Goal: Communication & Community: Answer question/provide support

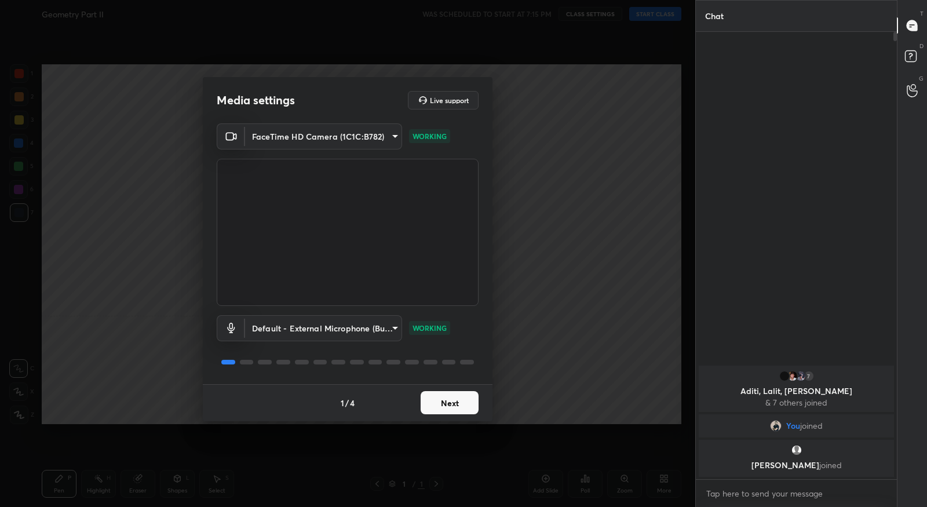
click at [439, 400] on button "Next" at bounding box center [449, 402] width 58 height 23
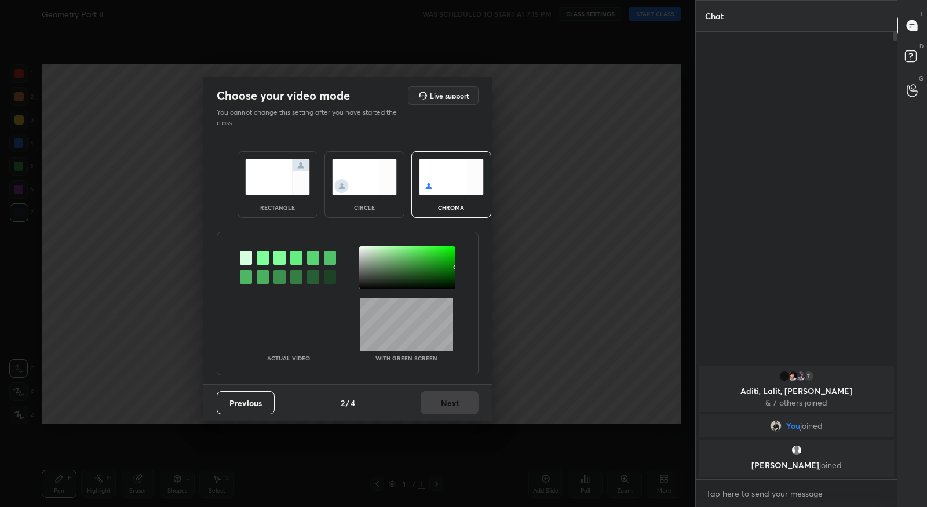
click at [262, 256] on div at bounding box center [263, 258] width 12 height 14
click at [363, 250] on div at bounding box center [407, 267] width 96 height 43
click at [453, 412] on button "Next" at bounding box center [449, 402] width 58 height 23
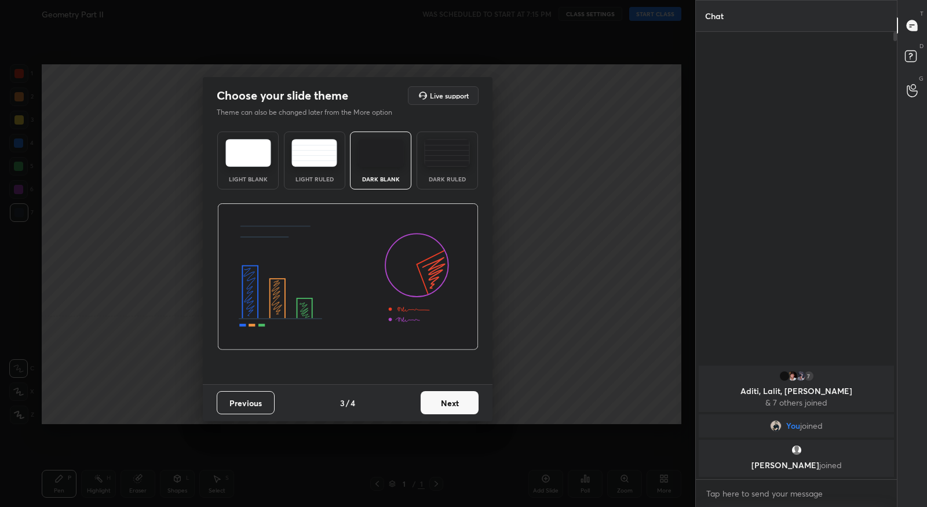
click at [457, 409] on button "Next" at bounding box center [449, 402] width 58 height 23
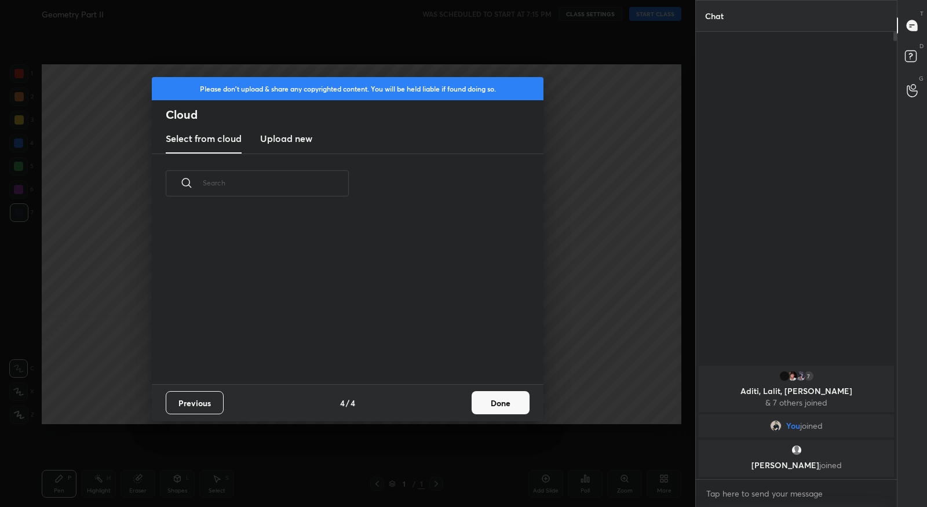
click at [506, 405] on button "Done" at bounding box center [500, 402] width 58 height 23
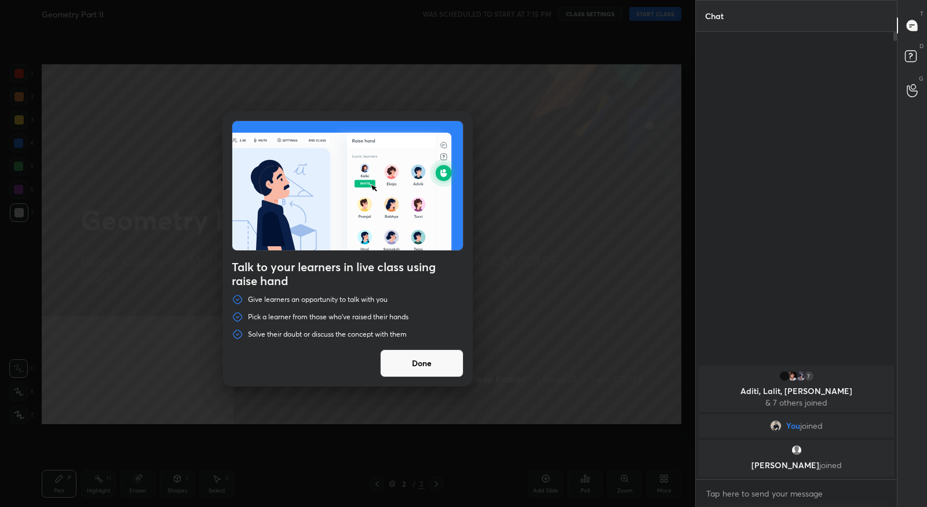
drag, startPoint x: 452, startPoint y: 369, endPoint x: 477, endPoint y: 323, distance: 52.1
click at [452, 369] on button "Done" at bounding box center [421, 363] width 83 height 28
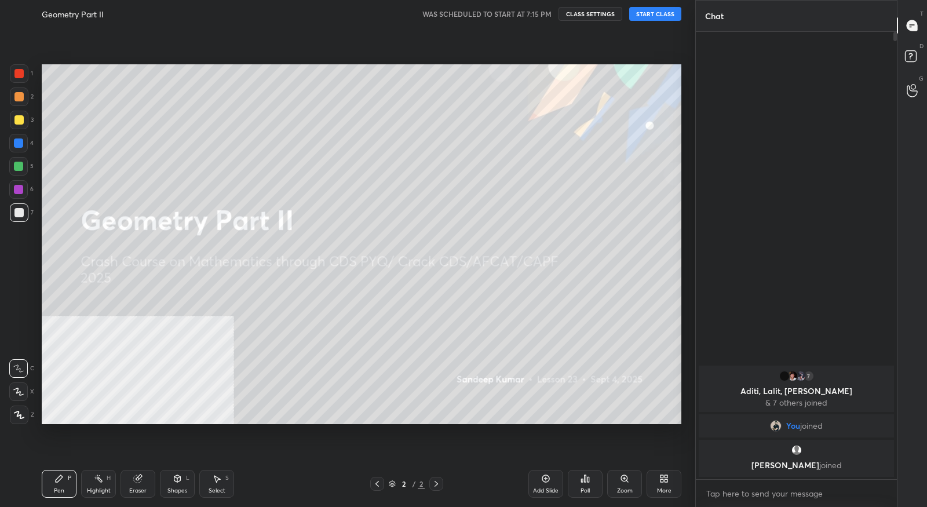
click at [662, 17] on button "START CLASS" at bounding box center [655, 14] width 52 height 14
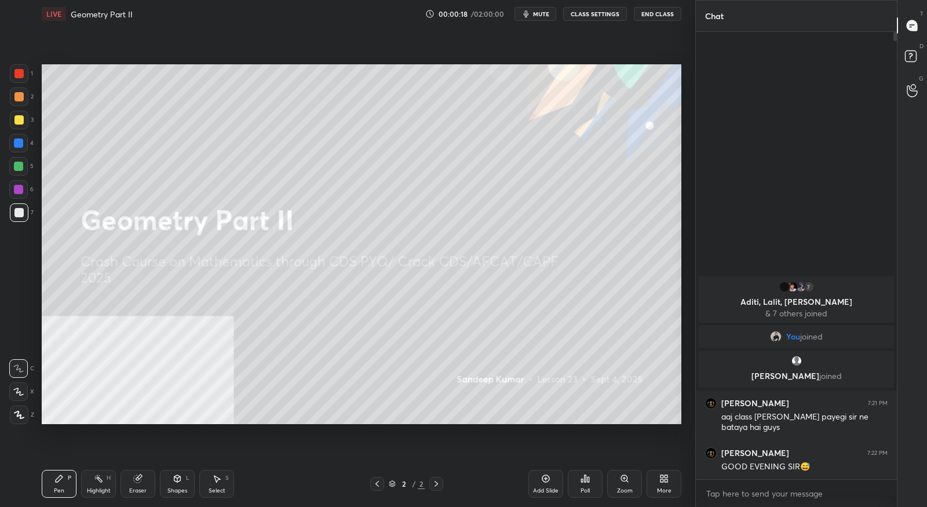
click at [667, 489] on div "More" at bounding box center [664, 491] width 14 height 6
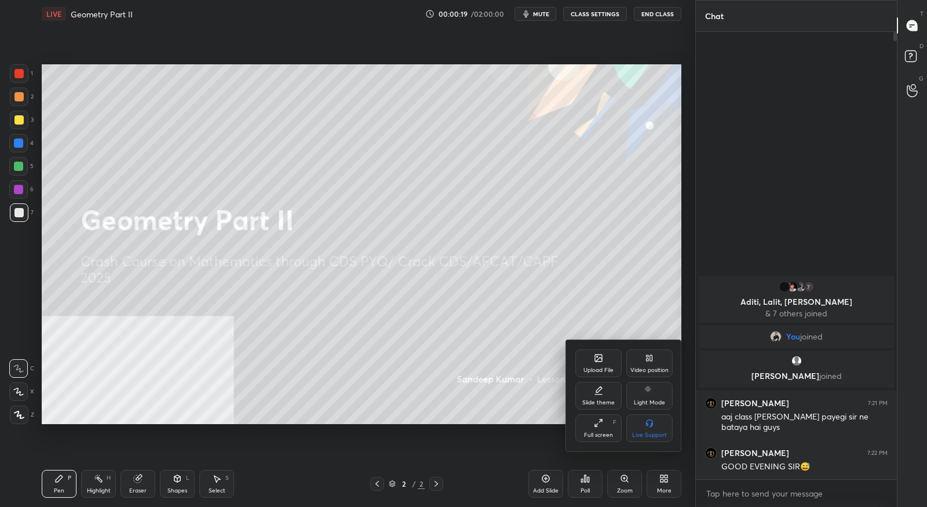
click at [650, 369] on div "Video position" at bounding box center [649, 370] width 38 height 6
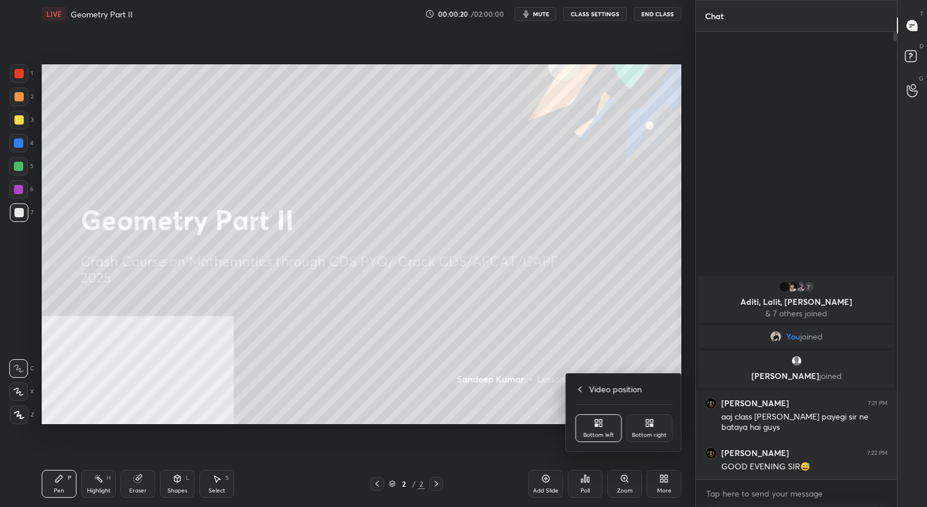
click at [663, 418] on div "Bottom right" at bounding box center [649, 428] width 46 height 28
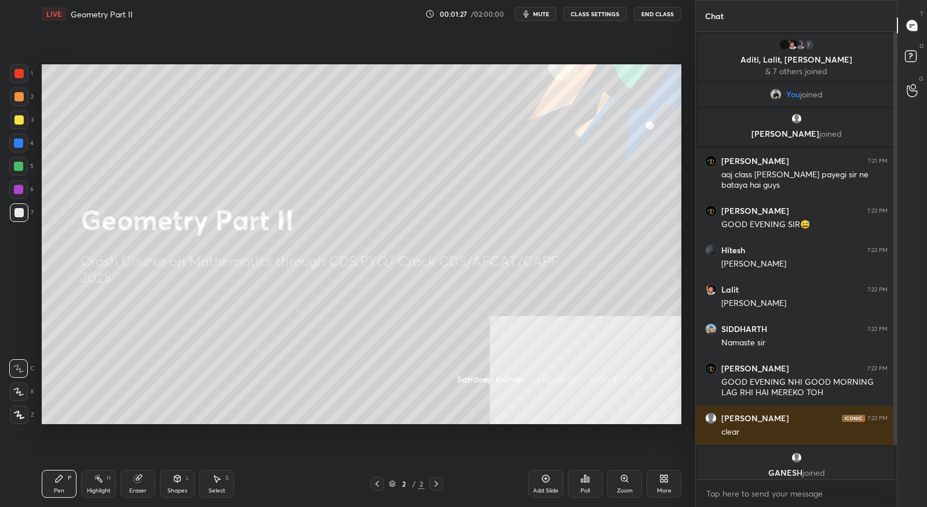
click at [543, 10] on span "mute" at bounding box center [541, 14] width 16 height 8
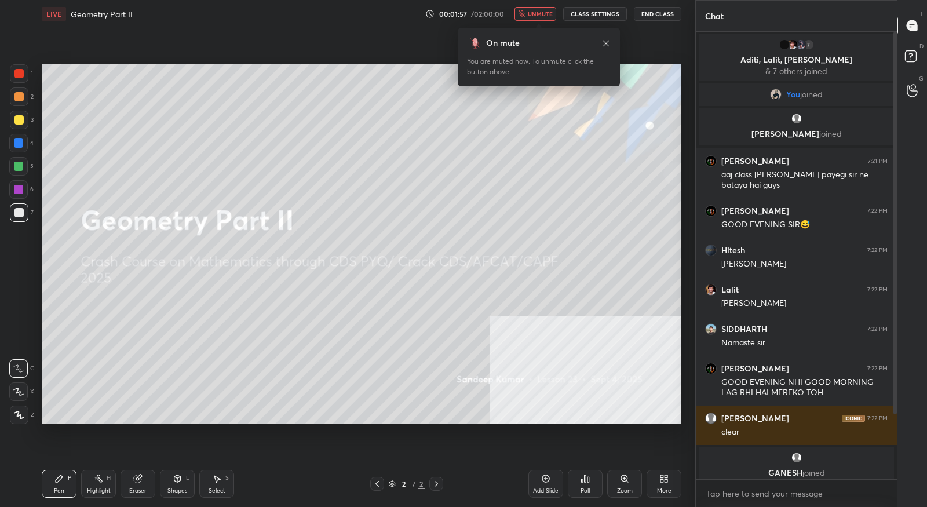
click at [534, 19] on button "unmute" at bounding box center [535, 14] width 42 height 14
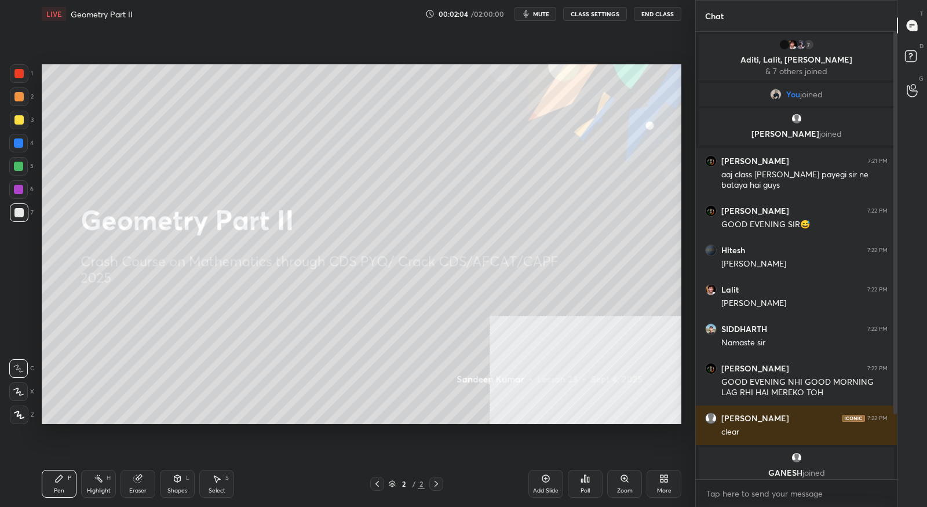
click at [613, 11] on button "CLASS SETTINGS" at bounding box center [595, 14] width 64 height 14
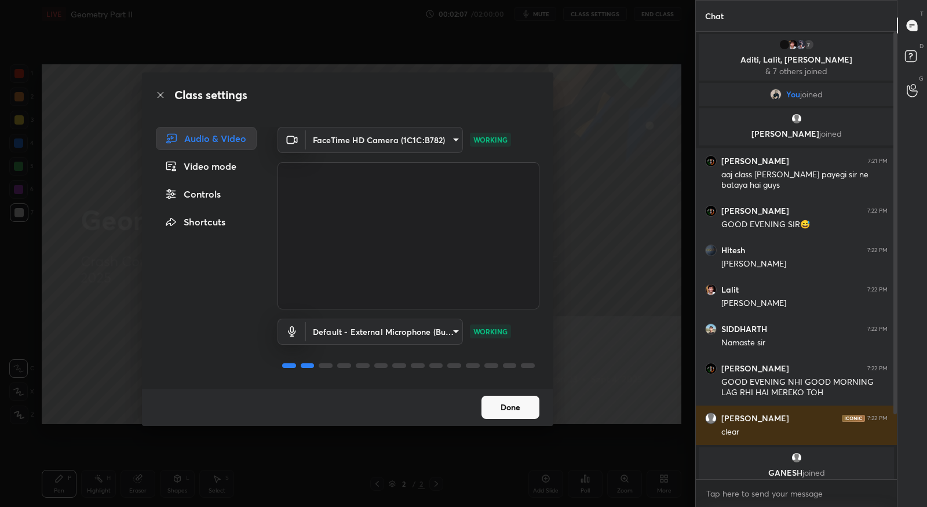
click at [206, 193] on div "Controls" at bounding box center [206, 193] width 101 height 23
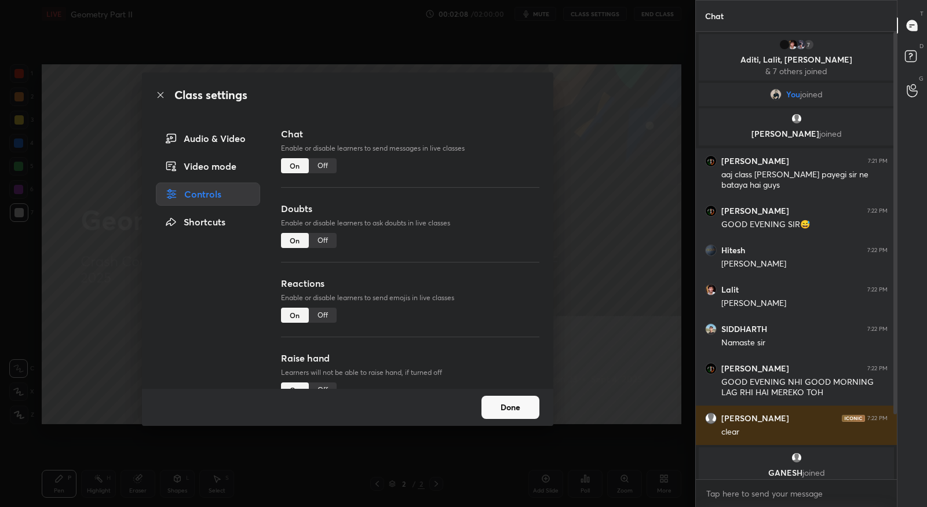
click at [207, 218] on div "Shortcuts" at bounding box center [208, 221] width 104 height 23
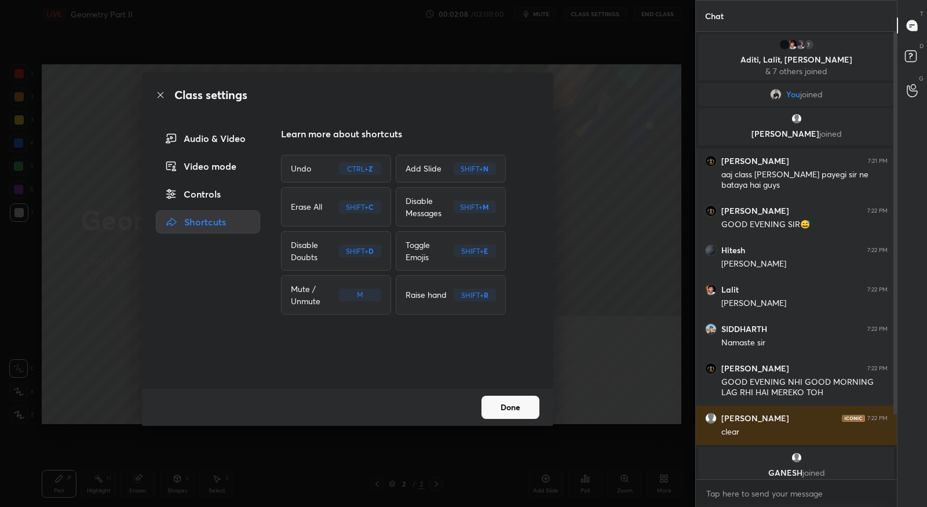
click at [206, 171] on div "Video mode" at bounding box center [208, 166] width 104 height 23
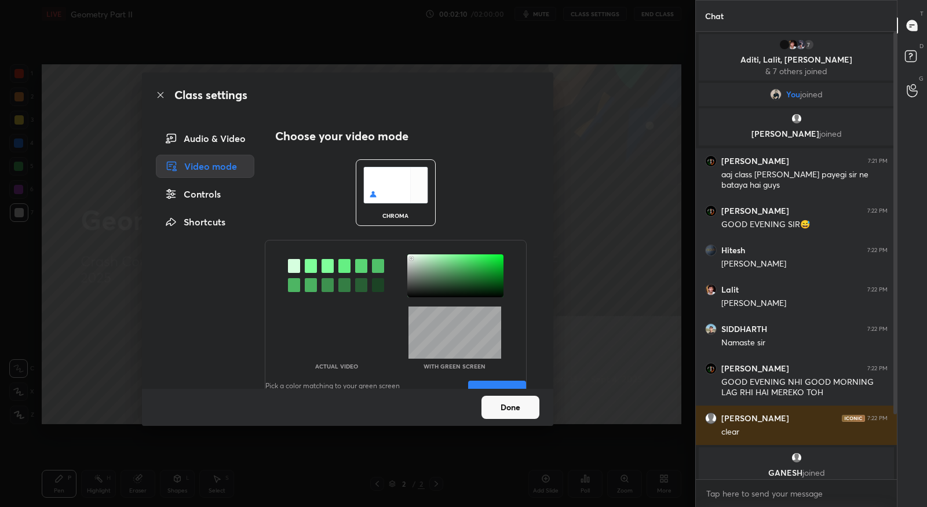
click at [307, 265] on div at bounding box center [311, 266] width 12 height 14
click at [408, 257] on div at bounding box center [455, 275] width 96 height 43
click at [295, 268] on div at bounding box center [294, 266] width 12 height 14
click at [408, 258] on div at bounding box center [455, 275] width 96 height 43
click at [327, 268] on div at bounding box center [327, 266] width 12 height 14
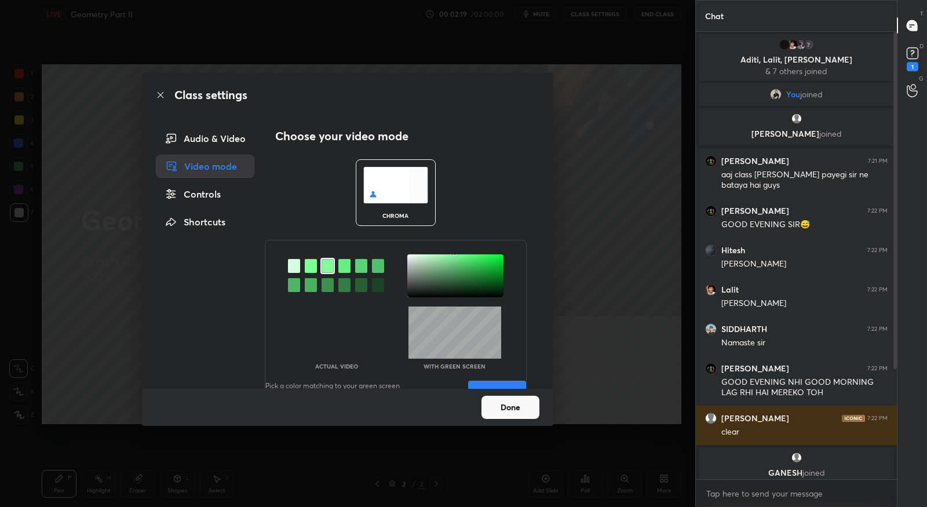
click at [408, 257] on div at bounding box center [455, 275] width 96 height 43
click at [502, 413] on button "Done" at bounding box center [510, 407] width 58 height 23
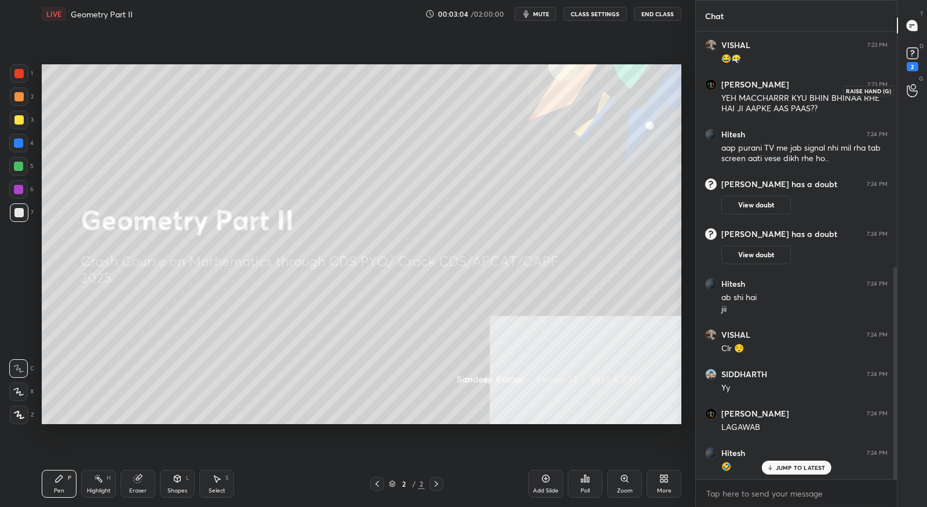
scroll to position [496, 0]
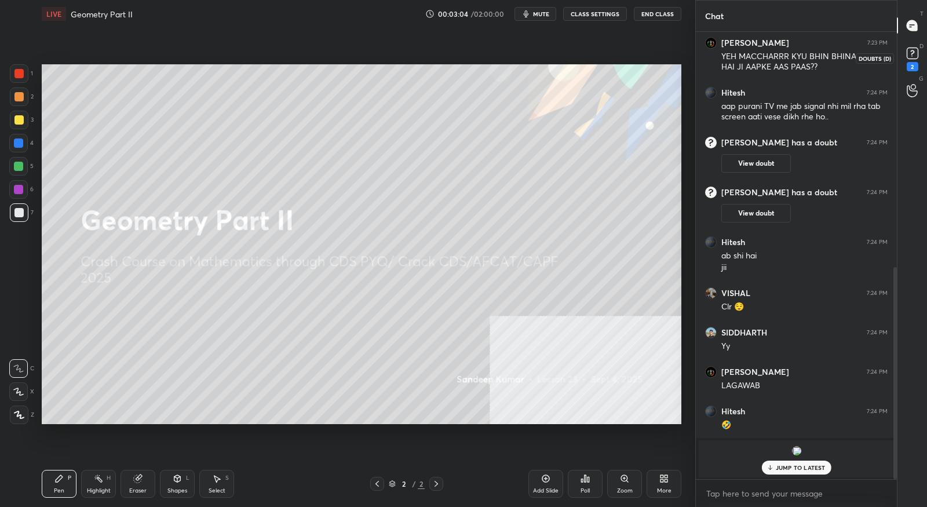
click at [911, 63] on div "2" at bounding box center [912, 66] width 12 height 9
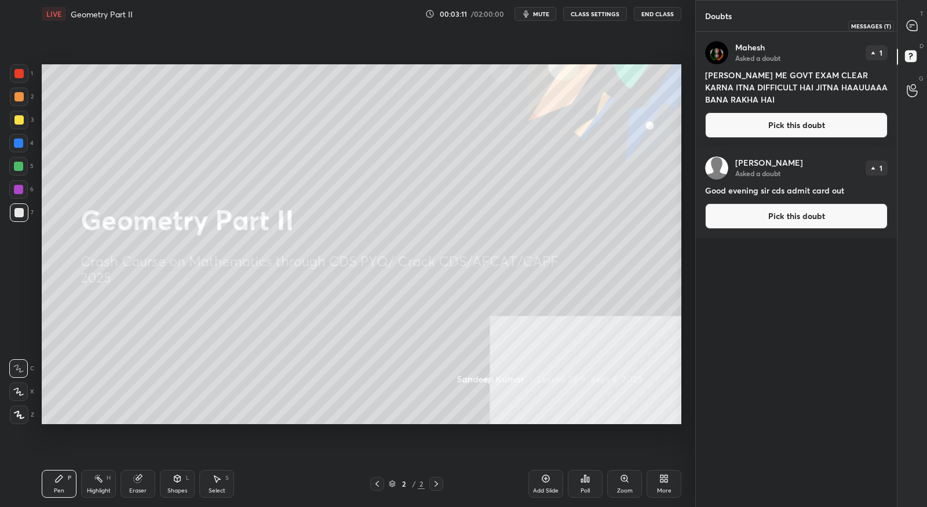
click at [909, 23] on icon at bounding box center [911, 25] width 10 height 10
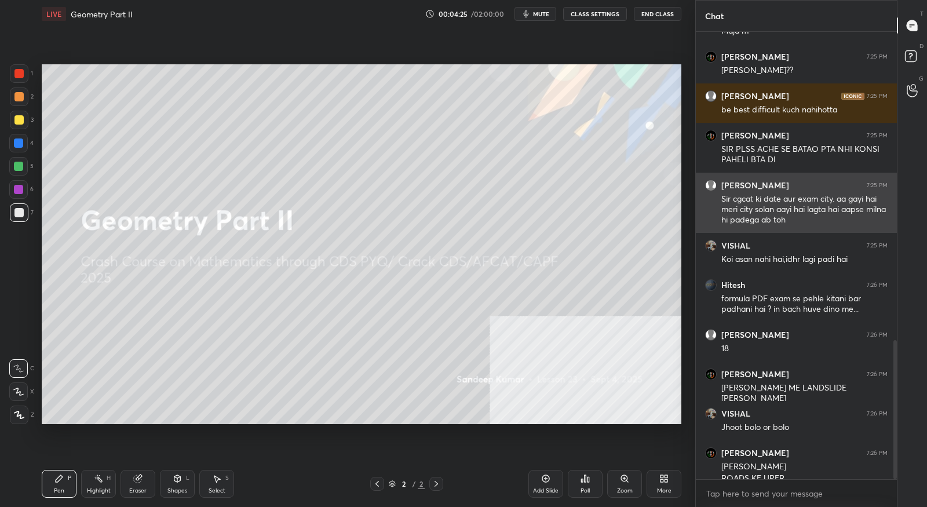
scroll to position [994, 0]
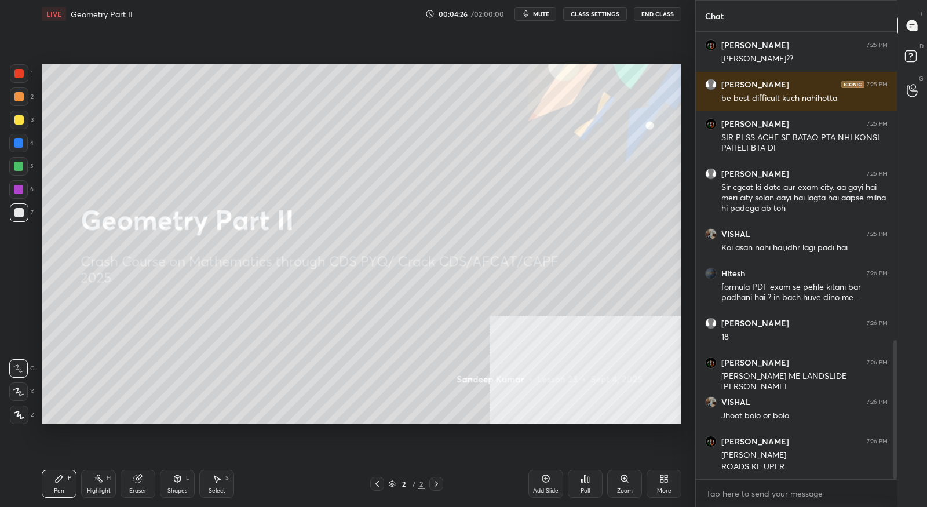
click at [661, 485] on div "More" at bounding box center [663, 484] width 35 height 28
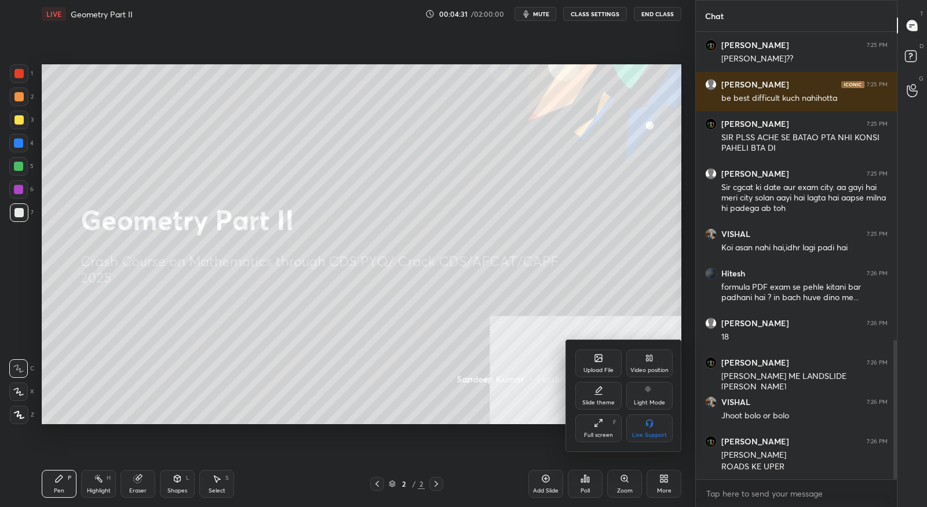
click at [600, 365] on div "Upload File" at bounding box center [598, 363] width 46 height 28
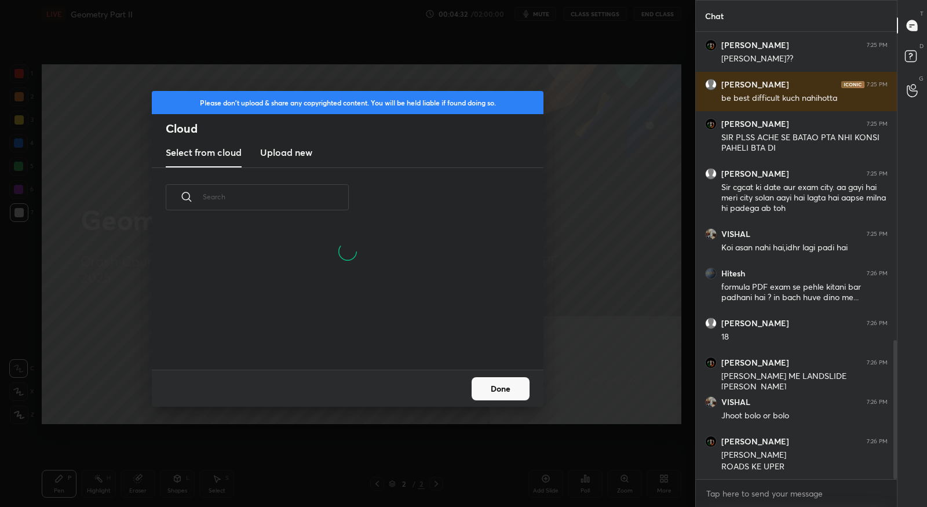
scroll to position [3, 6]
click at [283, 152] on h3 "Upload new" at bounding box center [286, 152] width 52 height 14
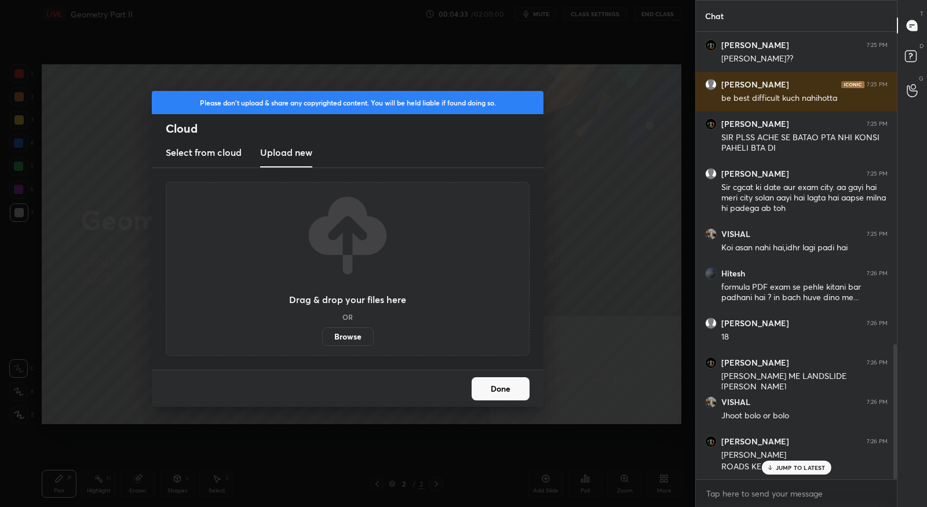
scroll to position [1033, 0]
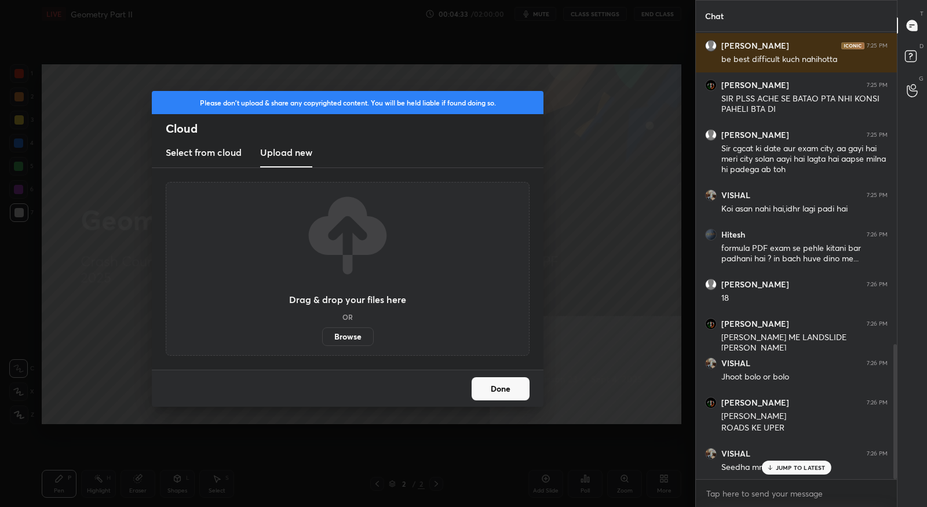
click at [340, 340] on label "Browse" at bounding box center [348, 336] width 52 height 19
click at [322, 340] on input "Browse" at bounding box center [322, 336] width 0 height 19
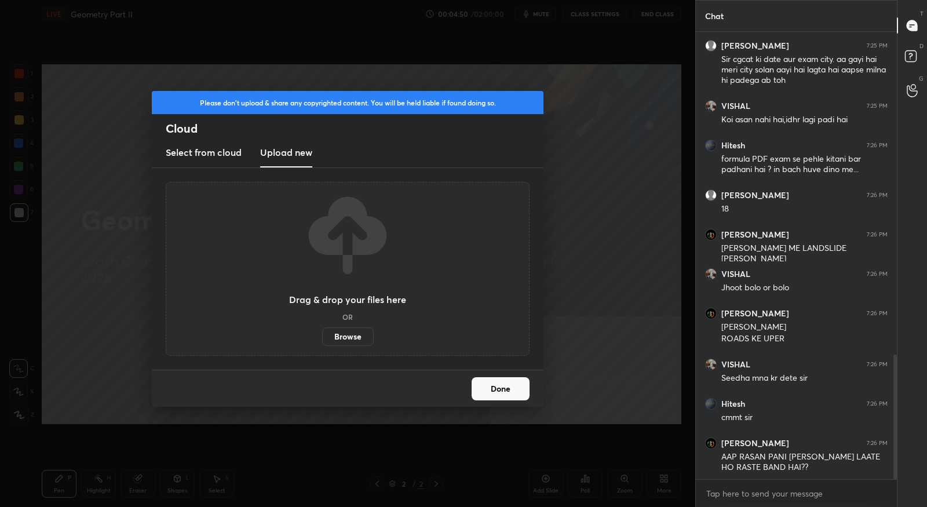
scroll to position [1162, 0]
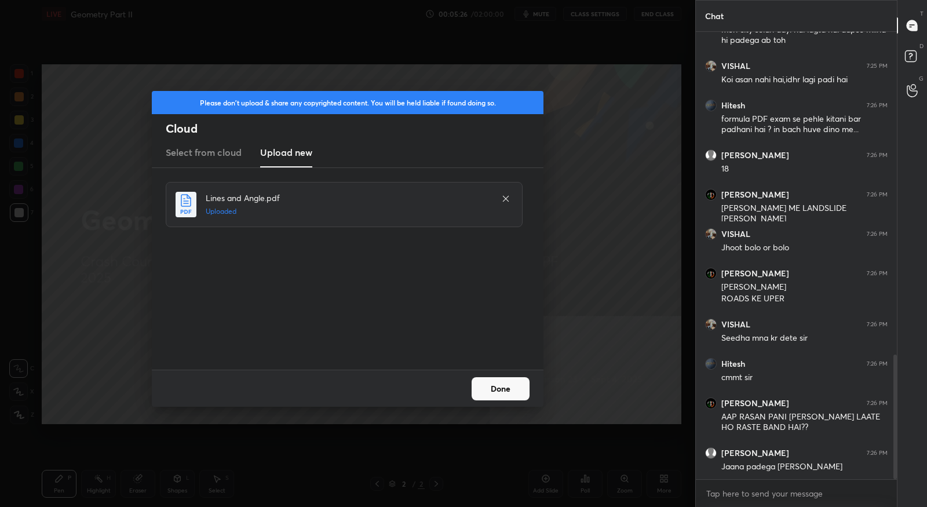
click at [526, 390] on button "Done" at bounding box center [500, 388] width 58 height 23
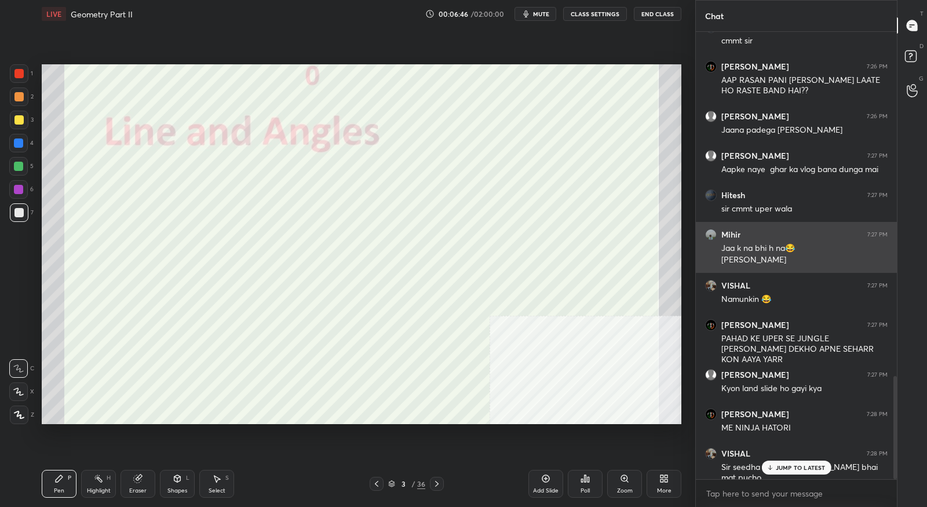
scroll to position [1499, 0]
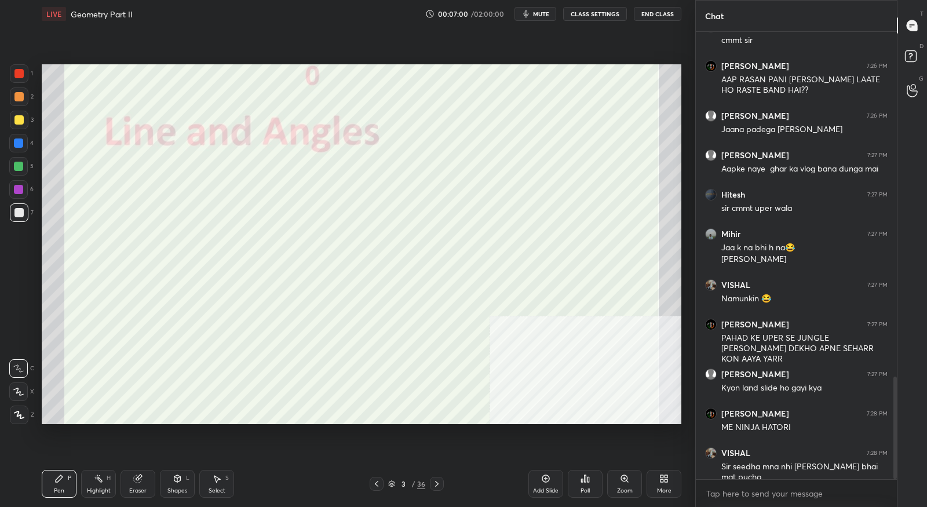
click at [439, 488] on icon at bounding box center [436, 483] width 9 height 9
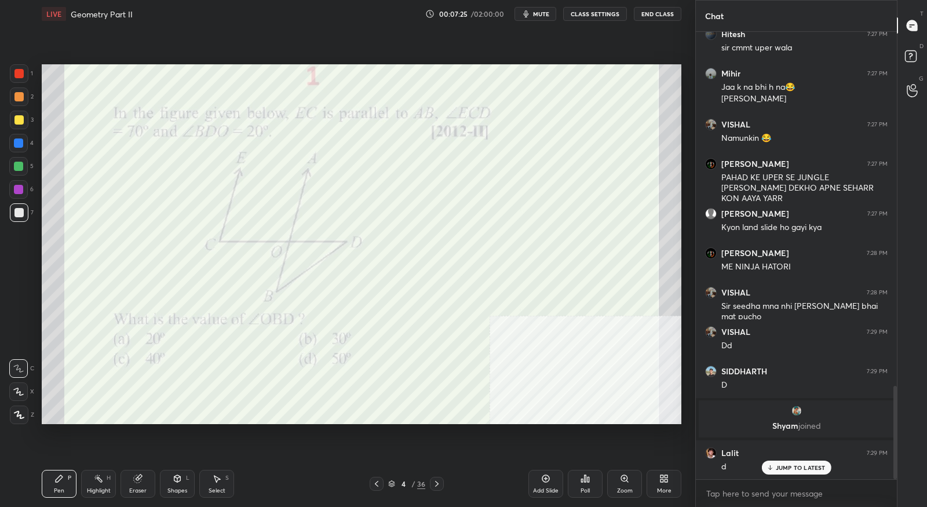
scroll to position [1698, 0]
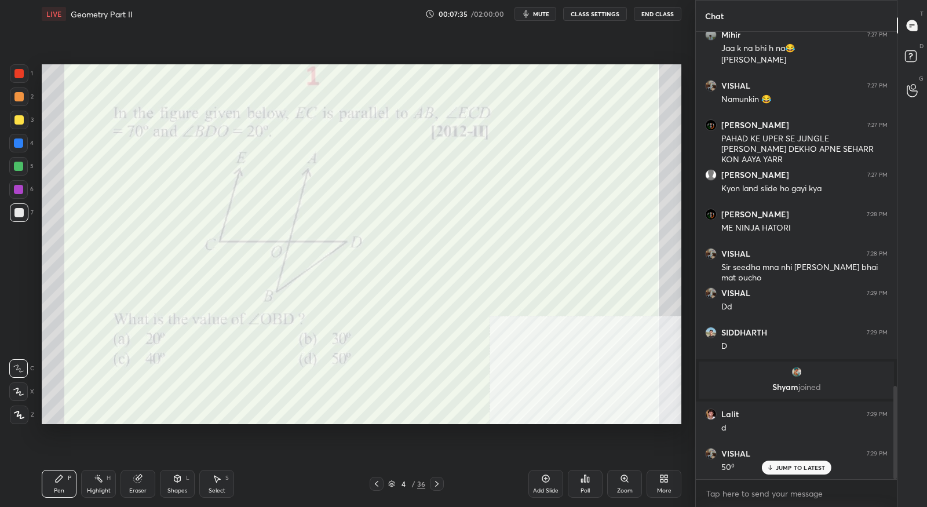
click at [22, 71] on div at bounding box center [18, 73] width 9 height 9
drag, startPoint x: 19, startPoint y: 394, endPoint x: 25, endPoint y: 391, distance: 6.5
click at [19, 394] on icon at bounding box center [18, 391] width 10 height 8
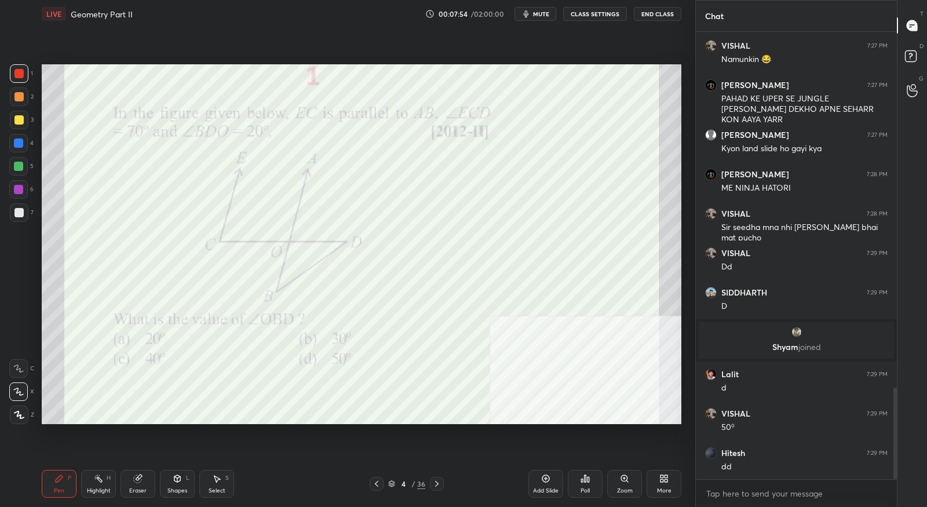
scroll to position [1798, 0]
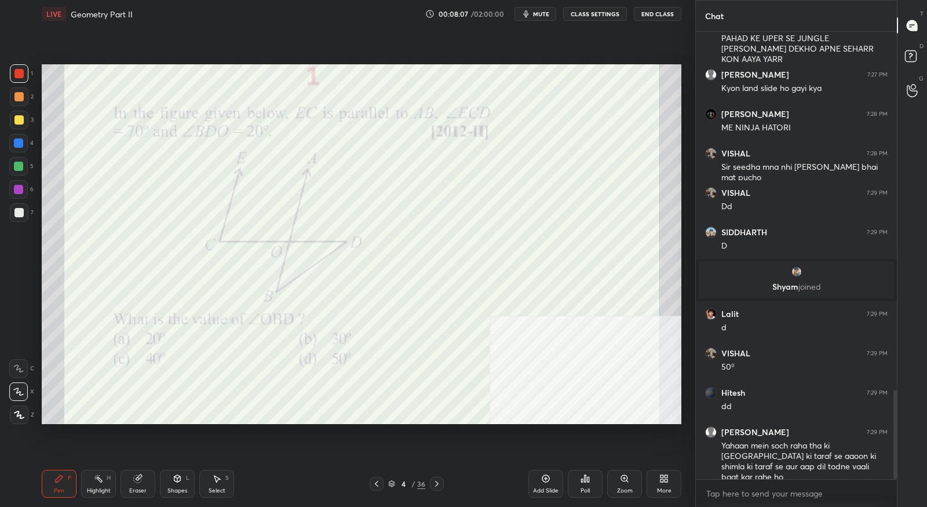
click at [439, 487] on icon at bounding box center [436, 483] width 9 height 9
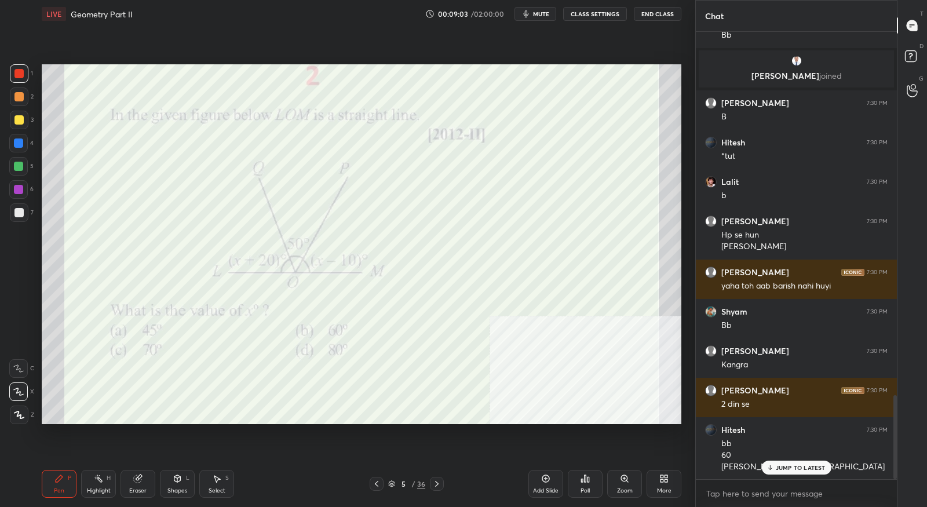
scroll to position [1941, 0]
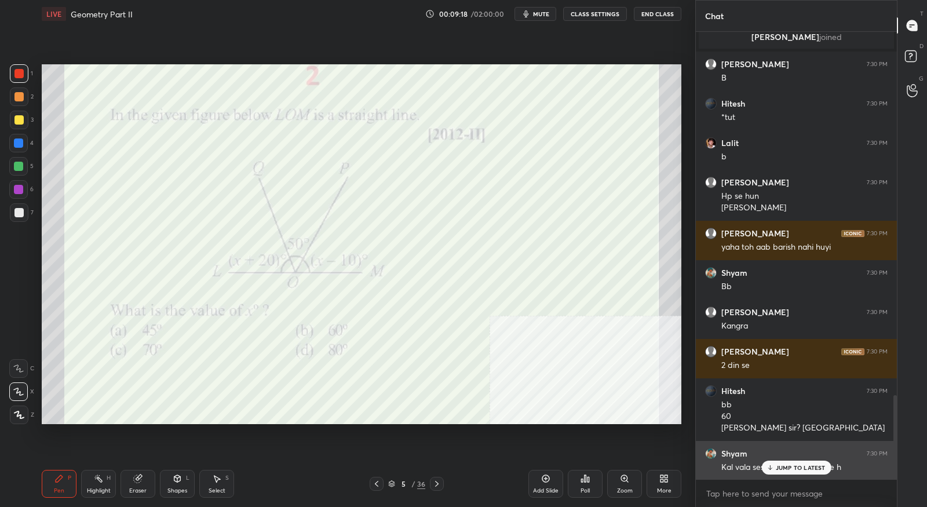
drag, startPoint x: 790, startPoint y: 470, endPoint x: 798, endPoint y: 464, distance: 9.2
click at [790, 470] on p "JUMP TO LATEST" at bounding box center [800, 467] width 50 height 7
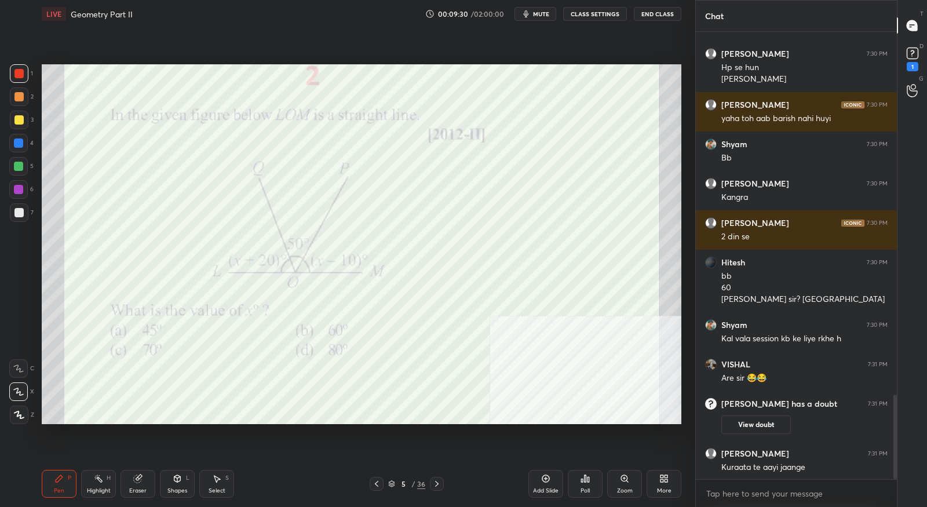
scroll to position [1913, 0]
click at [912, 65] on div "1" at bounding box center [912, 66] width 12 height 9
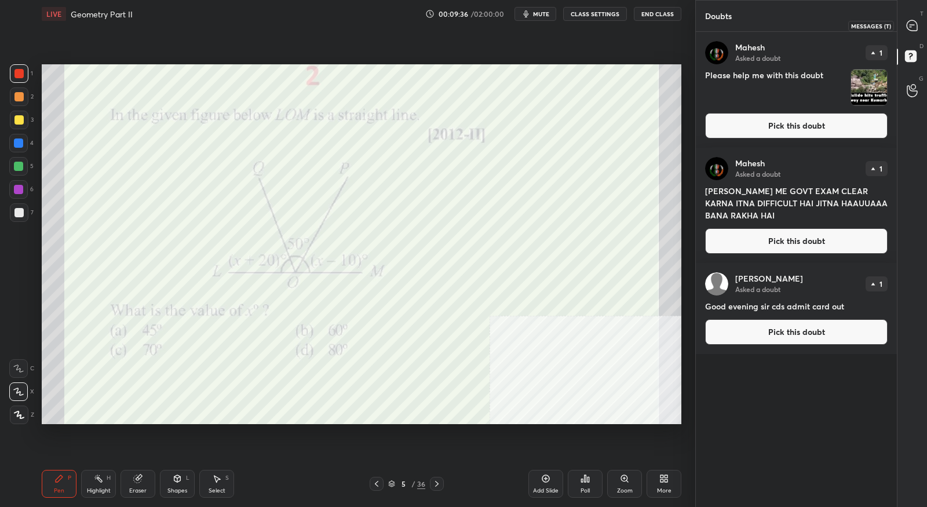
click at [909, 30] on icon at bounding box center [912, 26] width 12 height 12
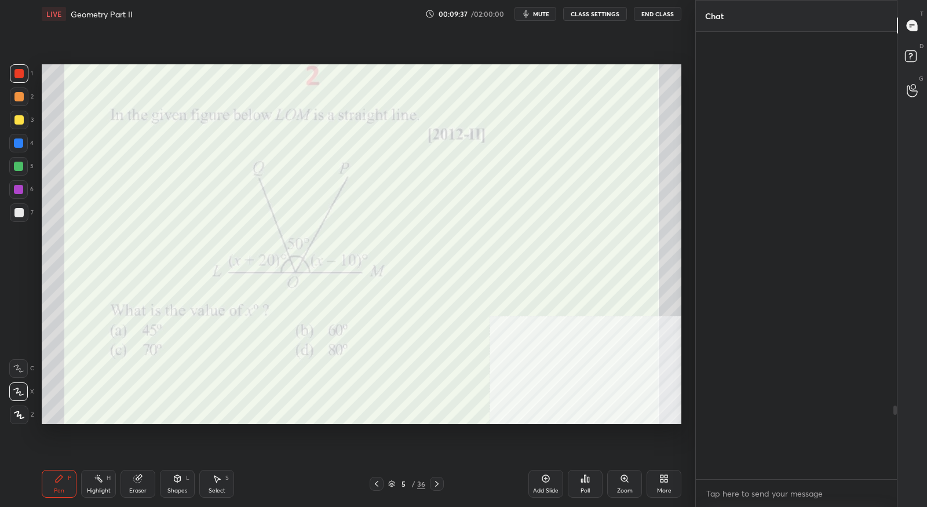
scroll to position [444, 198]
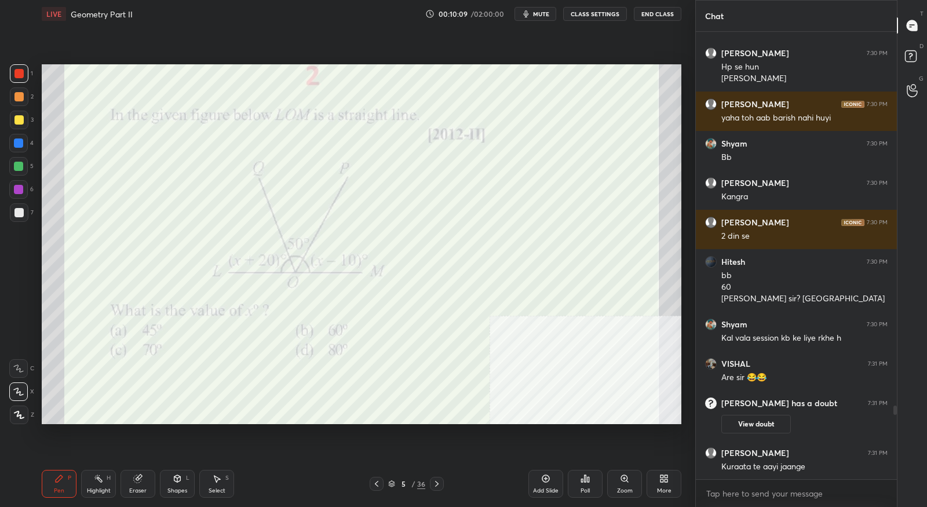
click at [437, 485] on icon at bounding box center [436, 484] width 3 height 6
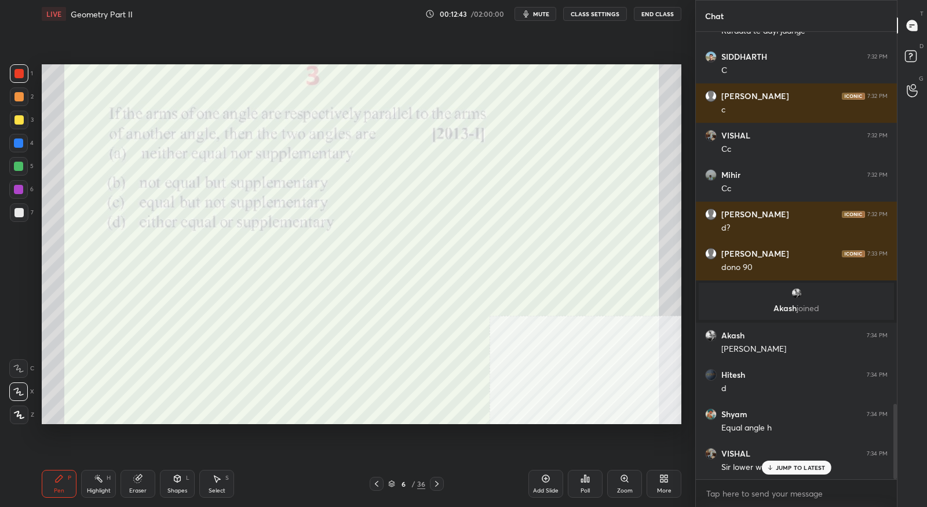
scroll to position [2220, 0]
click at [20, 416] on icon at bounding box center [19, 415] width 10 height 8
click at [137, 488] on div "Eraser" at bounding box center [137, 491] width 17 height 6
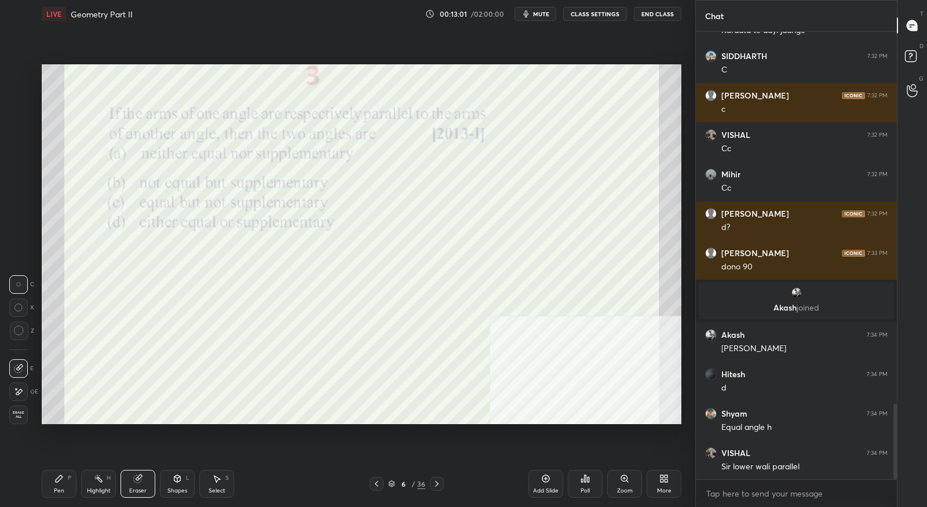
click at [24, 418] on span "Erase all" at bounding box center [18, 415] width 17 height 8
click at [63, 478] on icon at bounding box center [58, 478] width 9 height 9
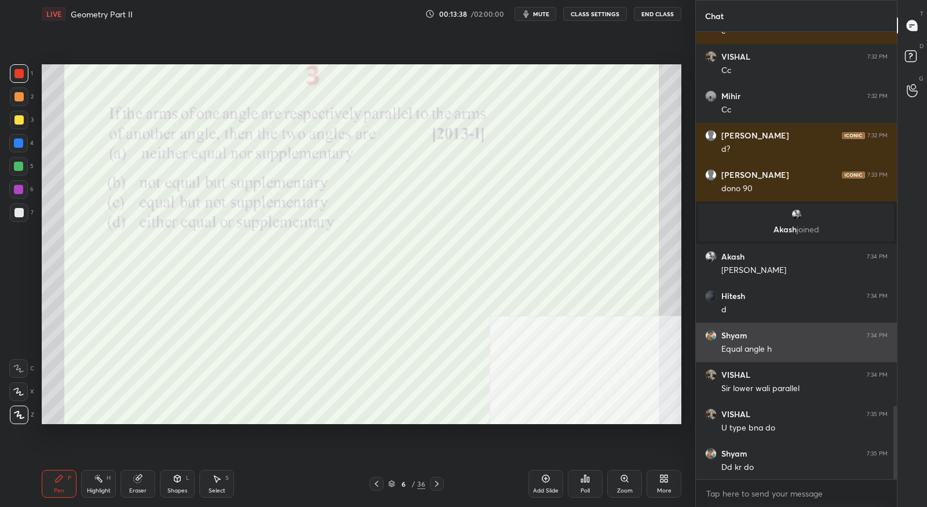
scroll to position [2298, 0]
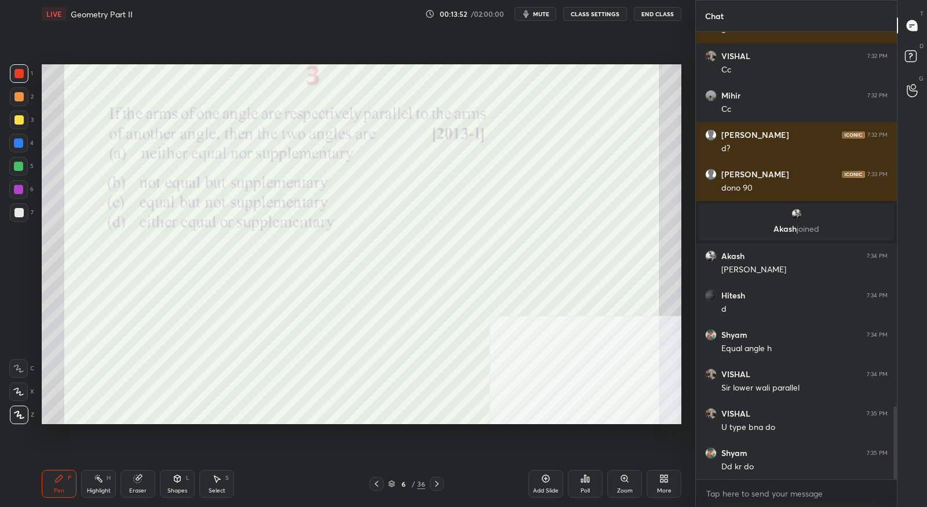
click at [439, 485] on icon at bounding box center [436, 483] width 9 height 9
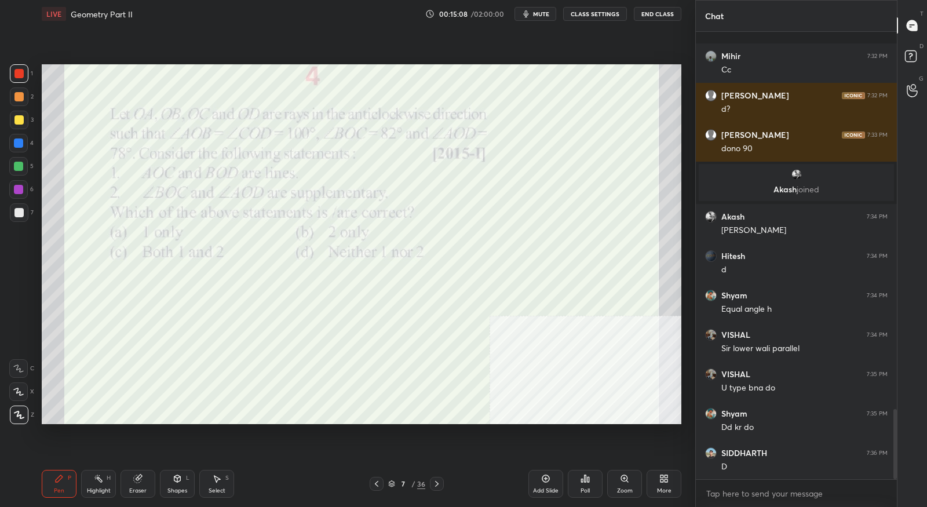
scroll to position [2419, 0]
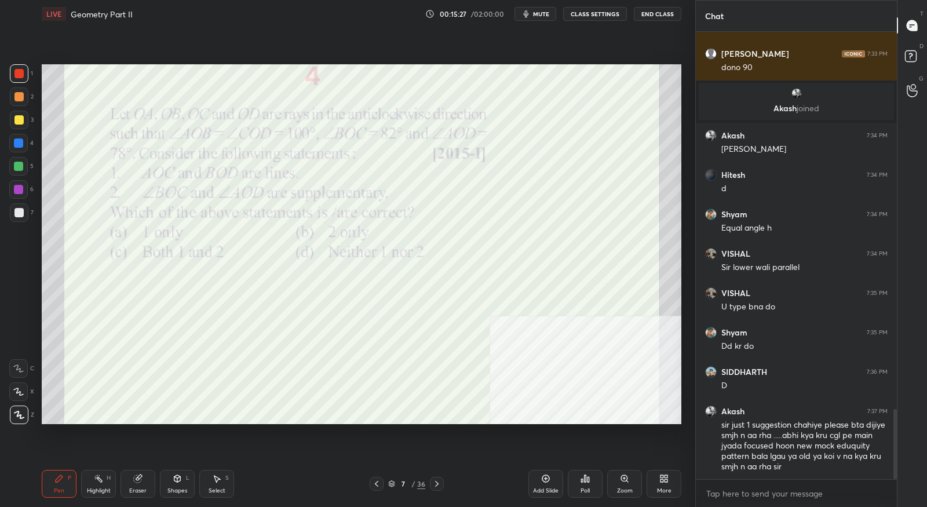
click at [438, 485] on icon at bounding box center [436, 483] width 9 height 9
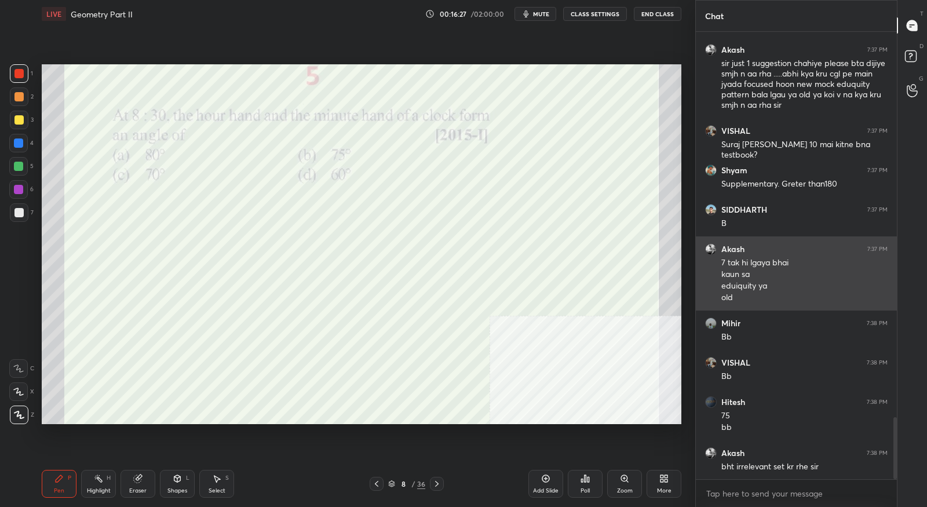
scroll to position [2819, 0]
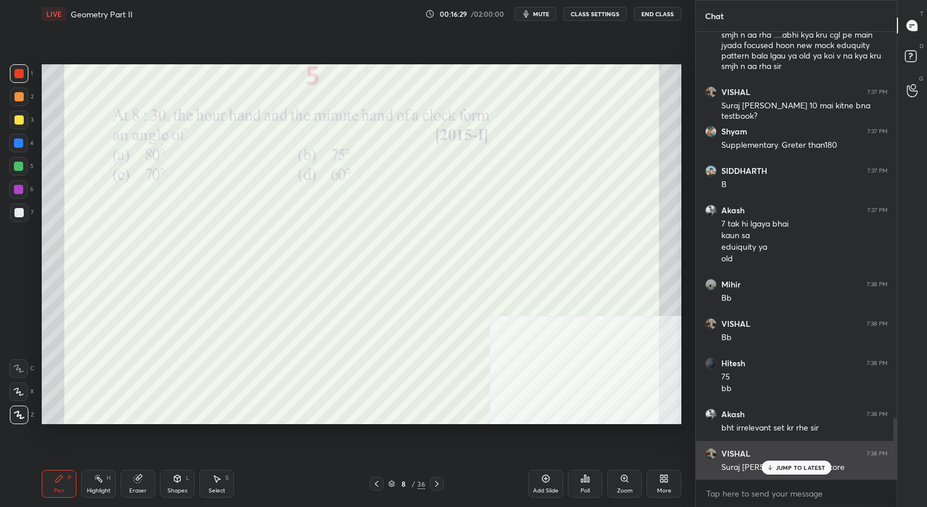
click at [775, 469] on p "JUMP TO LATEST" at bounding box center [800, 467] width 50 height 7
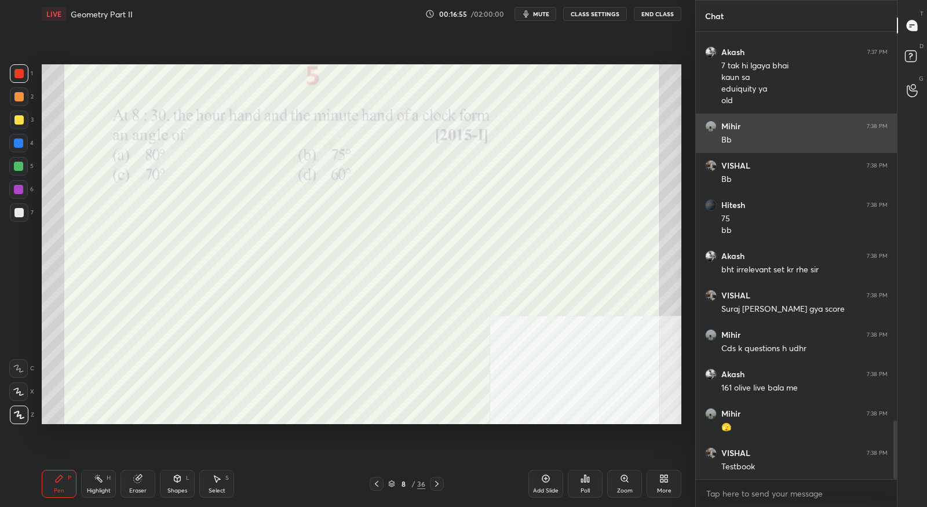
scroll to position [3016, 0]
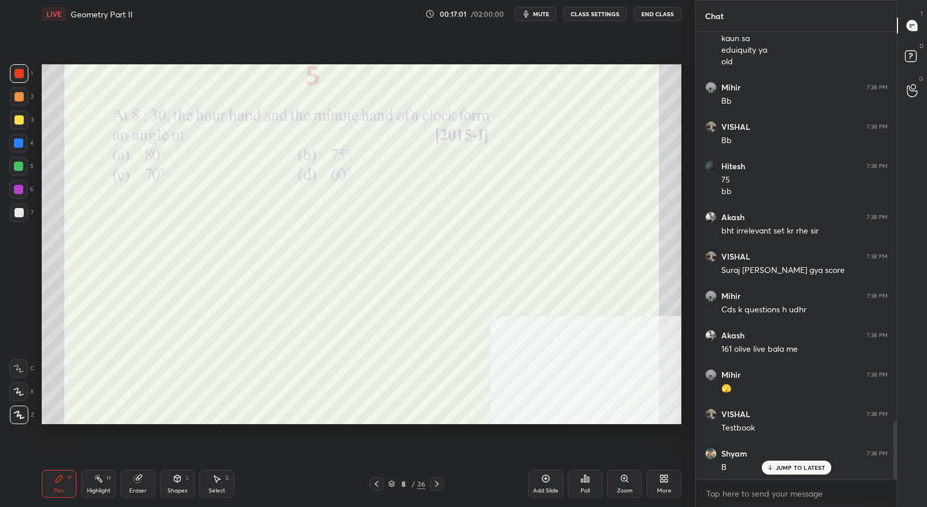
drag, startPoint x: 20, startPoint y: 391, endPoint x: 21, endPoint y: 379, distance: 11.6
click at [20, 391] on icon at bounding box center [18, 391] width 9 height 7
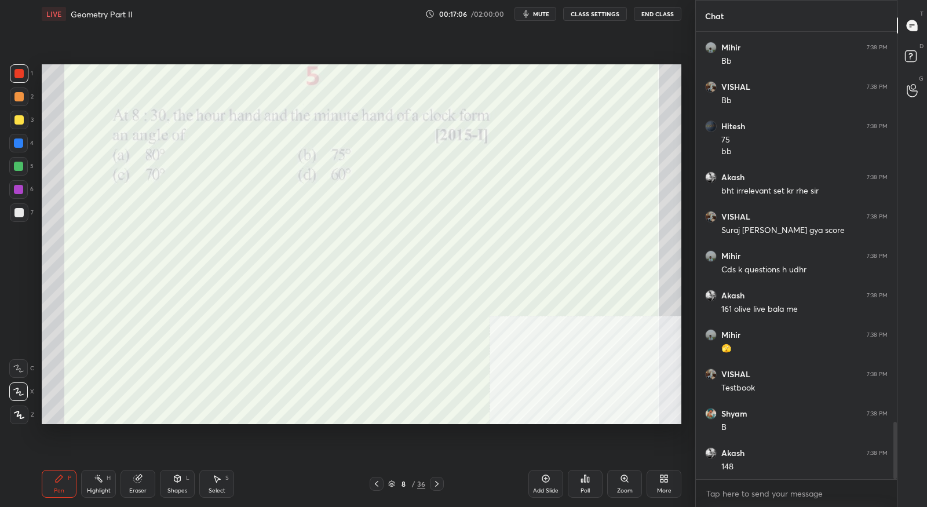
click at [437, 481] on icon at bounding box center [436, 483] width 9 height 9
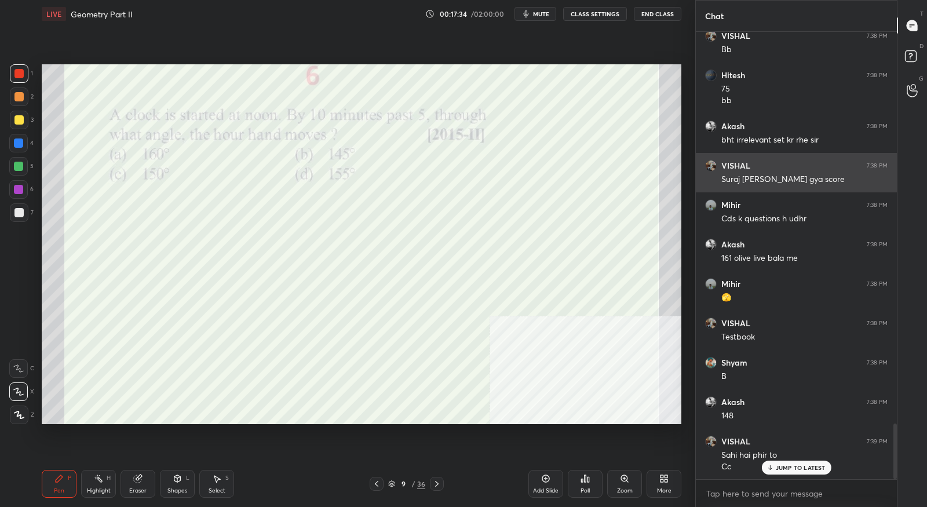
scroll to position [3146, 0]
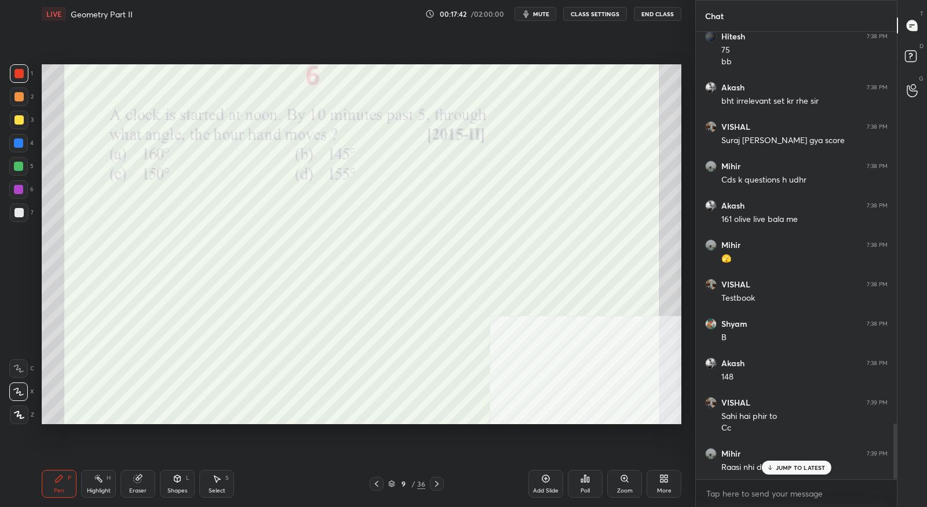
click at [374, 484] on icon at bounding box center [376, 483] width 9 height 9
click at [439, 483] on icon at bounding box center [436, 483] width 9 height 9
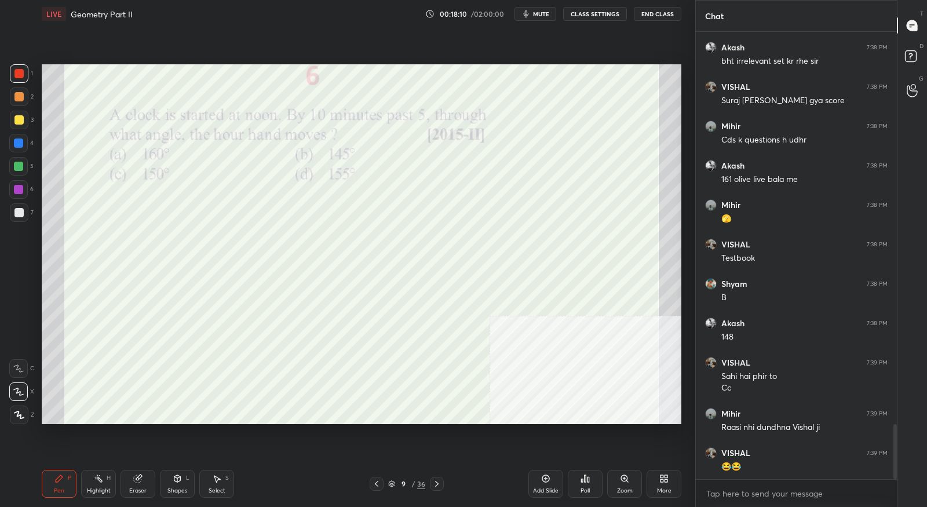
drag, startPoint x: 141, startPoint y: 481, endPoint x: 133, endPoint y: 475, distance: 10.0
click at [141, 481] on icon at bounding box center [137, 478] width 9 height 9
drag, startPoint x: 19, startPoint y: 416, endPoint x: 34, endPoint y: 446, distance: 34.4
click at [19, 416] on span "Erase all" at bounding box center [18, 415] width 17 height 8
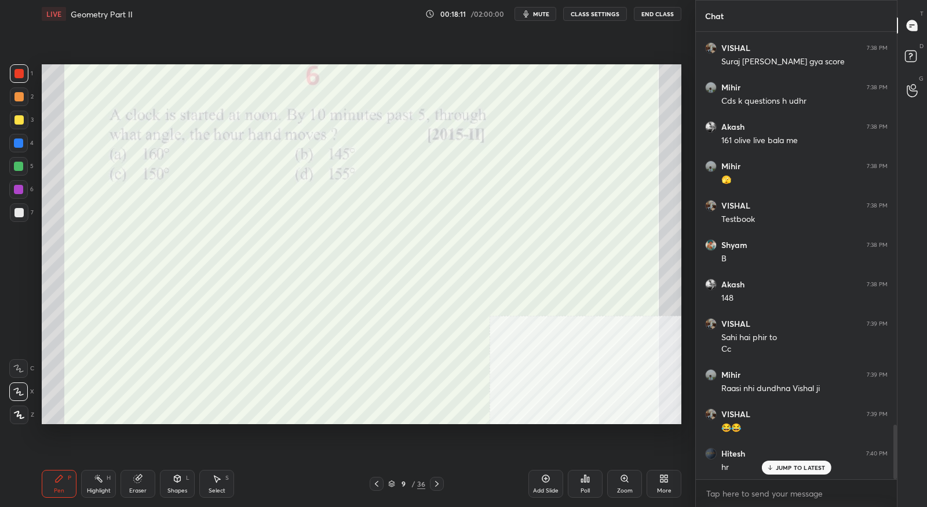
click at [60, 479] on icon at bounding box center [58, 478] width 9 height 9
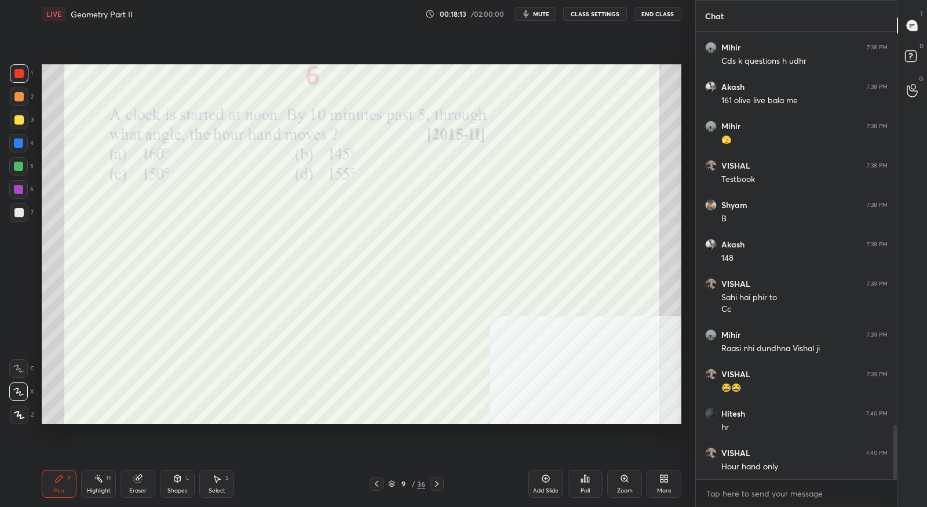
scroll to position [3304, 0]
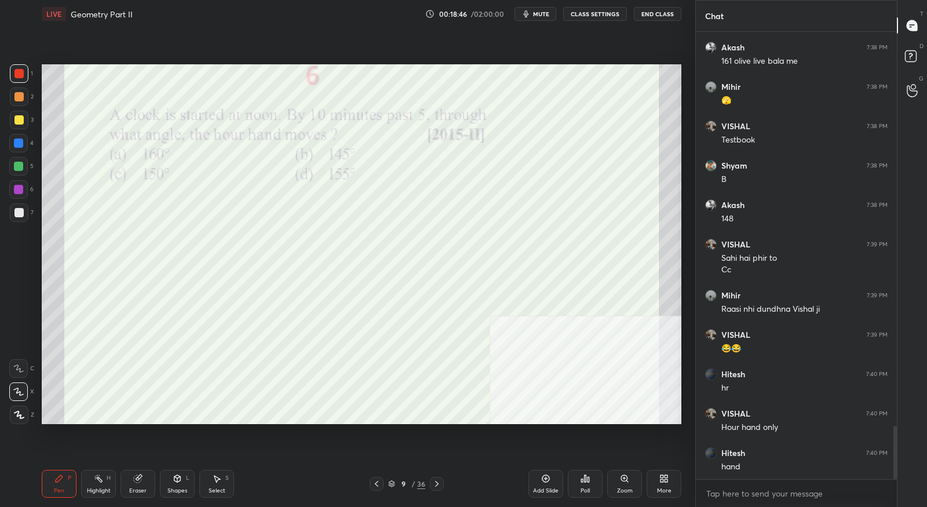
click at [442, 484] on div at bounding box center [437, 484] width 14 height 14
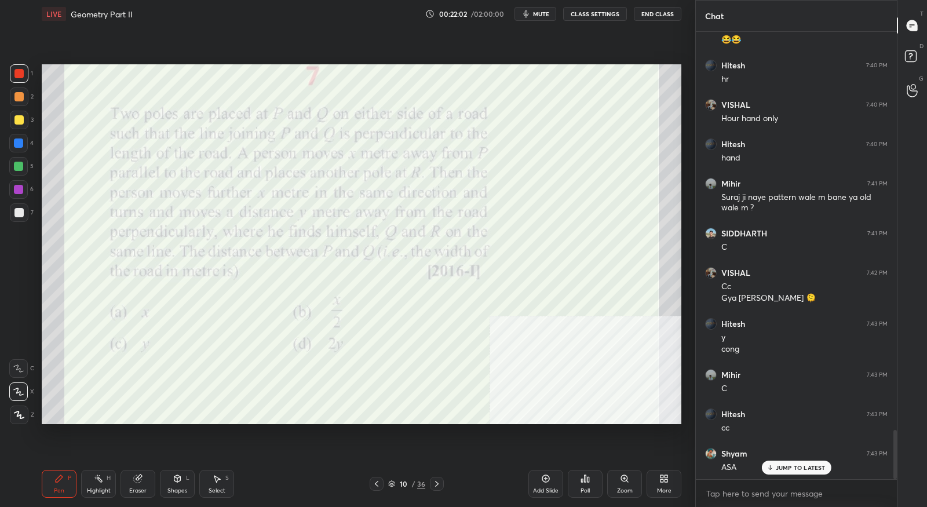
scroll to position [3613, 0]
click at [435, 487] on icon at bounding box center [436, 483] width 9 height 9
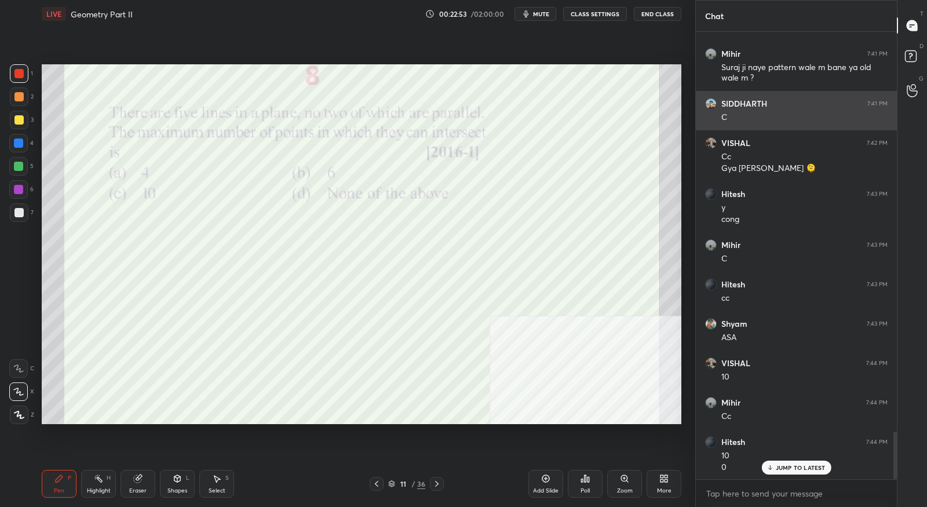
scroll to position [3782, 0]
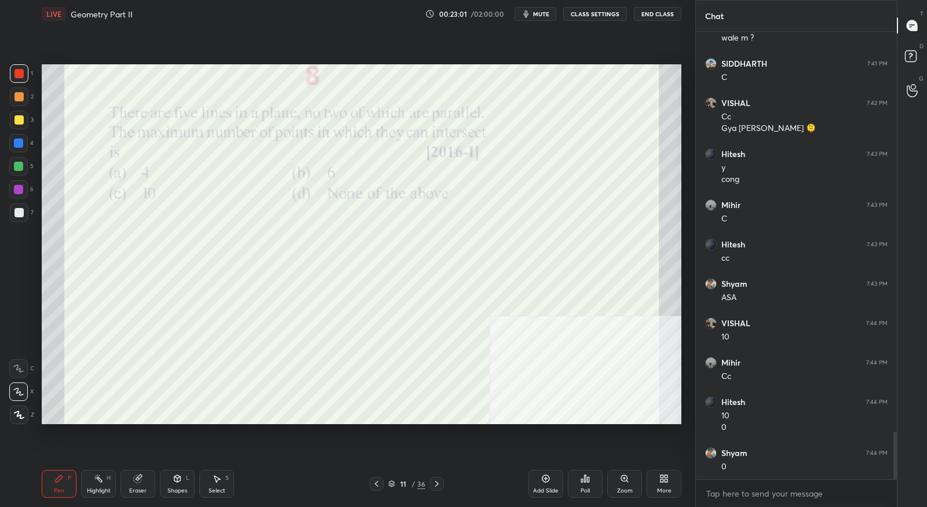
click at [440, 487] on icon at bounding box center [436, 483] width 9 height 9
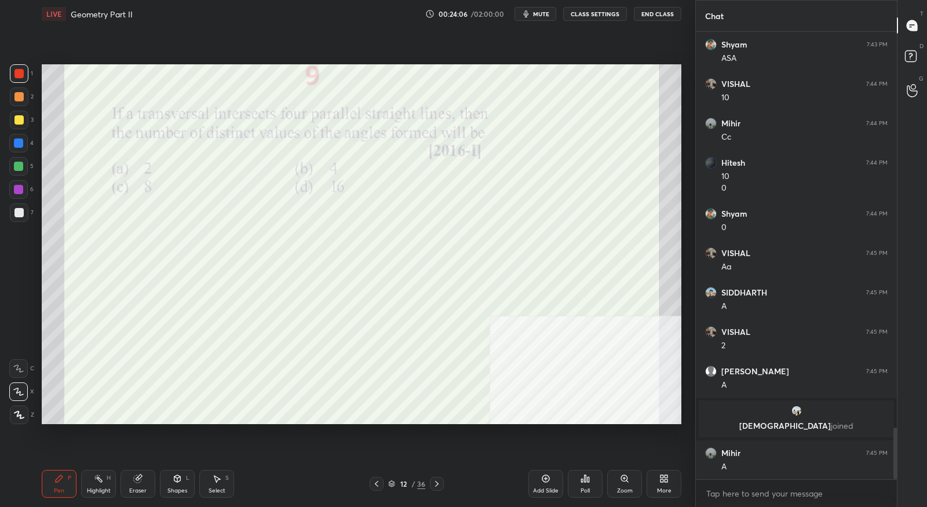
scroll to position [3424, 0]
click at [439, 484] on icon at bounding box center [436, 483] width 9 height 9
click at [297, 63] on div "Setting up your live class Poll for secs No correct answer Start poll" at bounding box center [361, 244] width 649 height 433
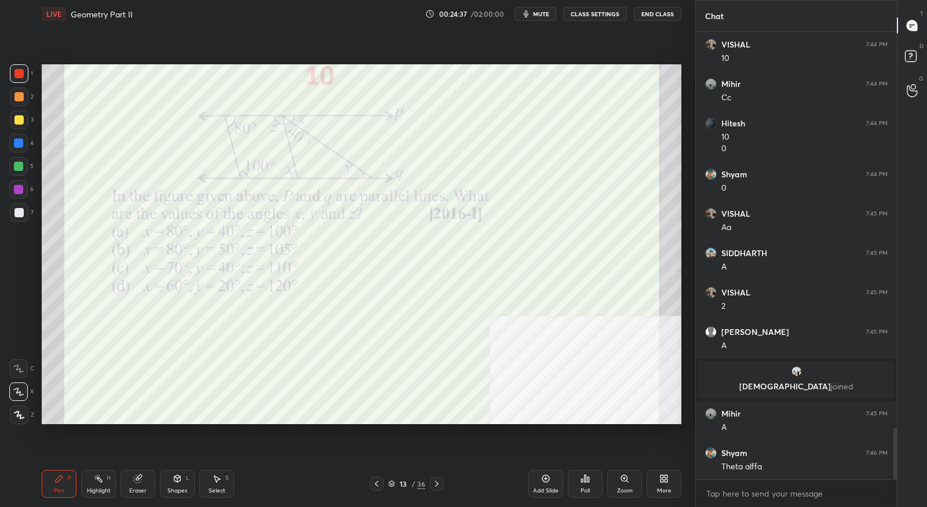
click at [129, 481] on div "Eraser" at bounding box center [137, 484] width 35 height 28
click at [15, 418] on span "Erase all" at bounding box center [18, 415] width 17 height 8
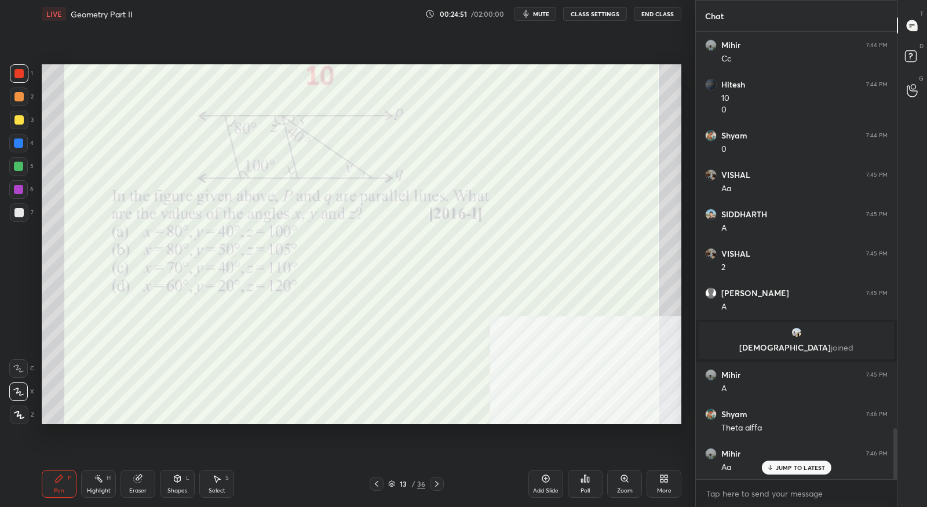
click at [380, 486] on icon at bounding box center [376, 483] width 9 height 9
click at [441, 484] on icon at bounding box center [436, 483] width 9 height 9
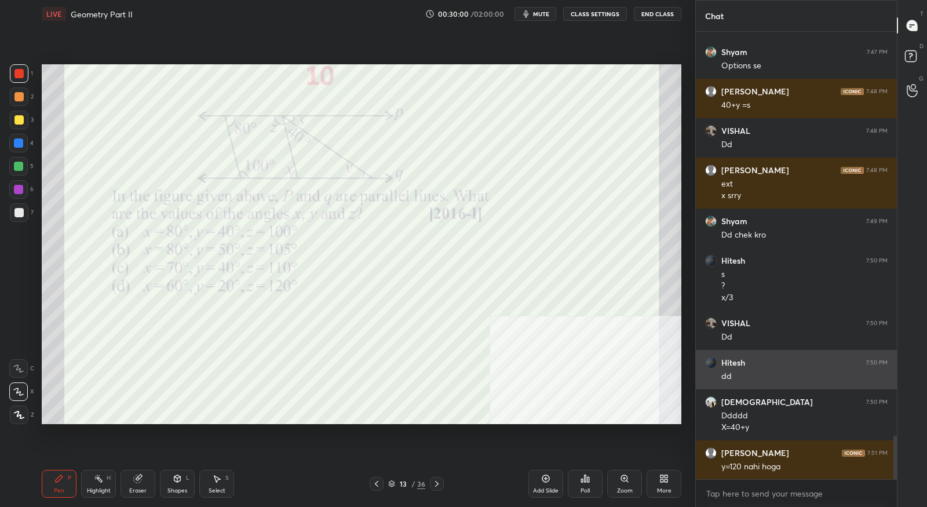
scroll to position [4190, 0]
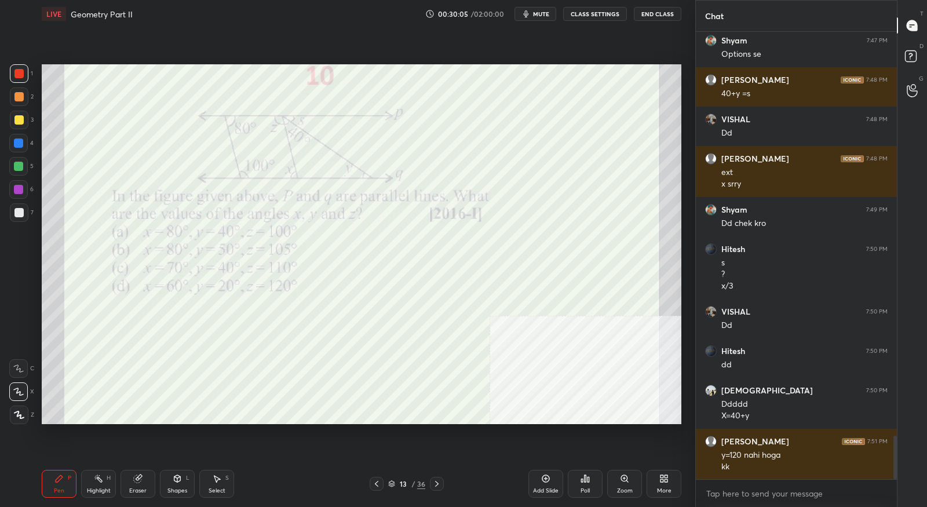
click at [435, 481] on icon at bounding box center [436, 483] width 9 height 9
click at [292, 77] on div "Setting up your live class Poll for secs No correct answer Start poll" at bounding box center [361, 244] width 649 height 433
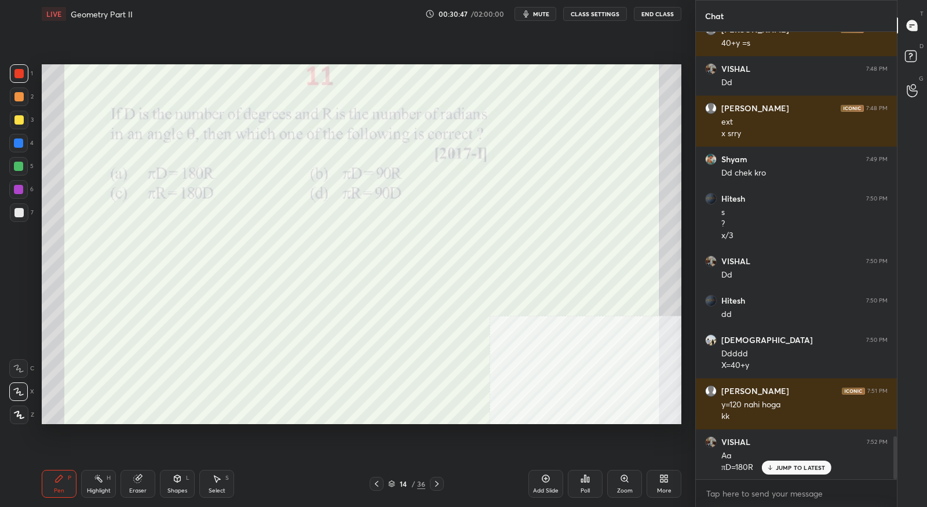
scroll to position [4281, 0]
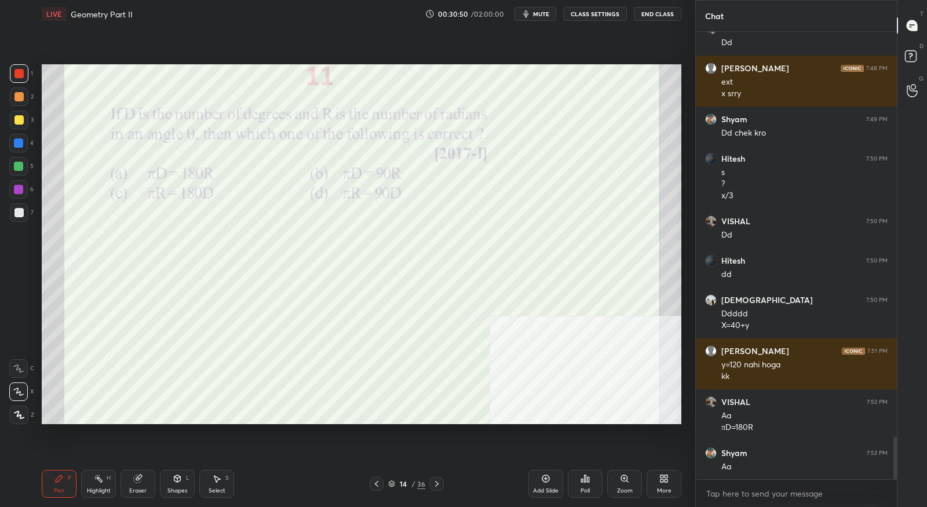
click at [19, 411] on icon at bounding box center [19, 415] width 10 height 8
drag, startPoint x: 17, startPoint y: 396, endPoint x: 33, endPoint y: 372, distance: 28.3
click at [17, 396] on div at bounding box center [18, 391] width 19 height 19
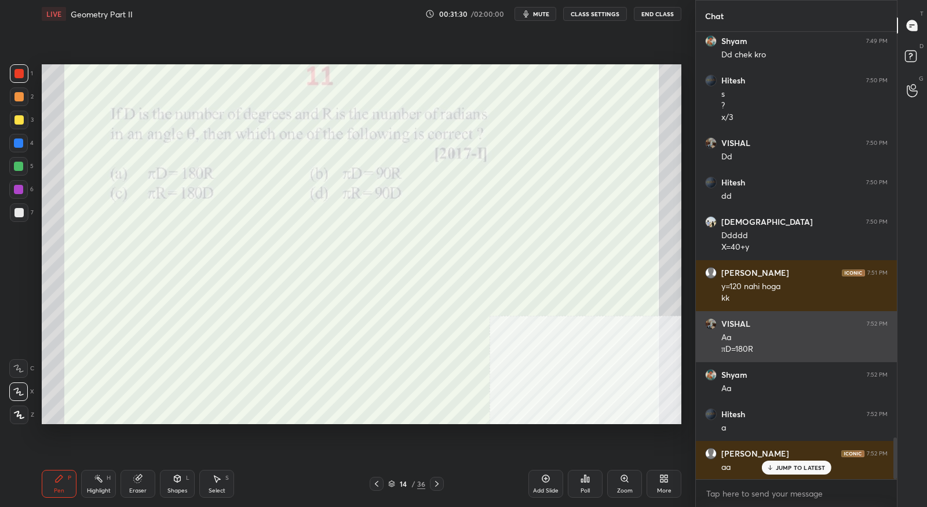
scroll to position [4359, 0]
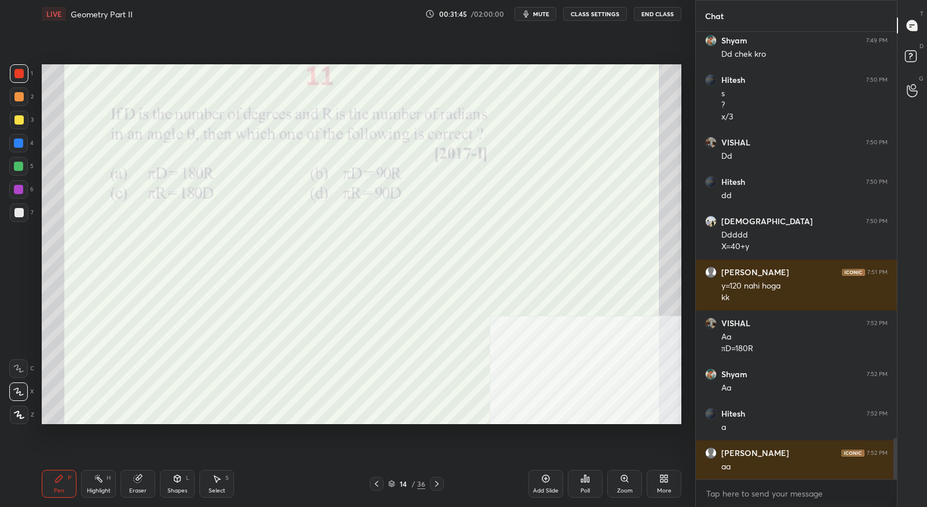
click at [442, 488] on div at bounding box center [437, 484] width 14 height 14
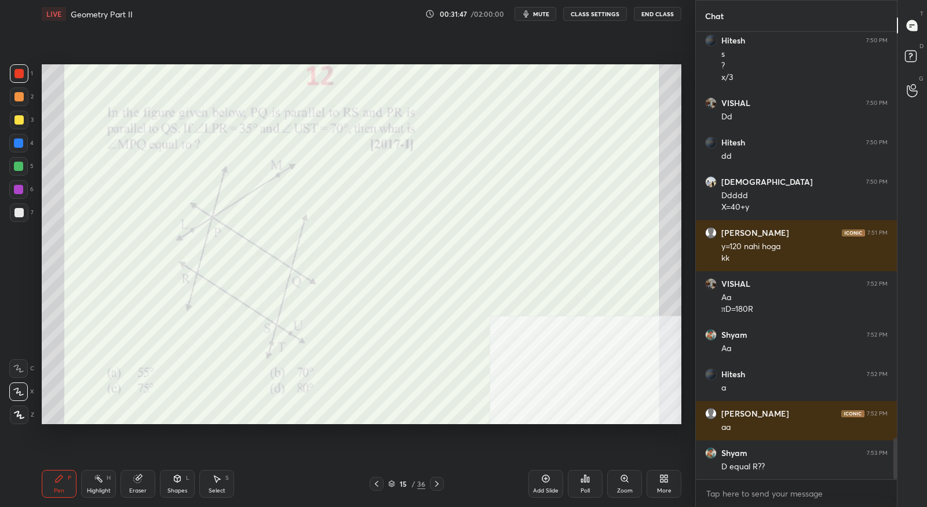
click at [380, 484] on icon at bounding box center [376, 483] width 9 height 9
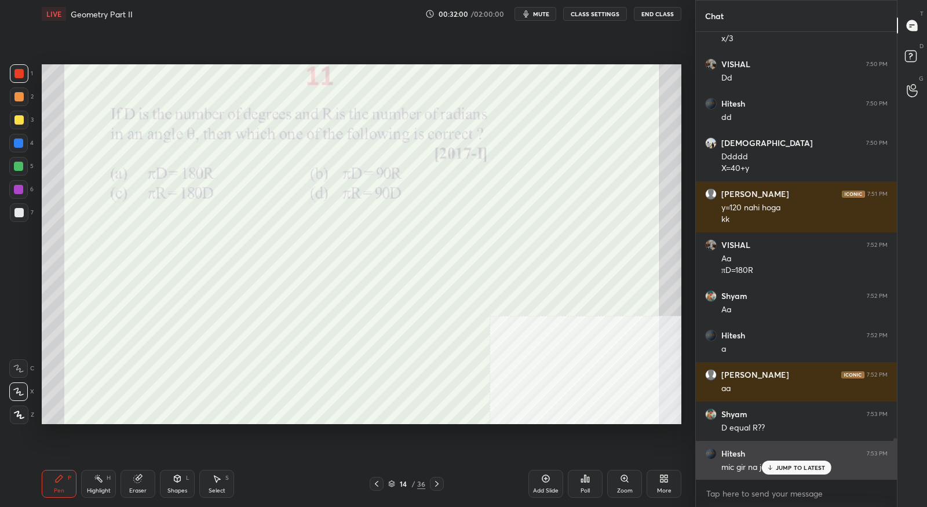
click at [781, 466] on p "JUMP TO LATEST" at bounding box center [800, 467] width 50 height 7
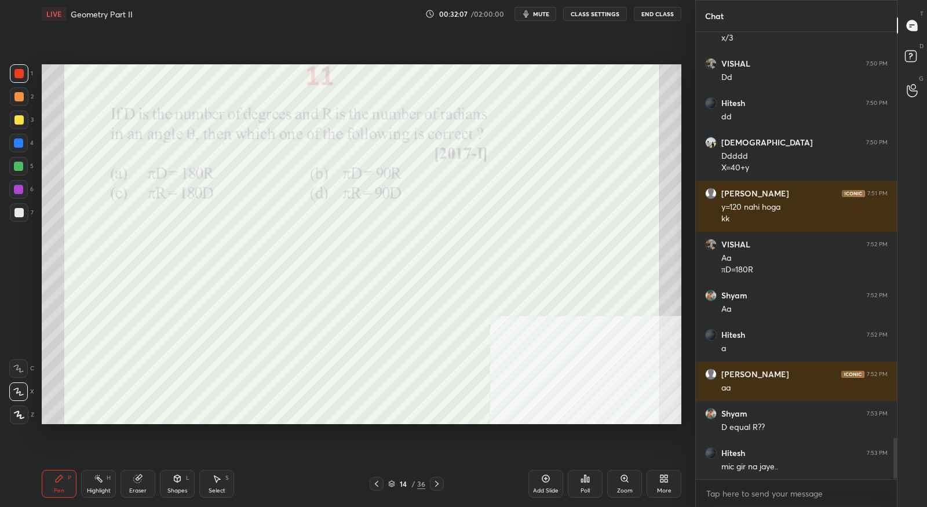
scroll to position [4477, 0]
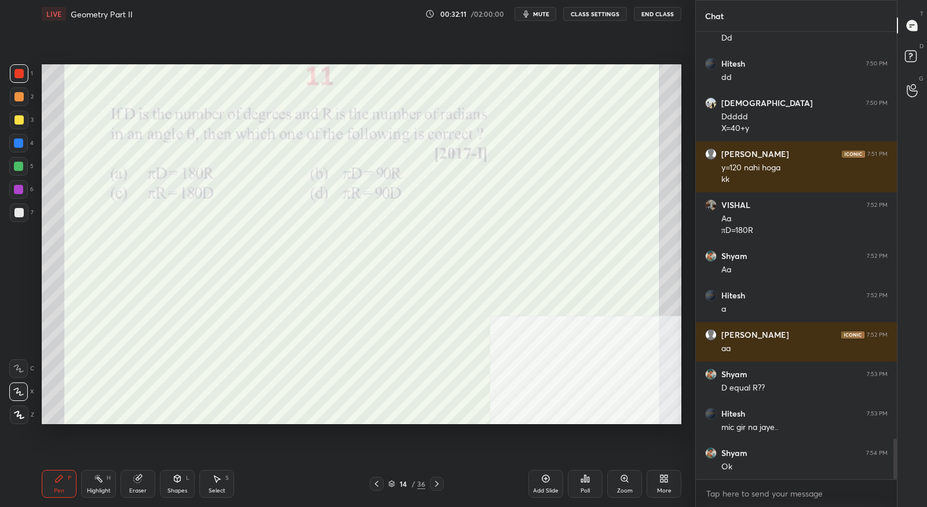
click at [438, 483] on icon at bounding box center [436, 483] width 9 height 9
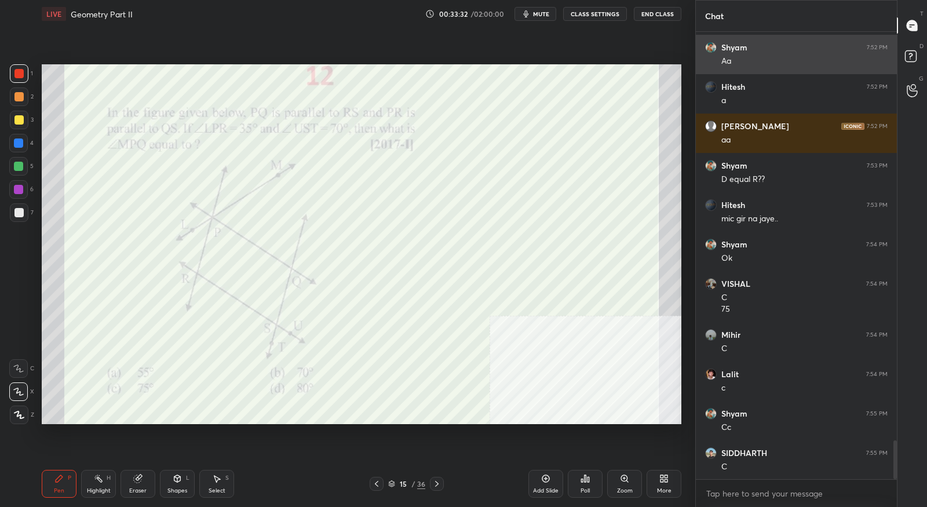
scroll to position [4725, 0]
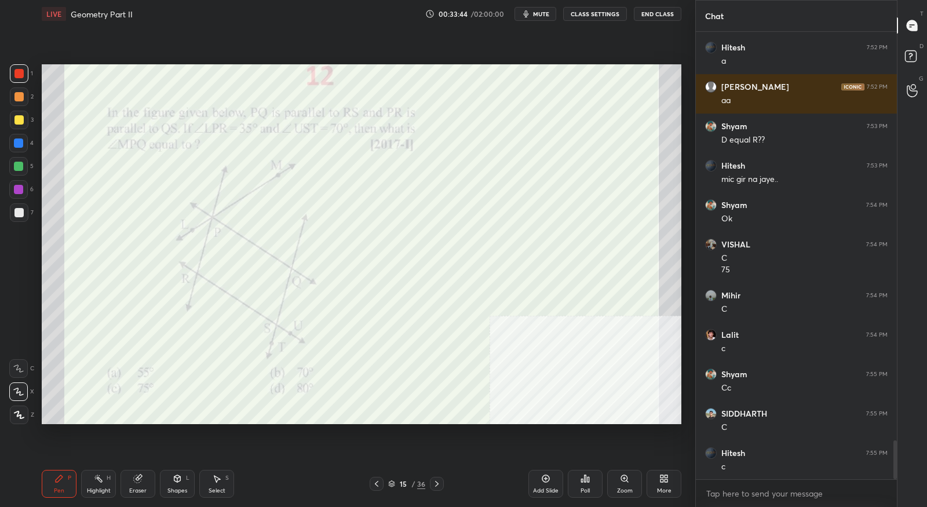
click at [435, 484] on icon at bounding box center [436, 483] width 9 height 9
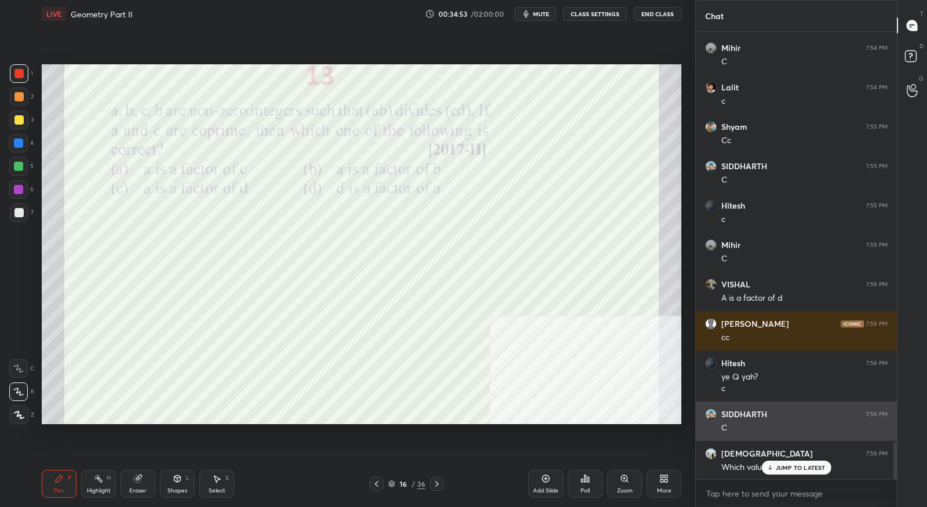
scroll to position [4973, 0]
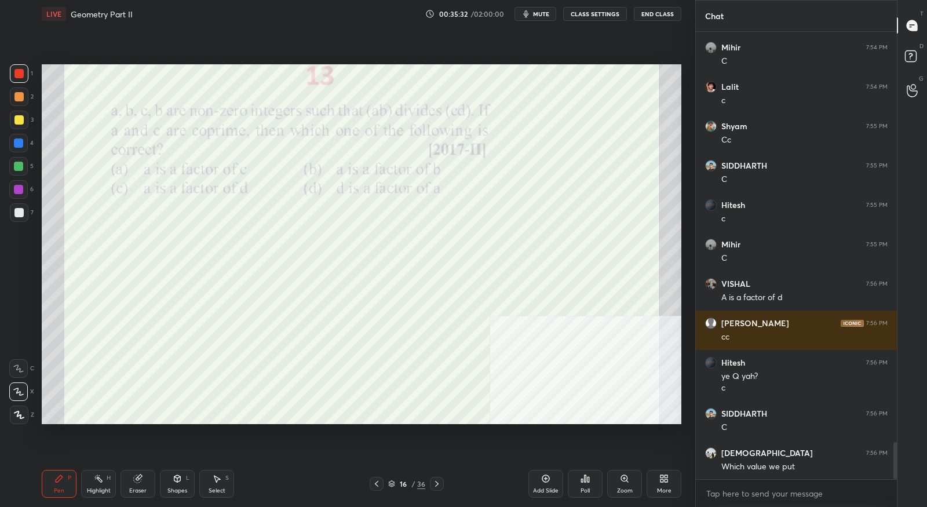
click at [437, 484] on icon at bounding box center [436, 483] width 9 height 9
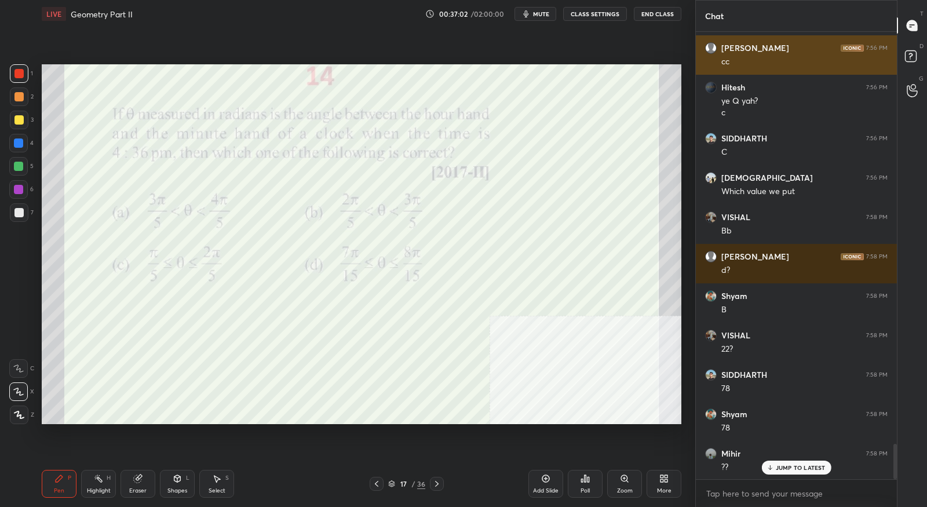
scroll to position [5288, 0]
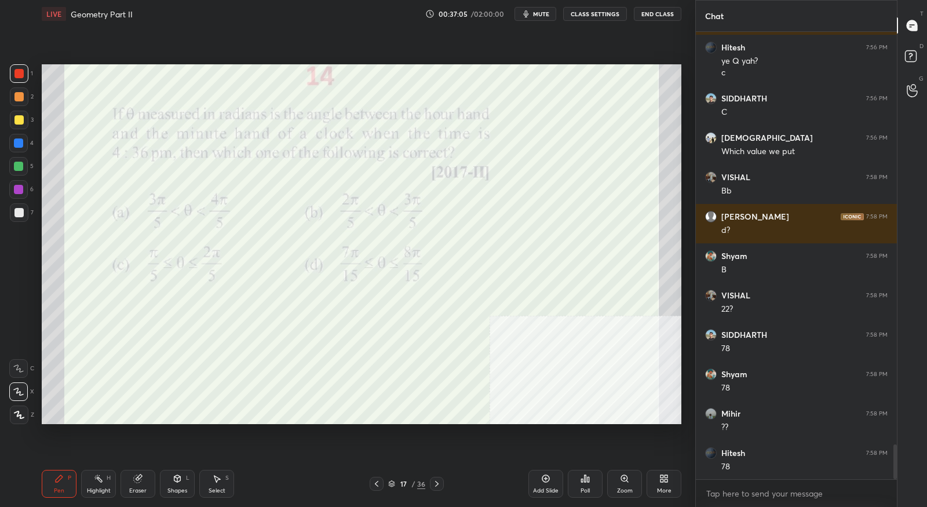
drag, startPoint x: 140, startPoint y: 484, endPoint x: 150, endPoint y: 481, distance: 10.1
click at [143, 484] on div "Eraser" at bounding box center [137, 484] width 35 height 28
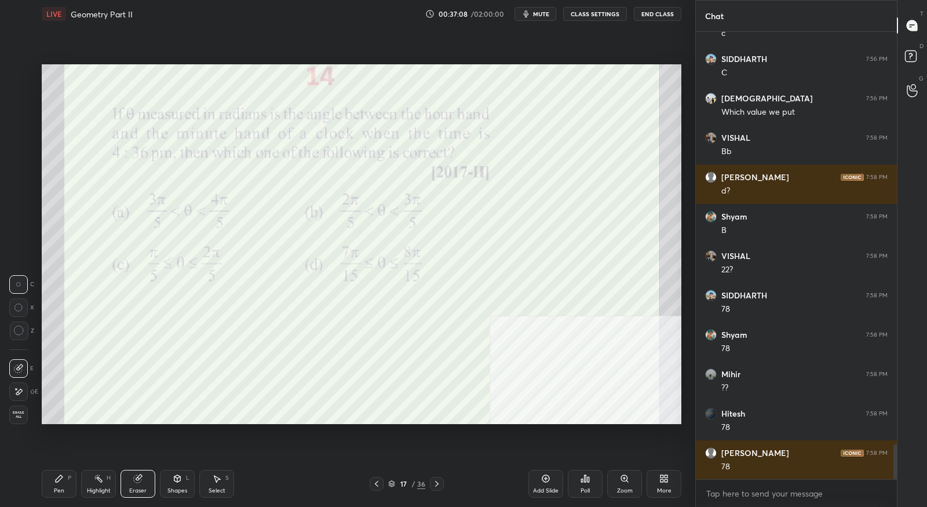
click at [16, 390] on icon at bounding box center [18, 392] width 9 height 10
drag, startPoint x: 50, startPoint y: 477, endPoint x: 74, endPoint y: 464, distance: 27.2
click at [52, 478] on div "Pen P" at bounding box center [59, 484] width 35 height 28
drag, startPoint x: 136, startPoint y: 486, endPoint x: 138, endPoint y: 479, distance: 6.8
click at [137, 485] on div "Eraser" at bounding box center [137, 484] width 35 height 28
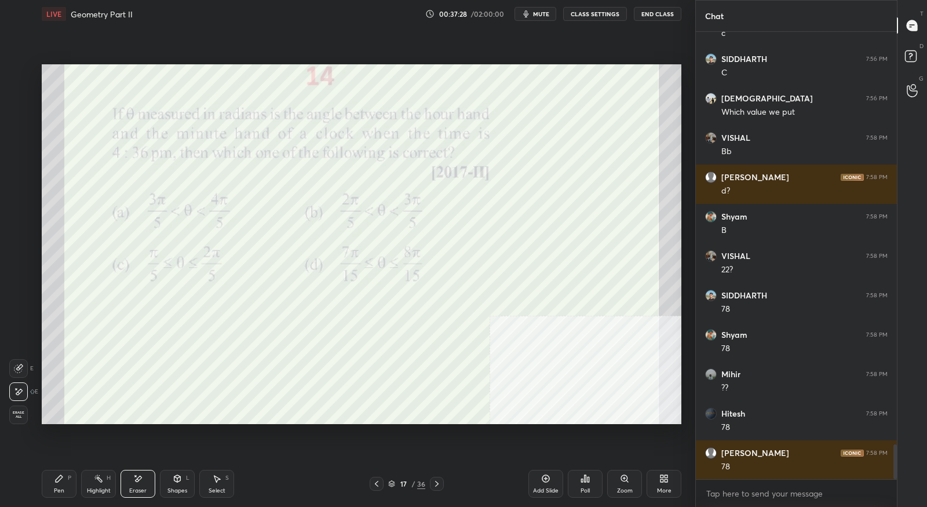
click at [60, 478] on icon at bounding box center [59, 478] width 7 height 7
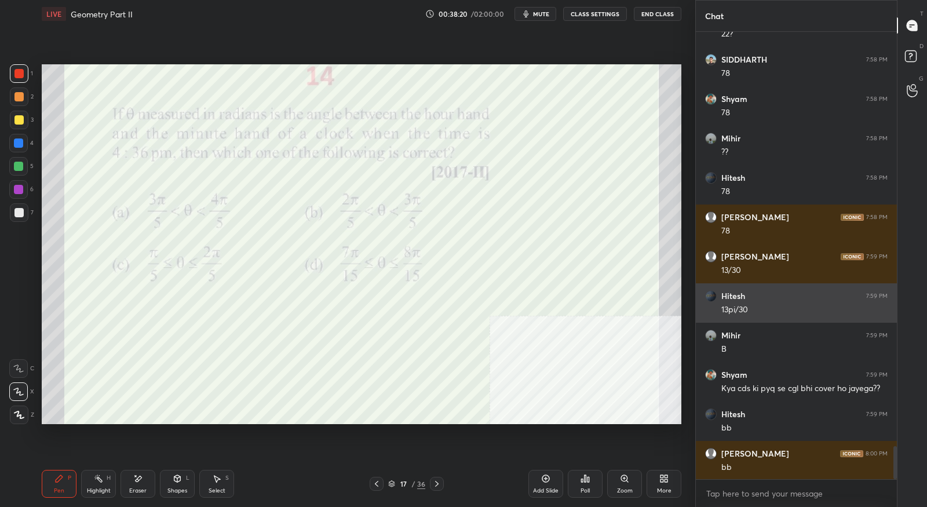
scroll to position [5564, 0]
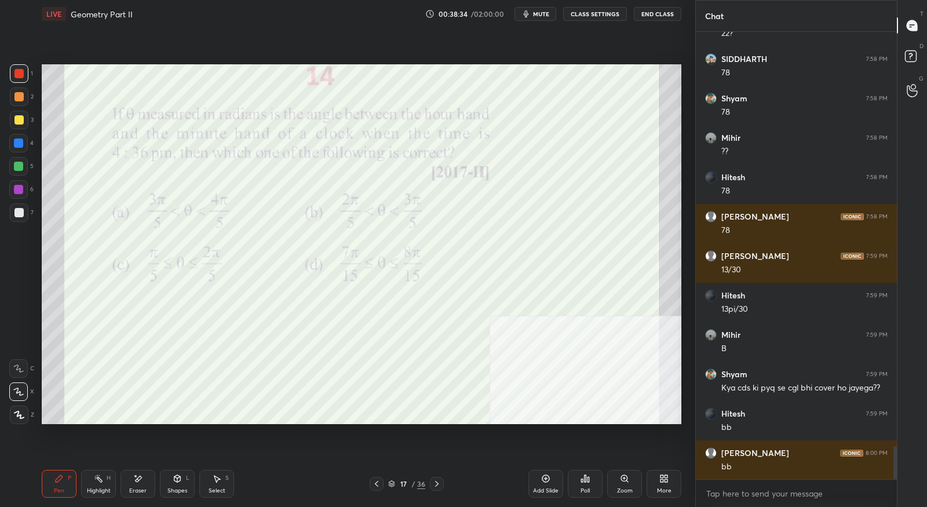
click at [439, 486] on icon at bounding box center [436, 483] width 9 height 9
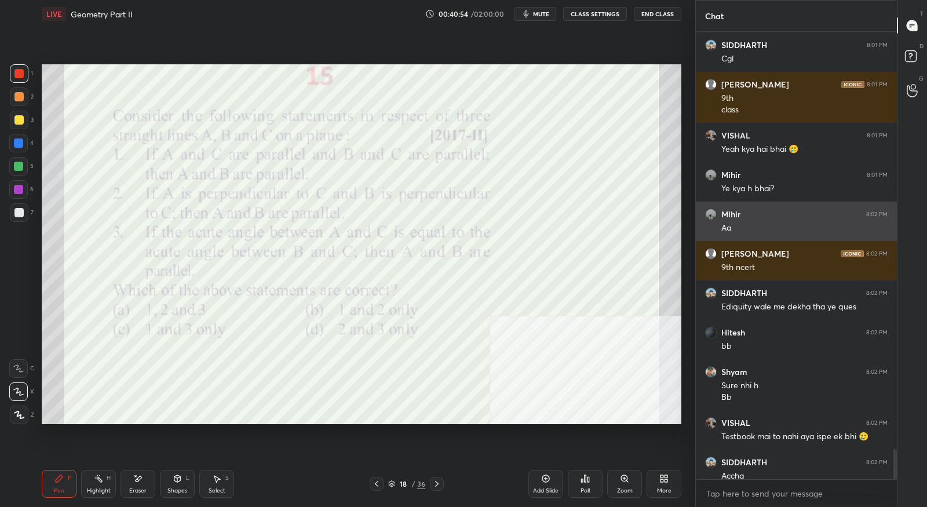
scroll to position [6149, 0]
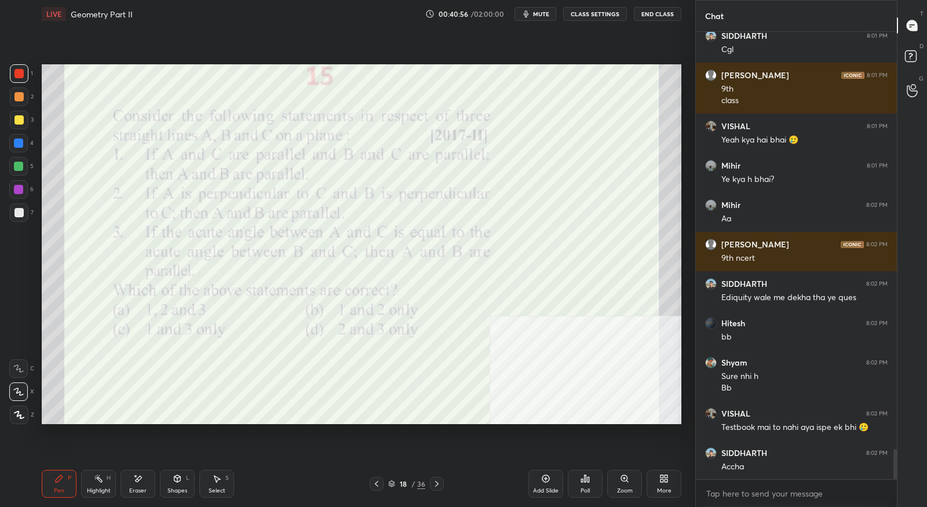
click at [440, 486] on icon at bounding box center [436, 483] width 9 height 9
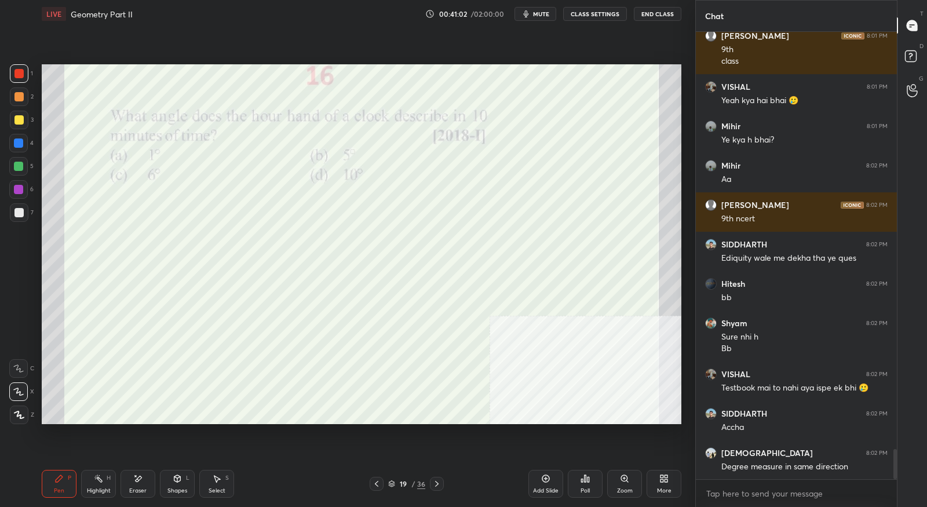
click at [379, 488] on icon at bounding box center [376, 483] width 9 height 9
click at [437, 490] on div at bounding box center [437, 484] width 14 height 14
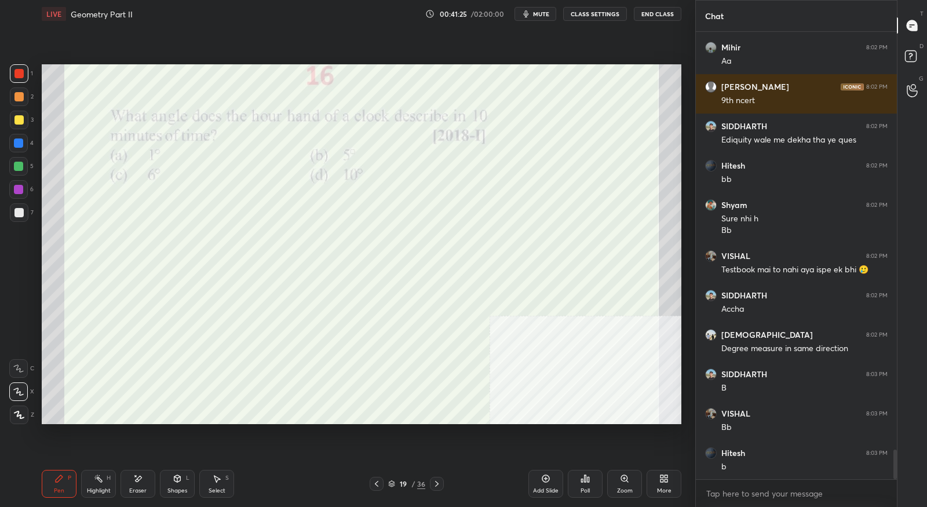
scroll to position [6345, 0]
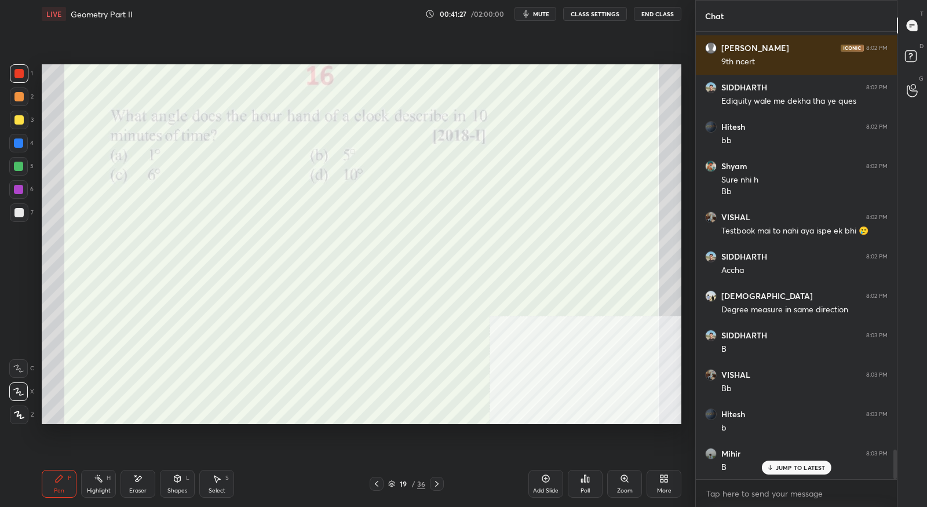
click at [433, 484] on icon at bounding box center [436, 483] width 9 height 9
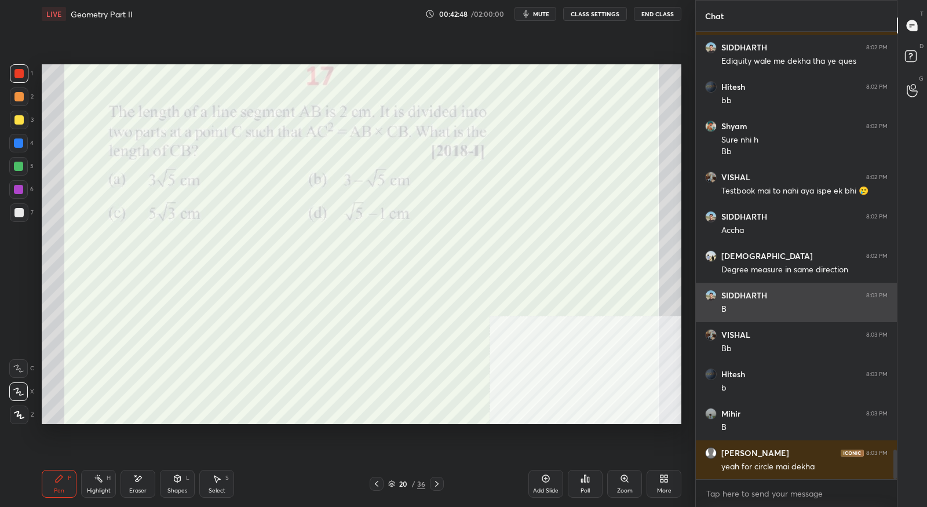
scroll to position [6424, 0]
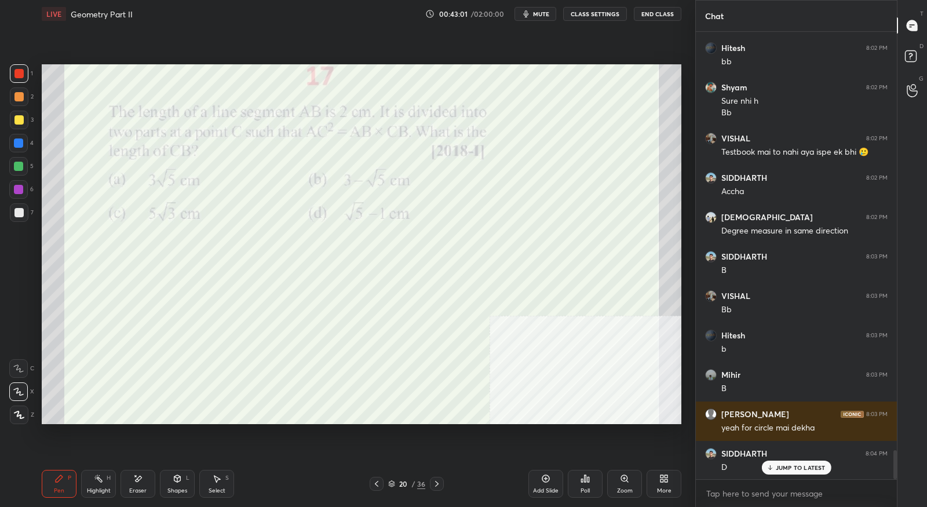
drag, startPoint x: 138, startPoint y: 481, endPoint x: 153, endPoint y: 470, distance: 19.5
click at [138, 481] on icon at bounding box center [139, 478] width 6 height 6
click at [67, 480] on div "Pen P" at bounding box center [59, 484] width 35 height 28
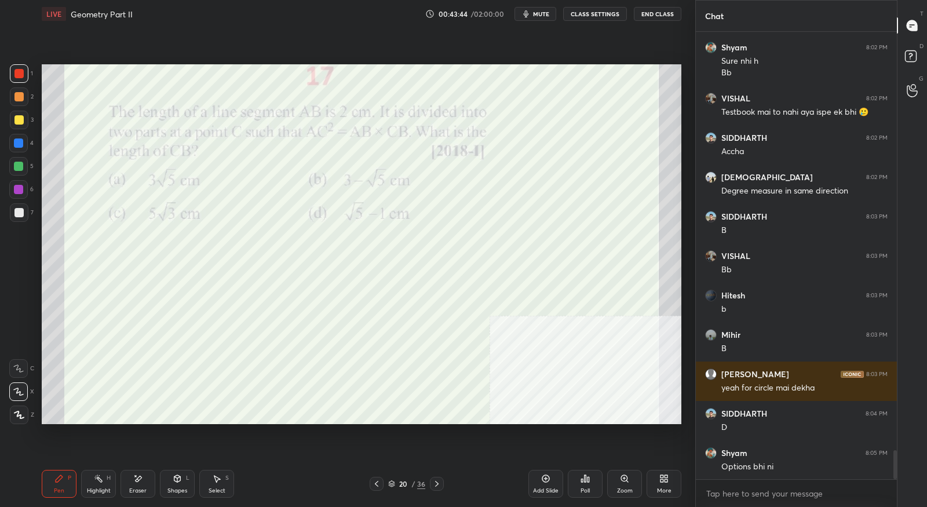
click at [437, 489] on div at bounding box center [437, 484] width 14 height 14
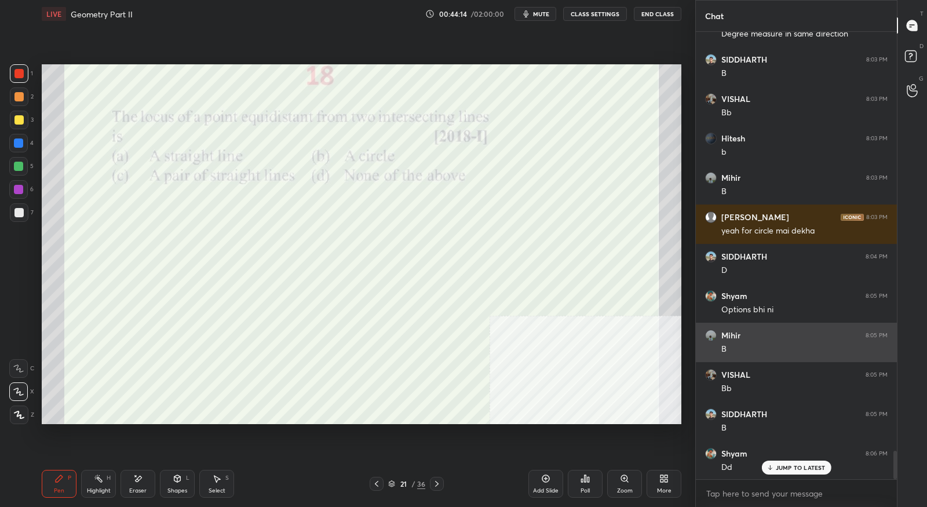
scroll to position [6621, 0]
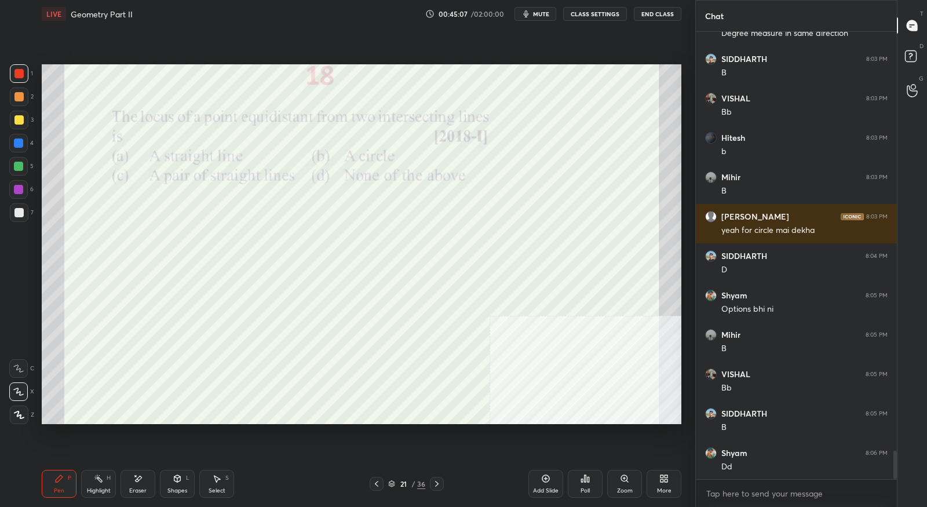
click at [138, 485] on div "Eraser" at bounding box center [137, 484] width 35 height 28
drag, startPoint x: 57, startPoint y: 481, endPoint x: 65, endPoint y: 461, distance: 21.5
click at [57, 481] on icon at bounding box center [59, 478] width 7 height 7
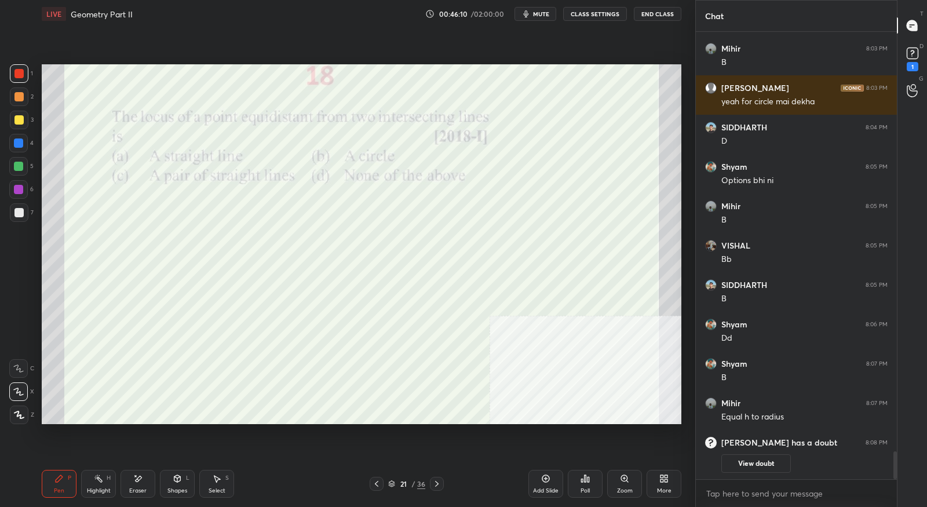
scroll to position [5771, 0]
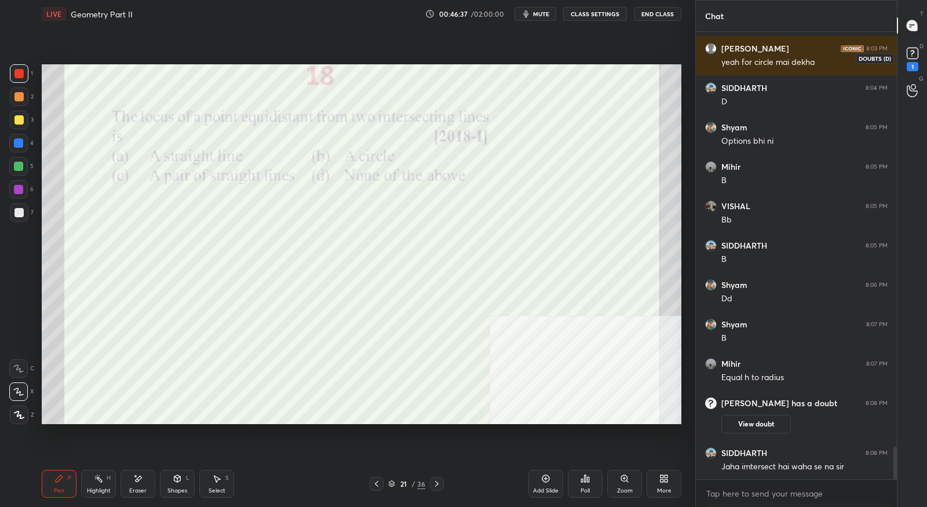
click at [911, 69] on div "1" at bounding box center [912, 66] width 12 height 9
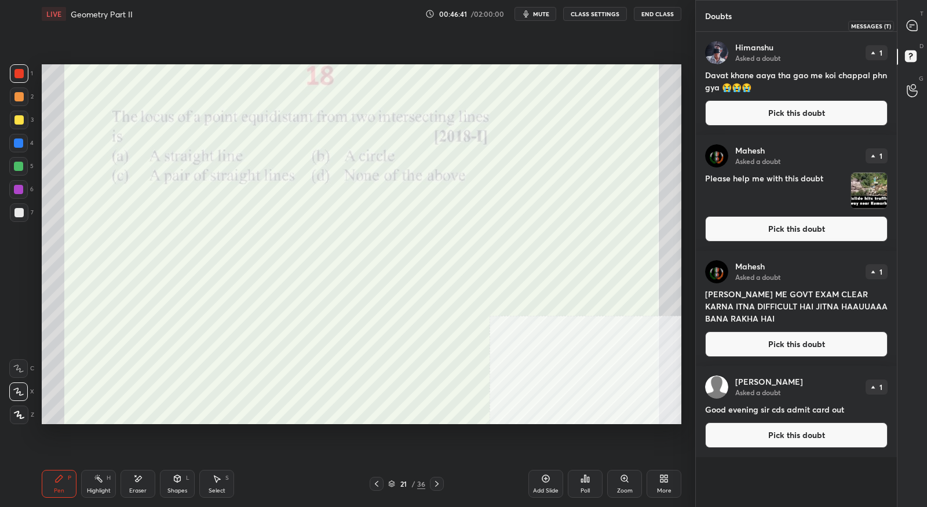
click at [909, 29] on icon at bounding box center [911, 25] width 10 height 10
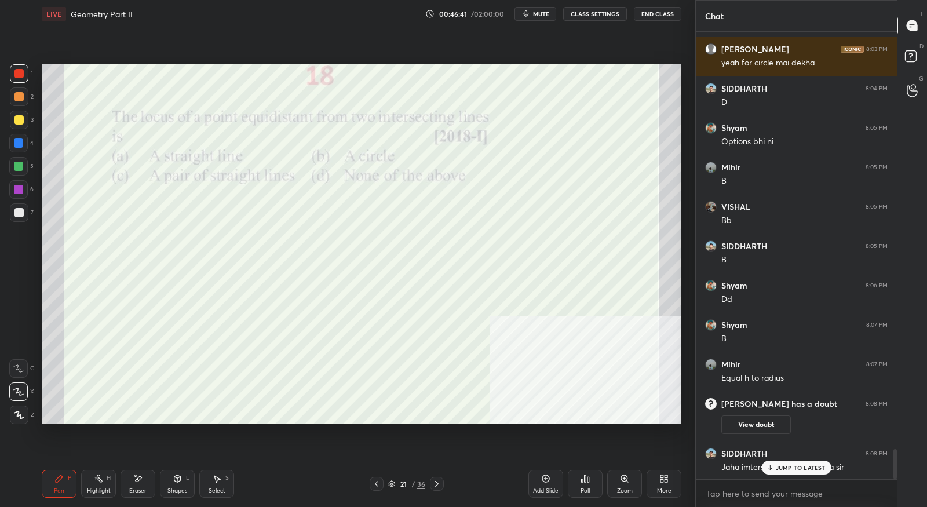
scroll to position [6141, 0]
click at [439, 488] on icon at bounding box center [436, 483] width 9 height 9
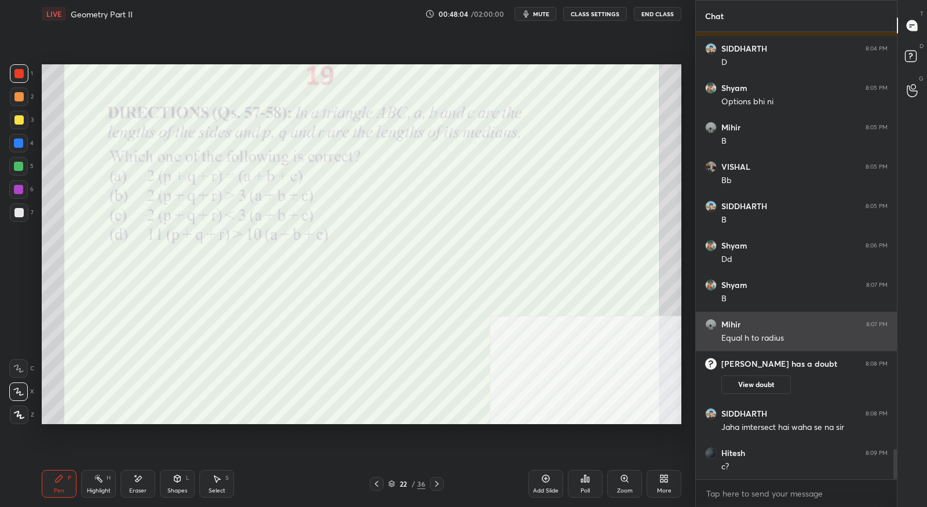
scroll to position [6219, 0]
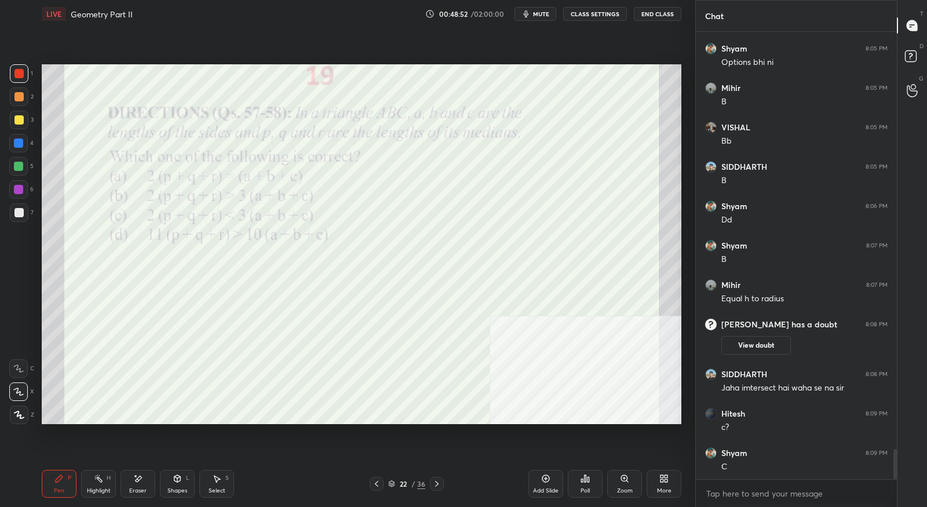
click at [440, 486] on icon at bounding box center [436, 483] width 9 height 9
click at [380, 486] on icon at bounding box center [376, 483] width 9 height 9
click at [432, 484] on icon at bounding box center [436, 483] width 9 height 9
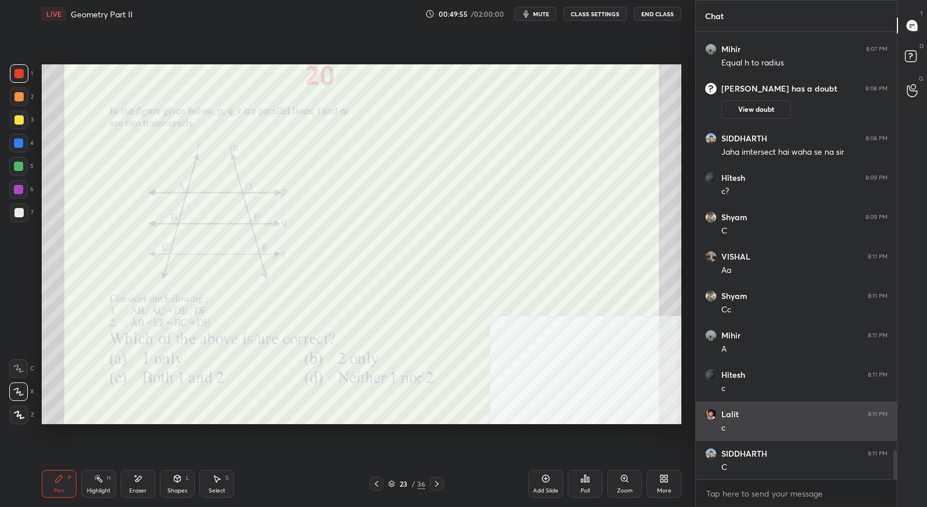
scroll to position [6456, 0]
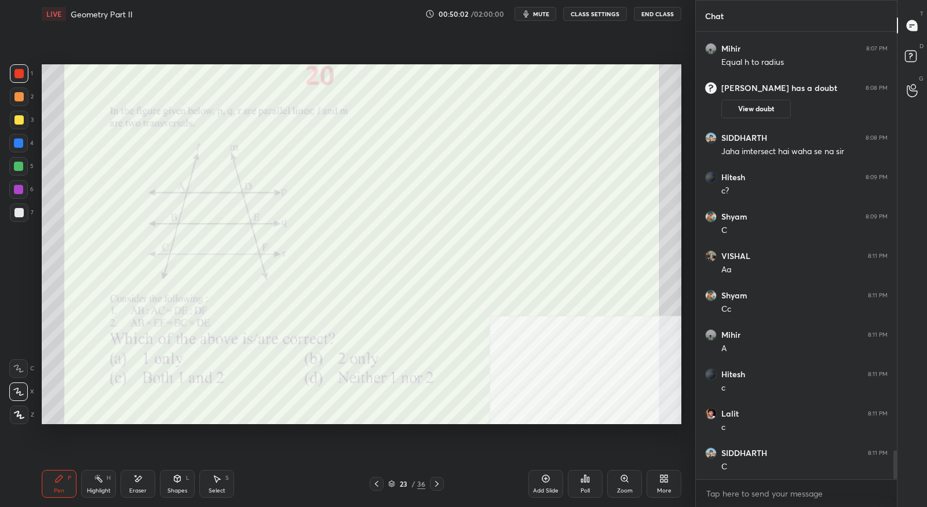
click at [438, 488] on icon at bounding box center [436, 483] width 9 height 9
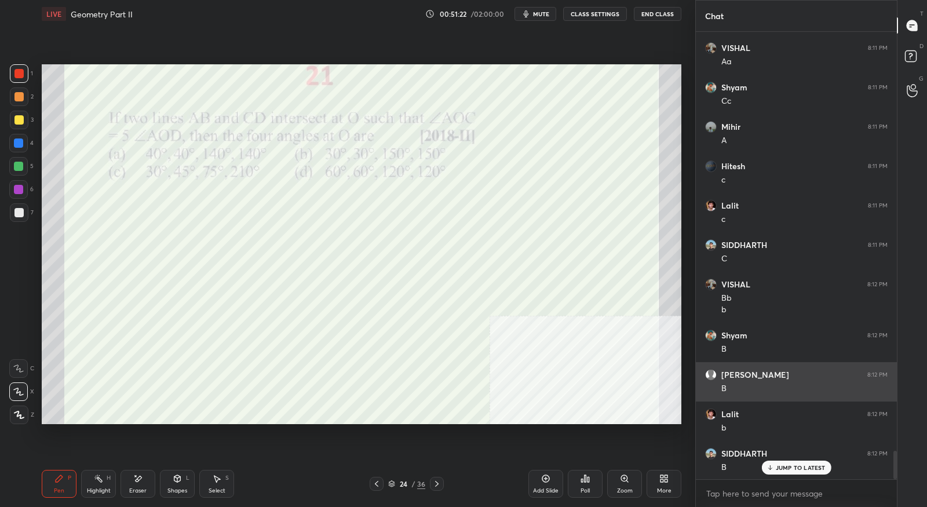
scroll to position [6664, 0]
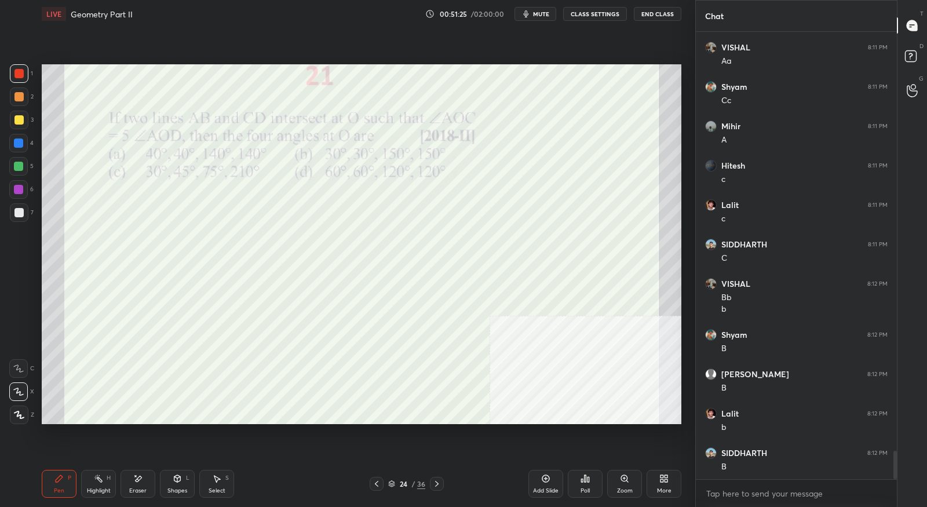
click at [441, 481] on div at bounding box center [437, 484] width 14 height 14
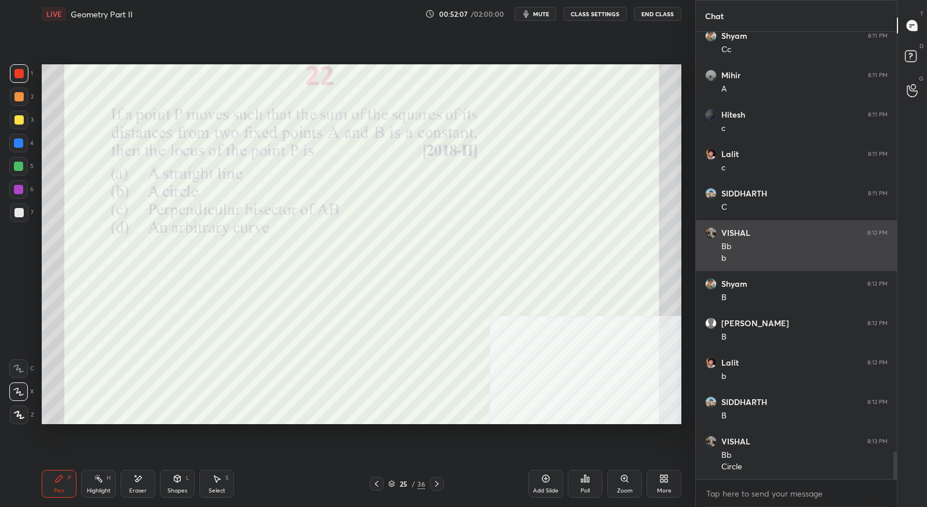
scroll to position [6754, 0]
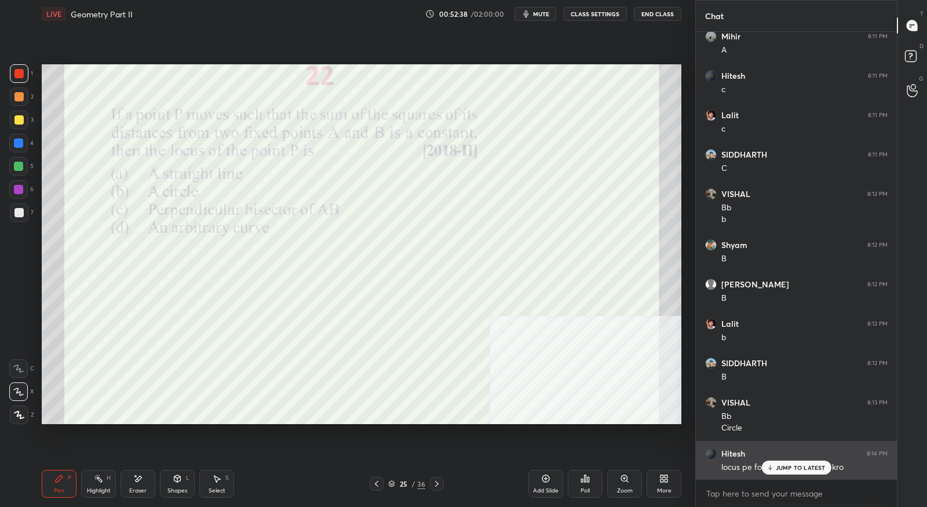
click at [777, 471] on div "JUMP TO LATEST" at bounding box center [795, 467] width 69 height 14
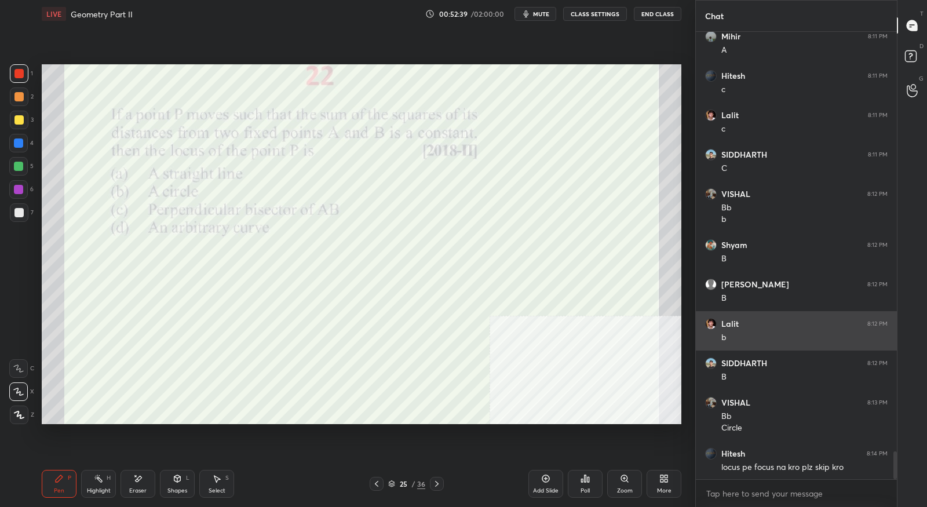
scroll to position [6754, 0]
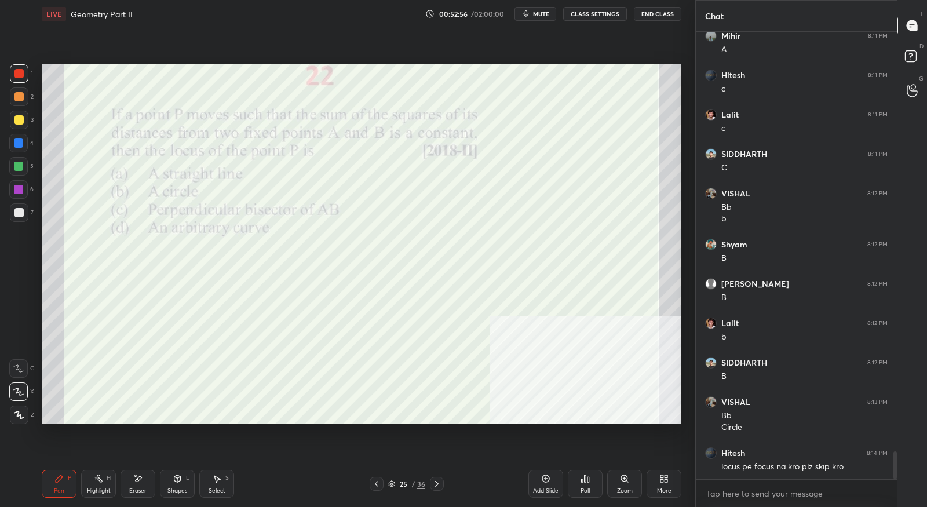
click at [434, 482] on icon at bounding box center [436, 483] width 9 height 9
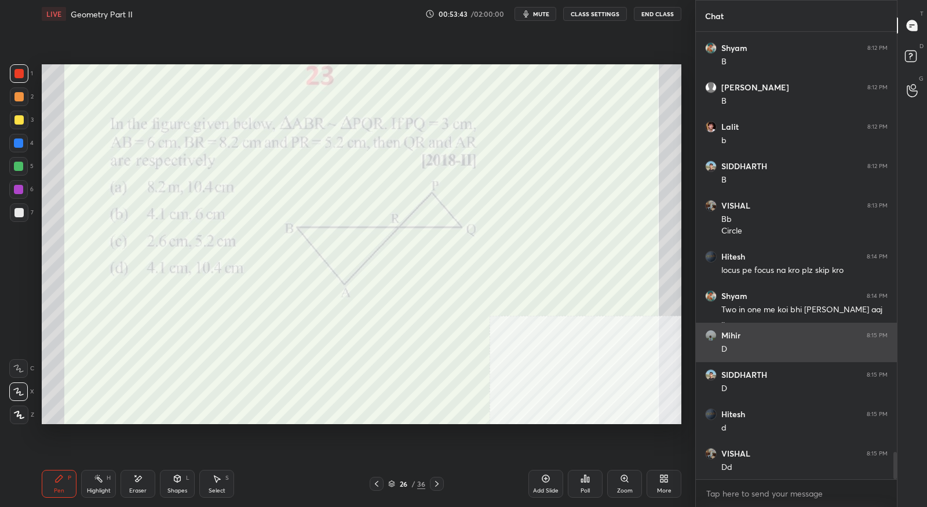
scroll to position [6951, 0]
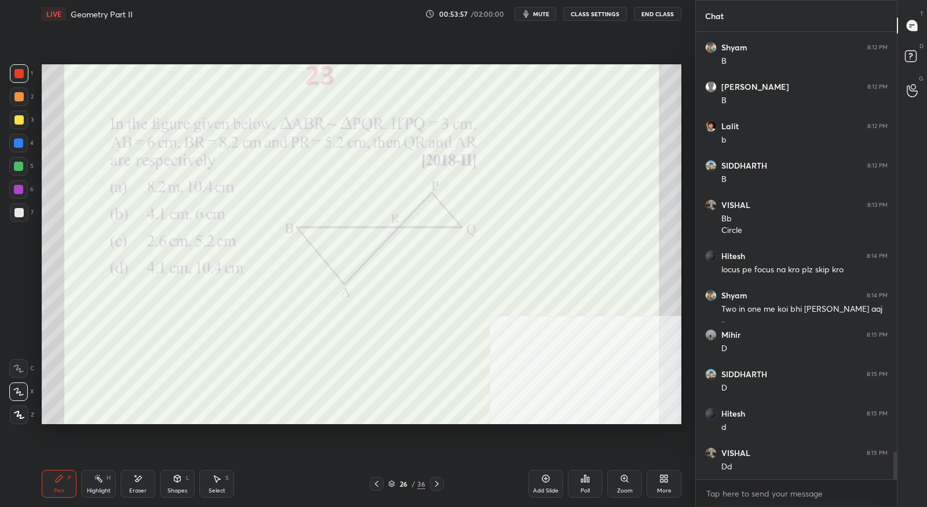
click at [441, 486] on div at bounding box center [437, 484] width 14 height 14
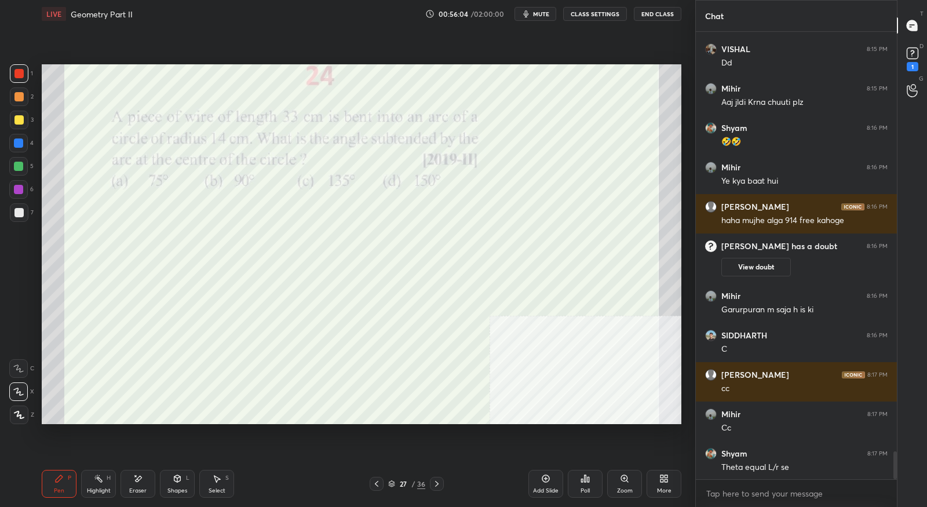
scroll to position [6721, 0]
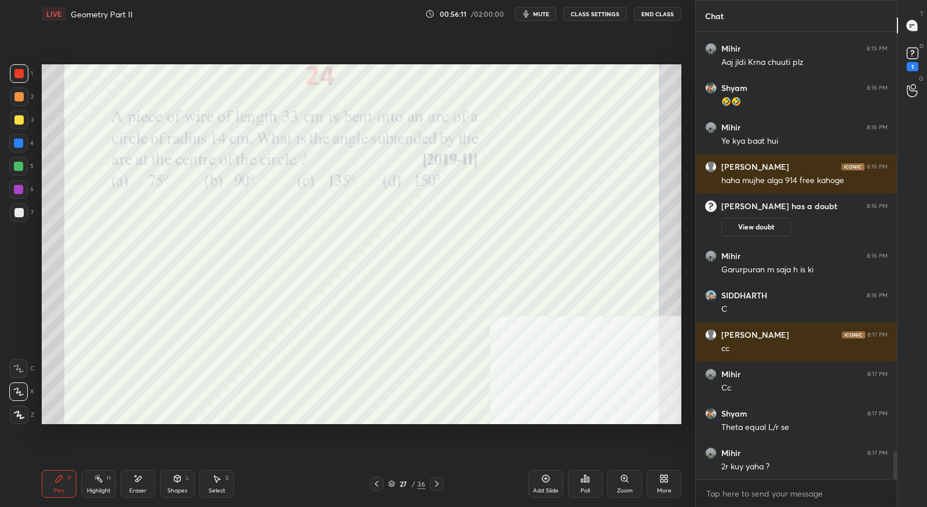
drag, startPoint x: 140, startPoint y: 484, endPoint x: 160, endPoint y: 473, distance: 23.3
click at [140, 483] on div "Eraser" at bounding box center [137, 484] width 35 height 28
drag, startPoint x: 77, startPoint y: 475, endPoint x: 98, endPoint y: 468, distance: 22.4
click at [77, 475] on div "Pen P Highlight H Eraser Shapes L Select S" at bounding box center [163, 484] width 243 height 28
click at [47, 481] on div "Pen P" at bounding box center [59, 484] width 35 height 28
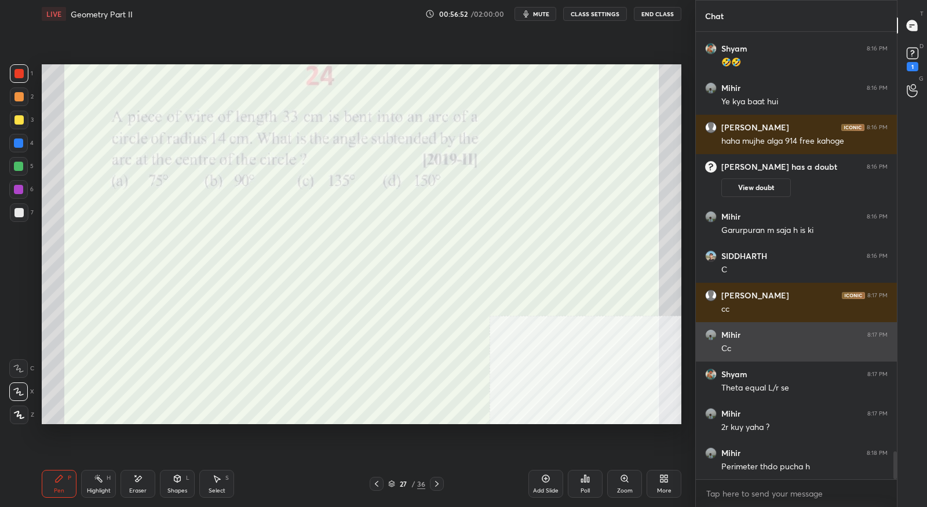
scroll to position [6772, 0]
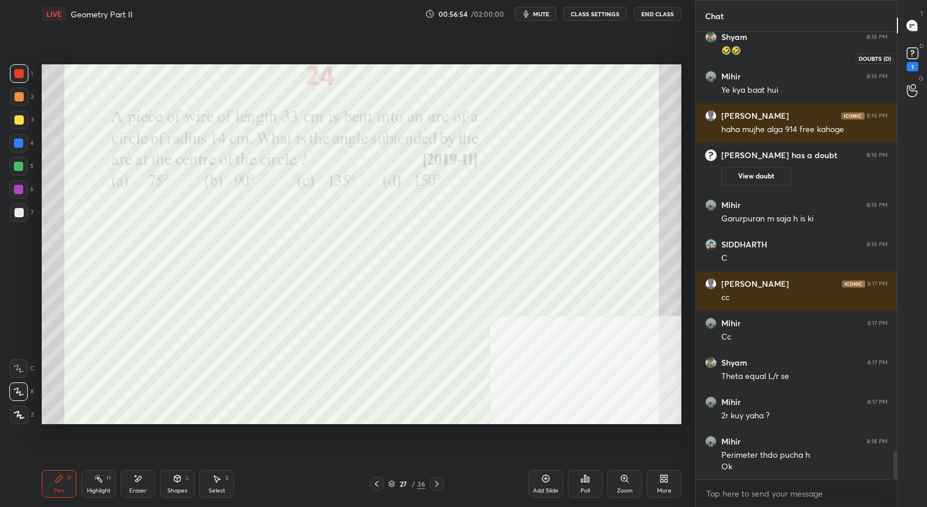
click at [905, 65] on div "1" at bounding box center [911, 58] width 17 height 27
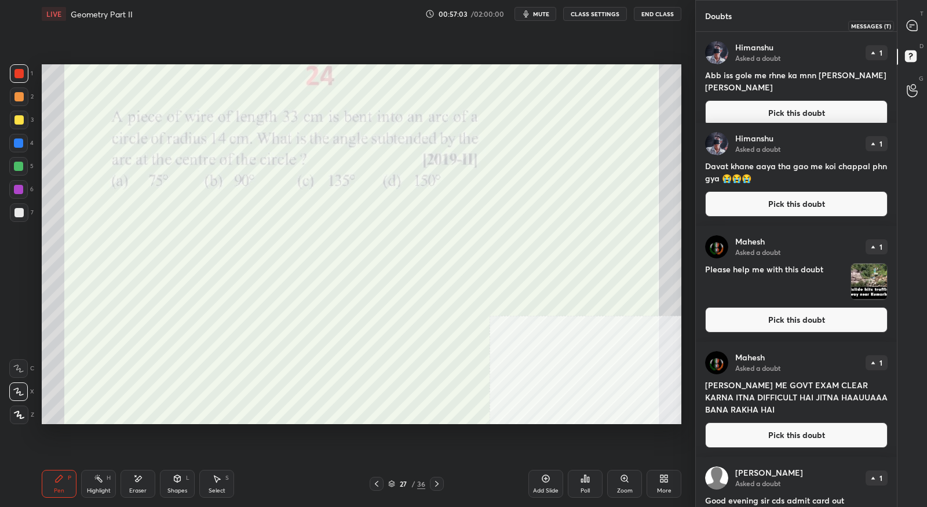
click at [914, 27] on icon at bounding box center [911, 25] width 10 height 10
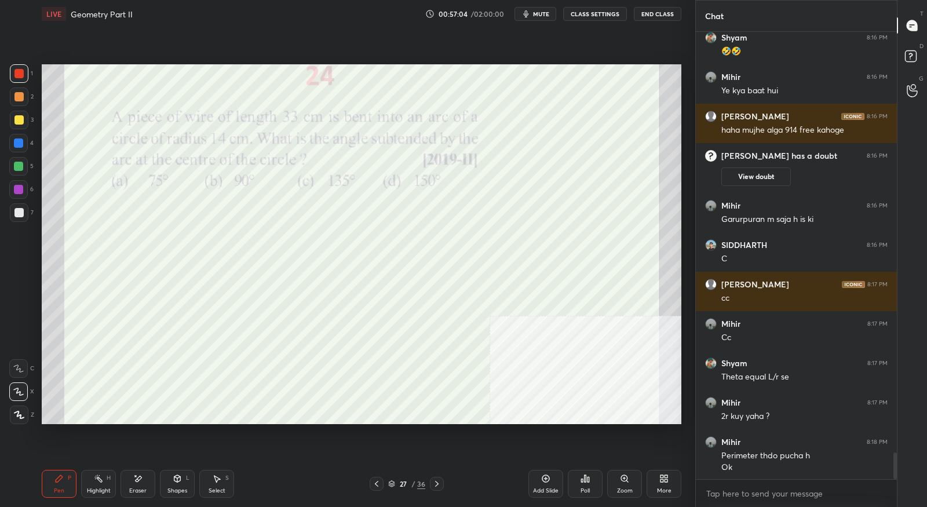
scroll to position [7142, 0]
click at [440, 489] on div at bounding box center [437, 484] width 14 height 14
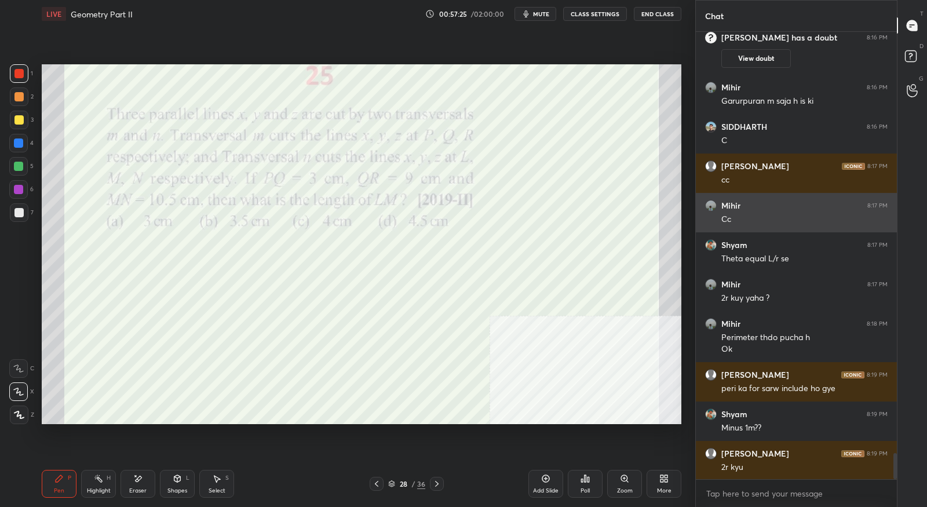
scroll to position [7261, 0]
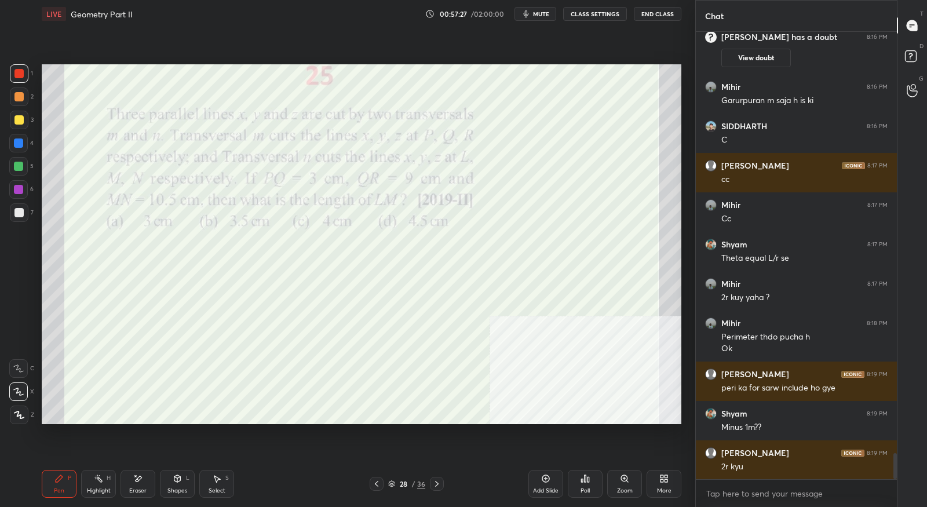
click at [377, 486] on icon at bounding box center [376, 484] width 3 height 6
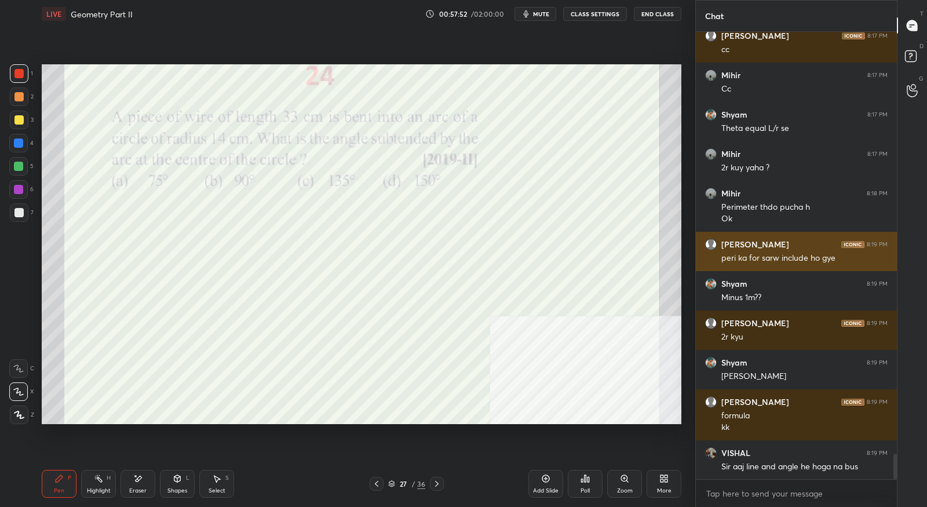
scroll to position [7430, 0]
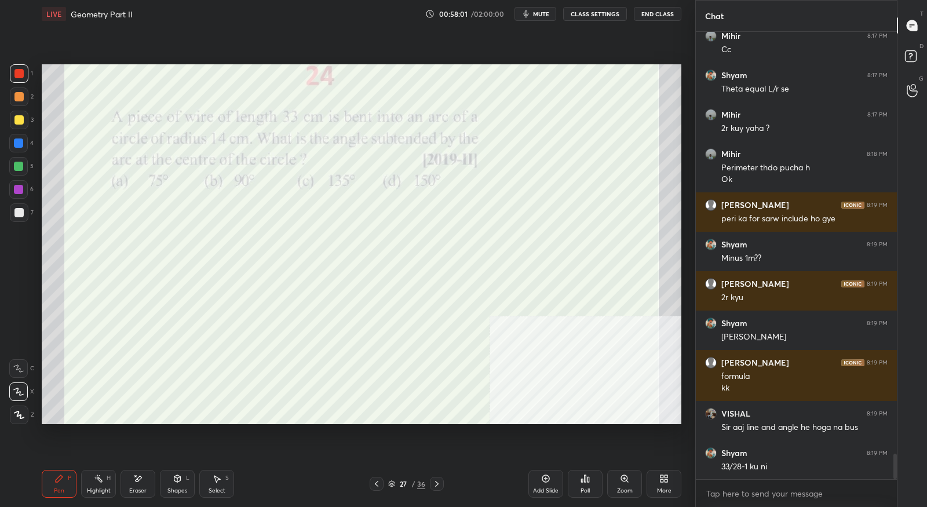
drag, startPoint x: 143, startPoint y: 482, endPoint x: 133, endPoint y: 478, distance: 11.2
click at [142, 482] on div "Eraser" at bounding box center [137, 484] width 35 height 28
click at [23, 415] on span "Erase all" at bounding box center [18, 415] width 17 height 8
drag, startPoint x: 58, startPoint y: 478, endPoint x: 74, endPoint y: 443, distance: 38.4
click at [58, 478] on icon at bounding box center [59, 478] width 7 height 7
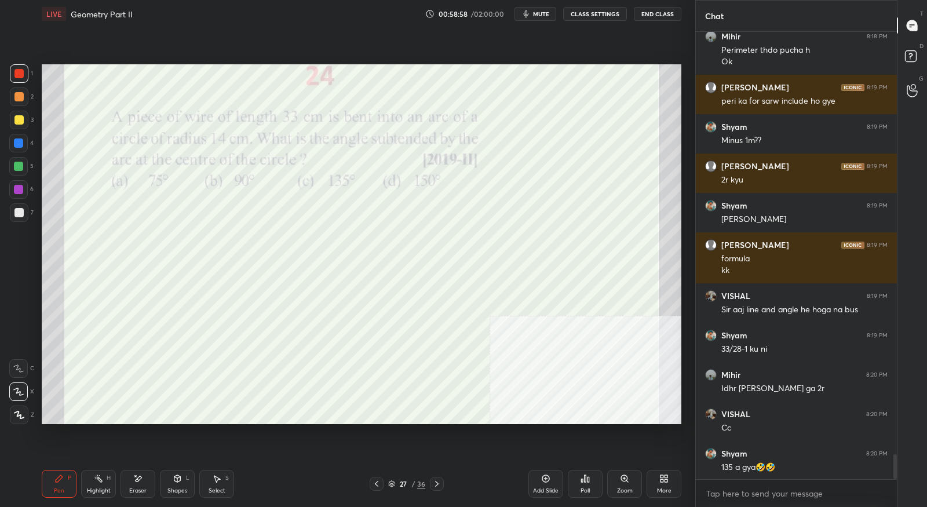
scroll to position [7548, 0]
click at [436, 492] on div "Pen P Highlight H Eraser Shapes L Select S 27 / 36 Add Slide Poll Zoom More" at bounding box center [361, 483] width 639 height 46
click at [441, 484] on icon at bounding box center [436, 483] width 9 height 9
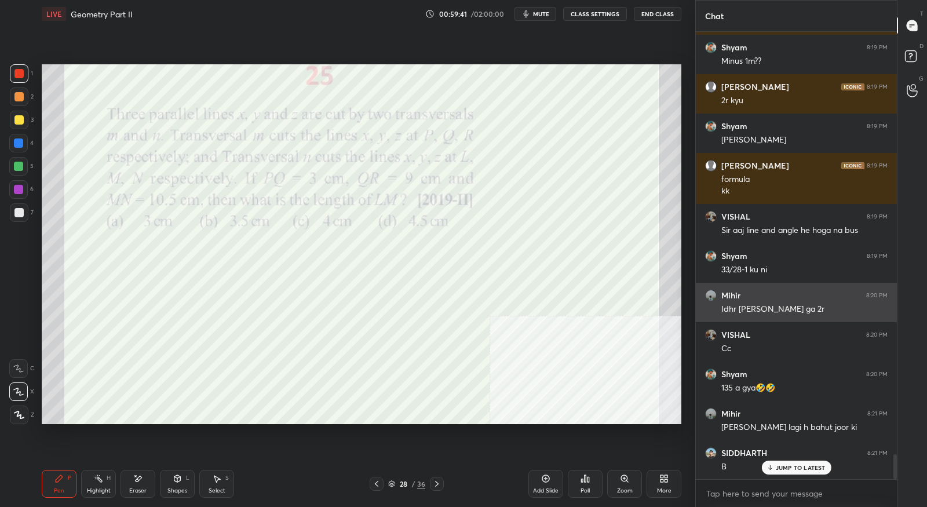
scroll to position [7665, 0]
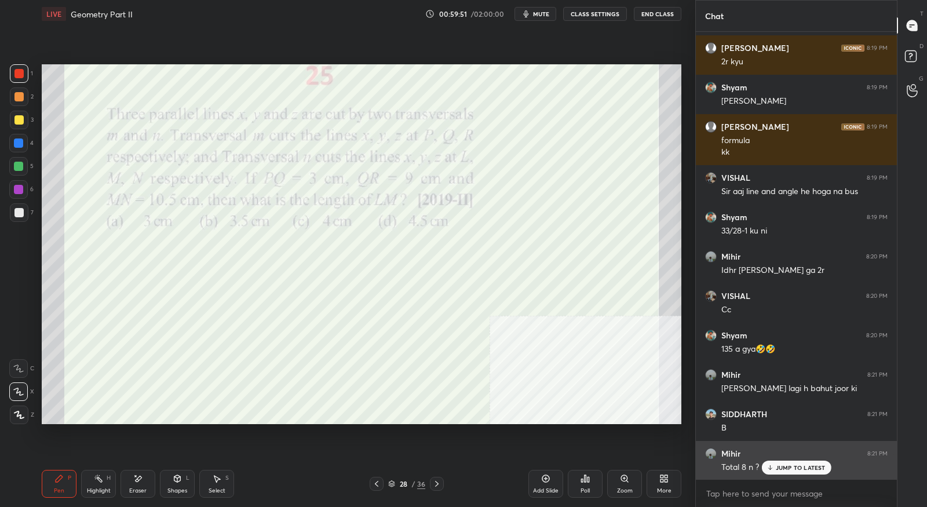
click at [767, 468] on icon at bounding box center [770, 467] width 8 height 7
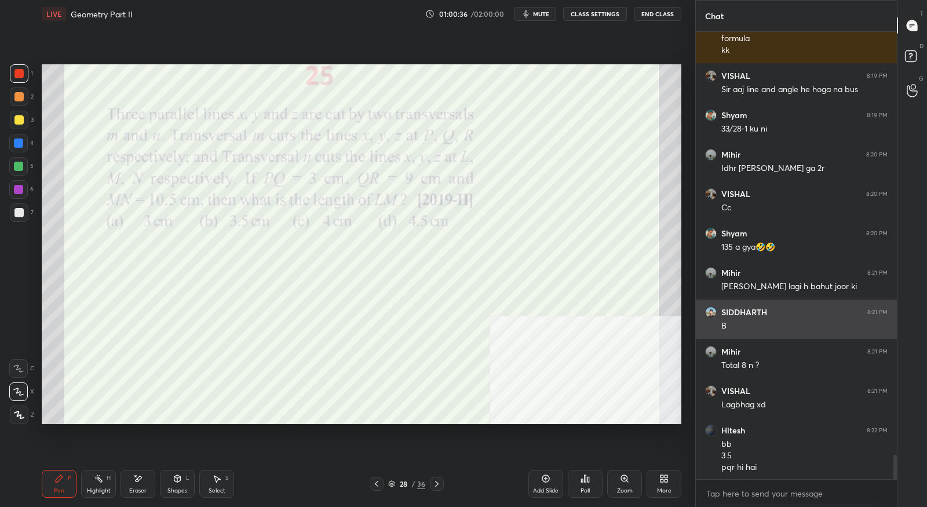
scroll to position [7807, 0]
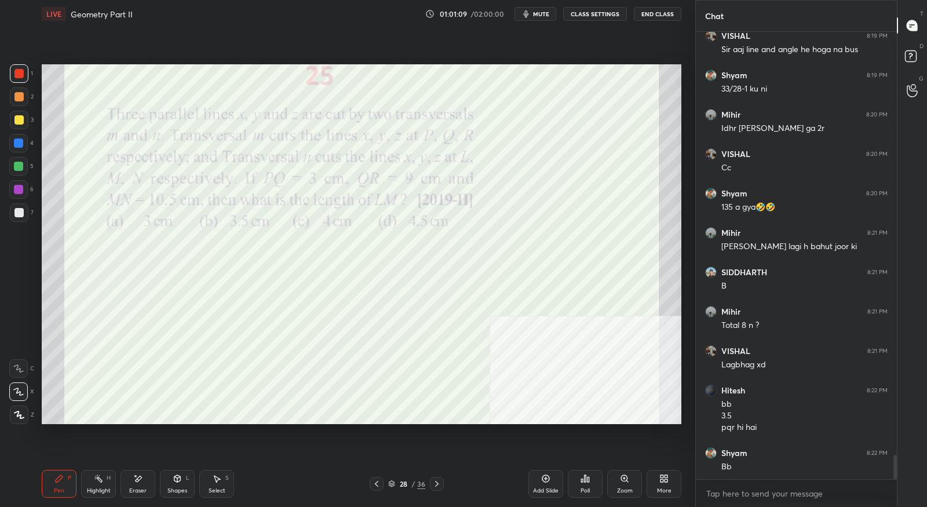
click at [438, 486] on icon at bounding box center [436, 483] width 9 height 9
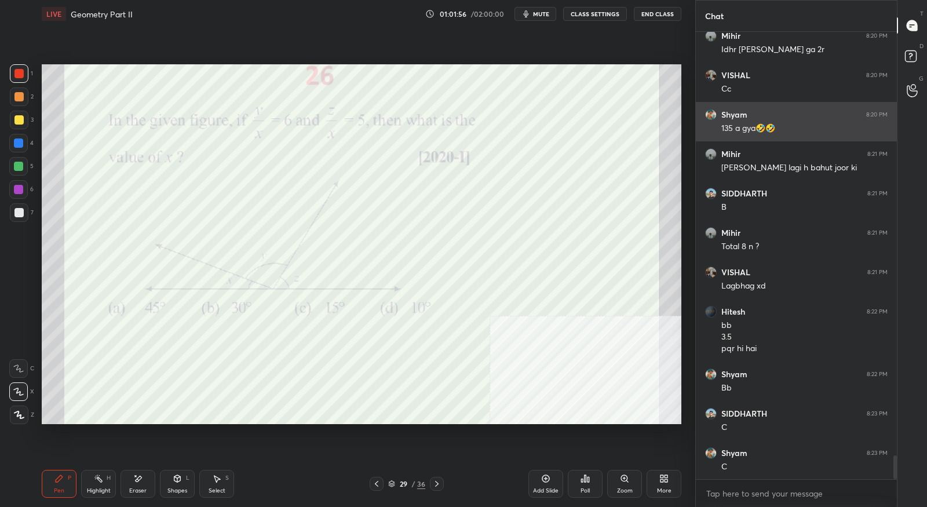
scroll to position [7925, 0]
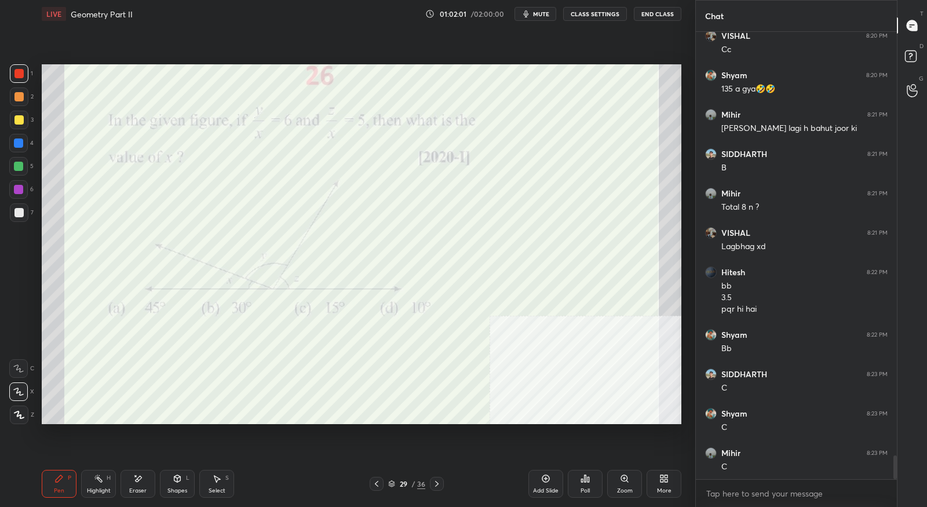
click at [439, 486] on icon at bounding box center [436, 483] width 9 height 9
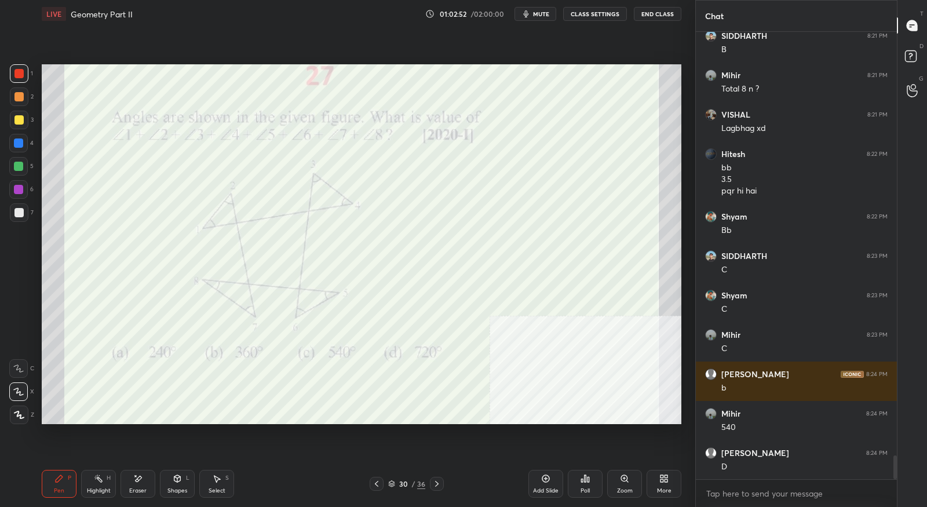
scroll to position [8082, 0]
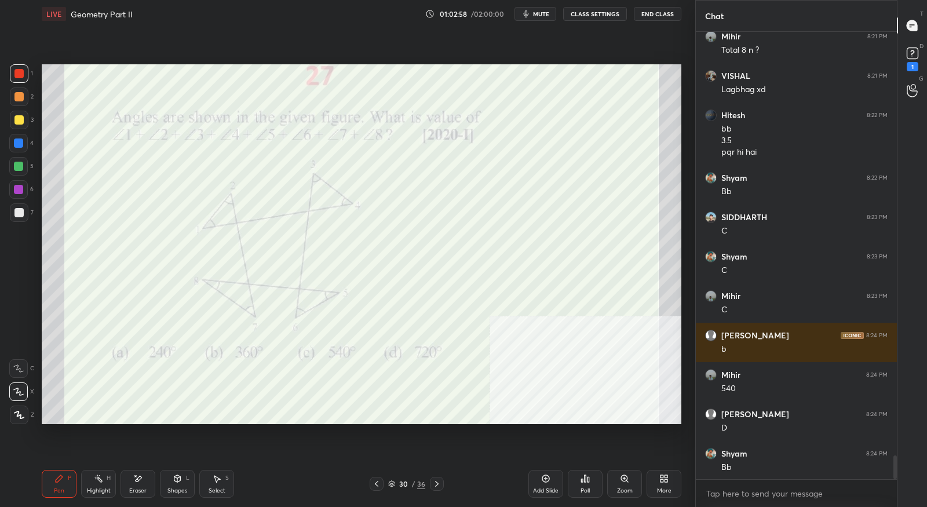
click at [438, 489] on div at bounding box center [437, 484] width 14 height 14
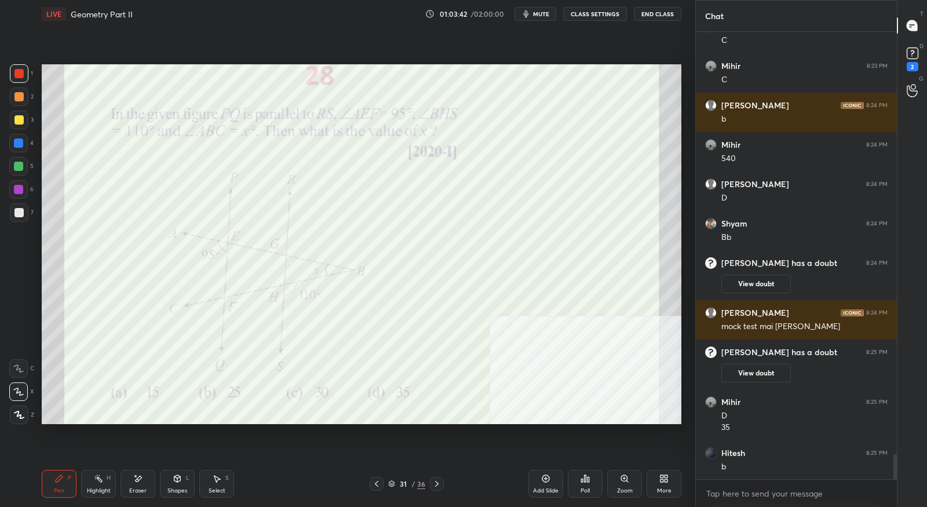
scroll to position [7560, 0]
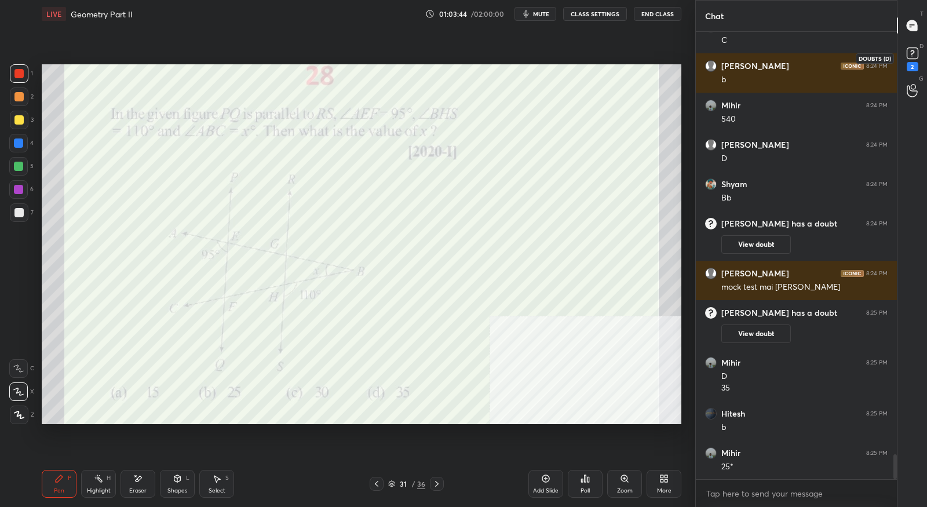
click at [902, 61] on div "2" at bounding box center [911, 57] width 23 height 21
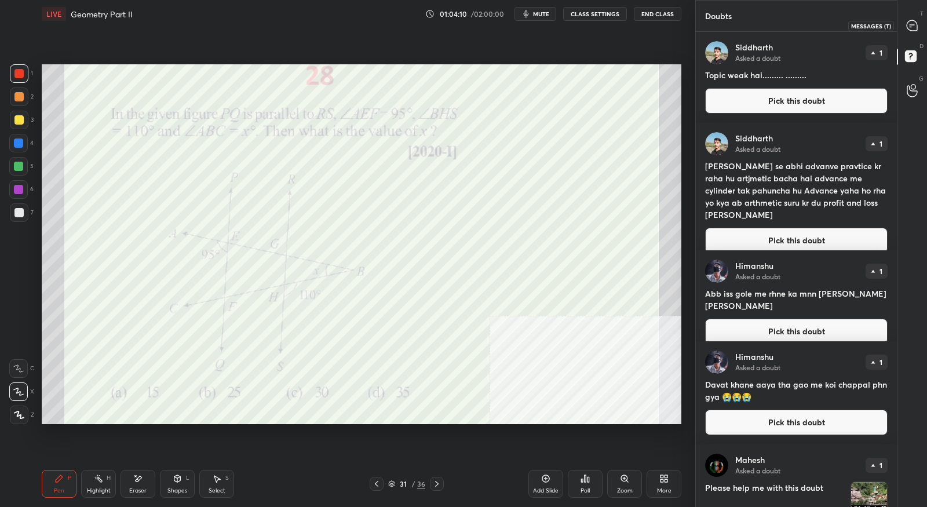
click at [911, 27] on icon at bounding box center [911, 25] width 10 height 10
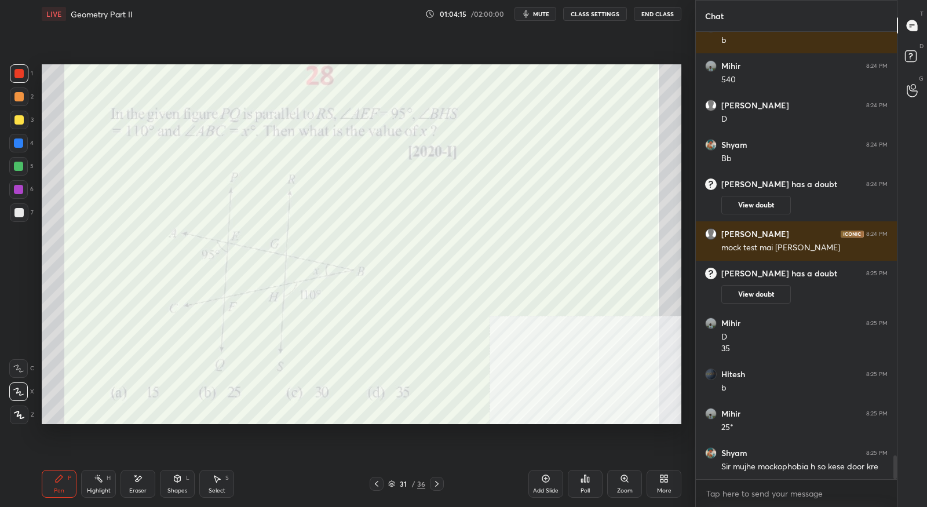
scroll to position [8009, 0]
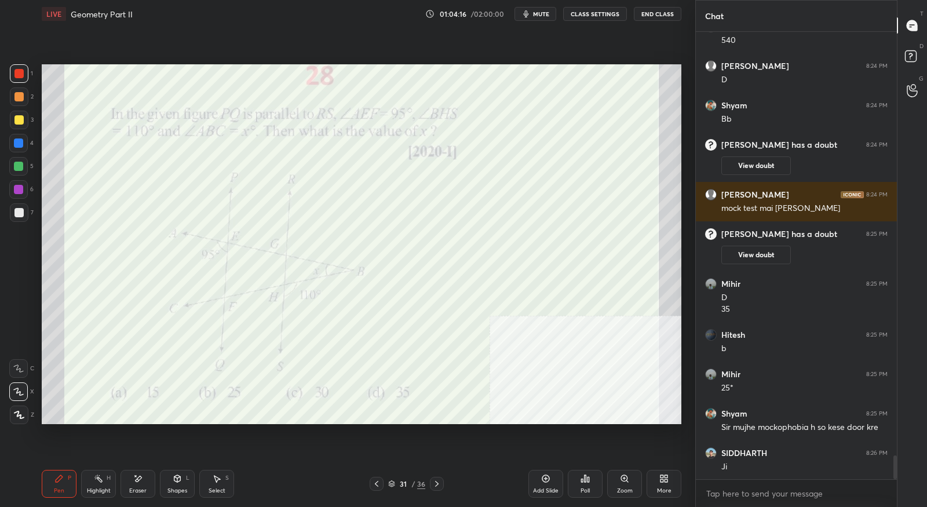
click at [444, 484] on div "31 / 36" at bounding box center [406, 484] width 243 height 14
click at [435, 482] on icon at bounding box center [436, 483] width 9 height 9
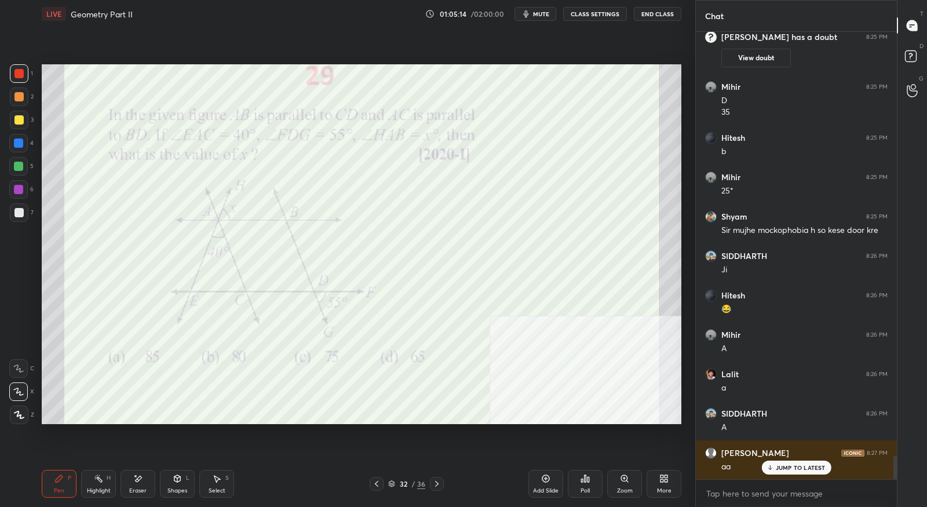
scroll to position [8244, 0]
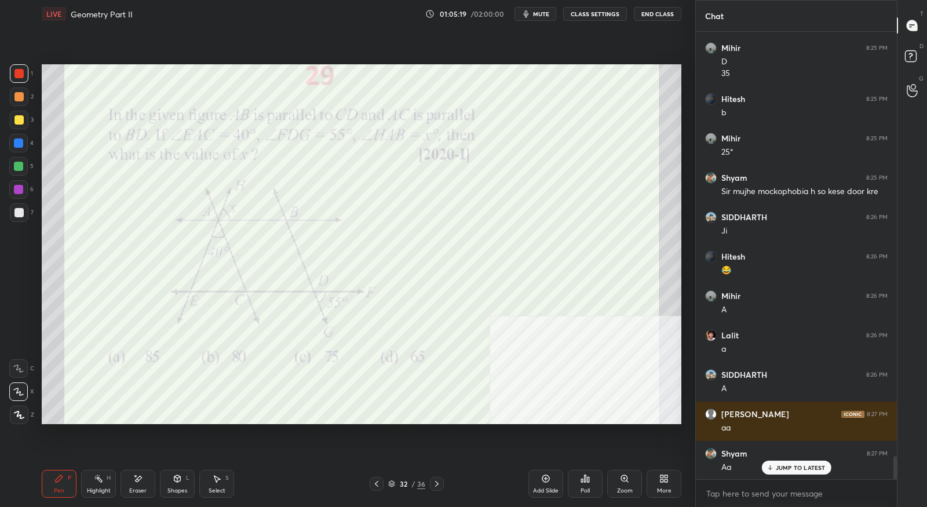
click at [438, 485] on icon at bounding box center [436, 483] width 9 height 9
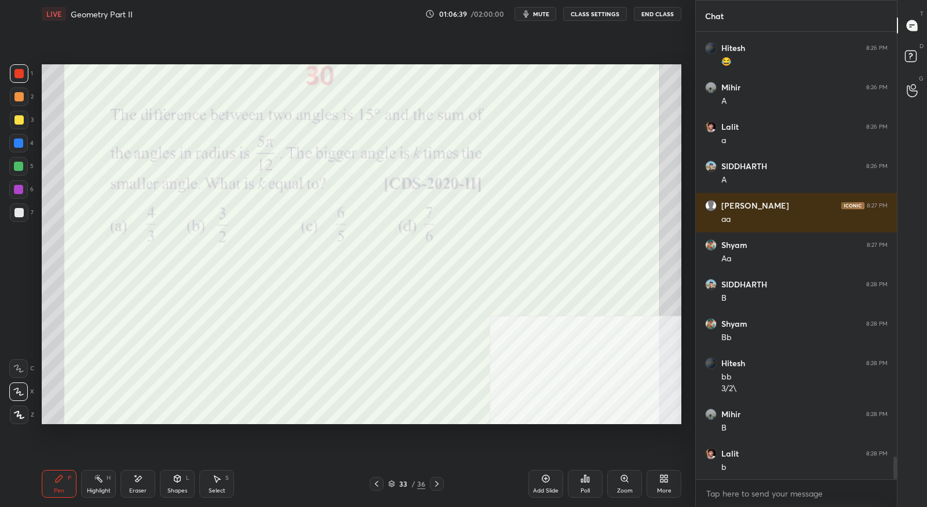
scroll to position [8493, 0]
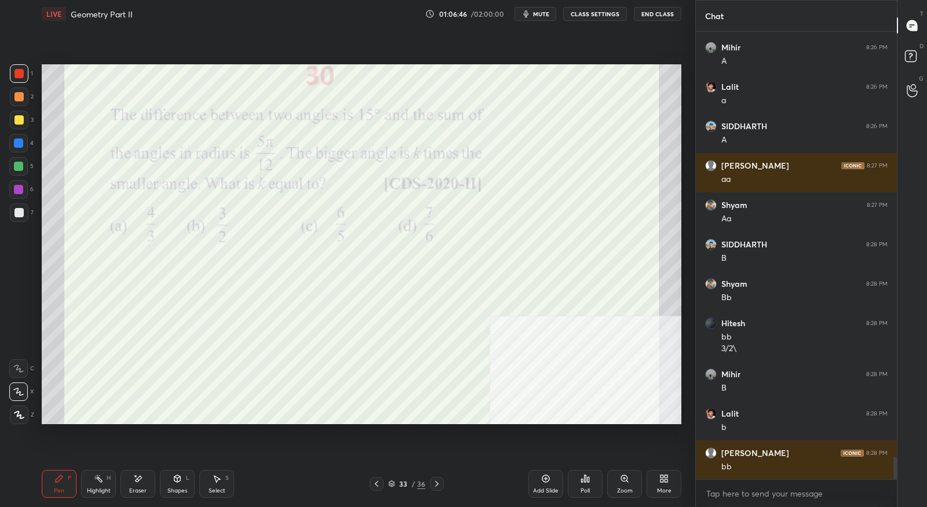
click at [435, 487] on icon at bounding box center [436, 483] width 9 height 9
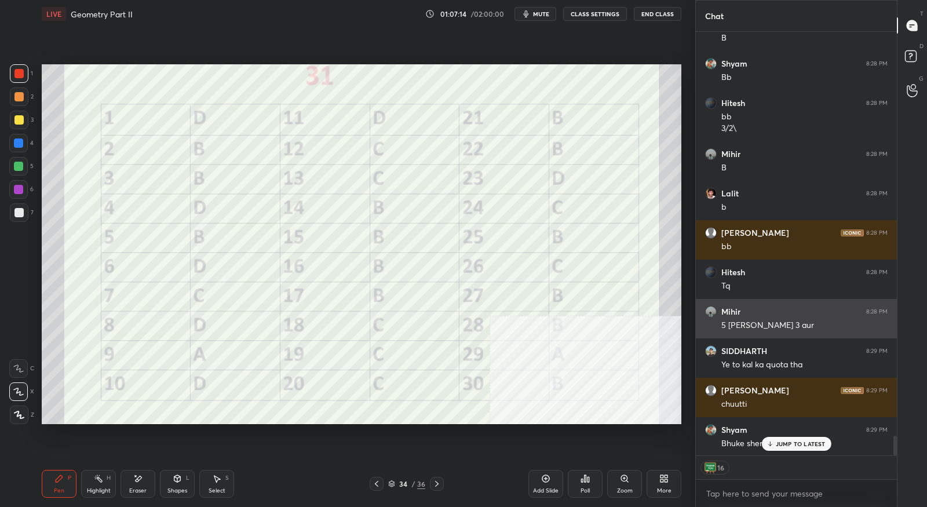
scroll to position [8763, 0]
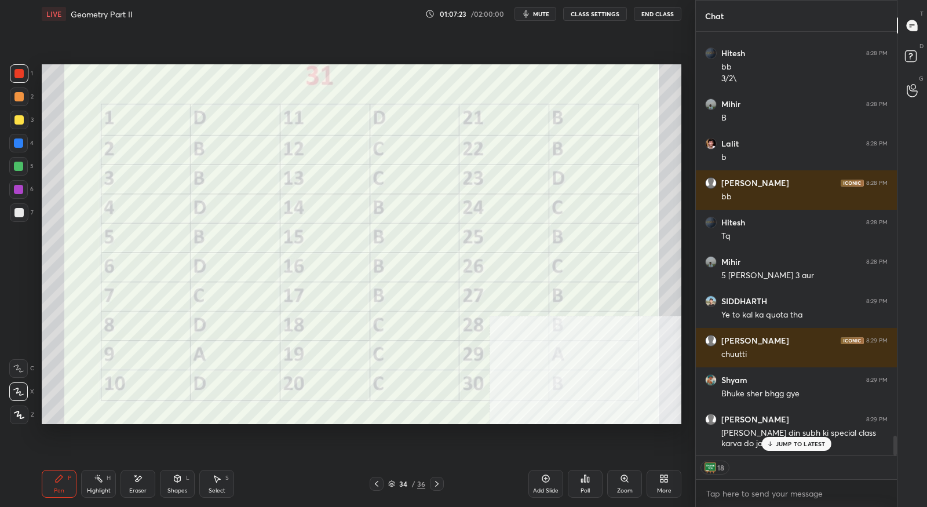
click at [772, 444] on icon at bounding box center [770, 443] width 8 height 7
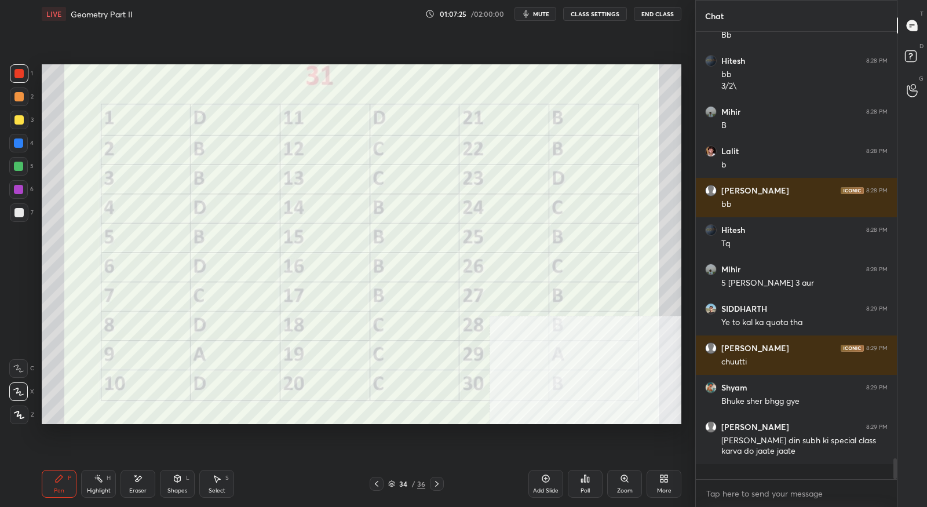
scroll to position [8739, 0]
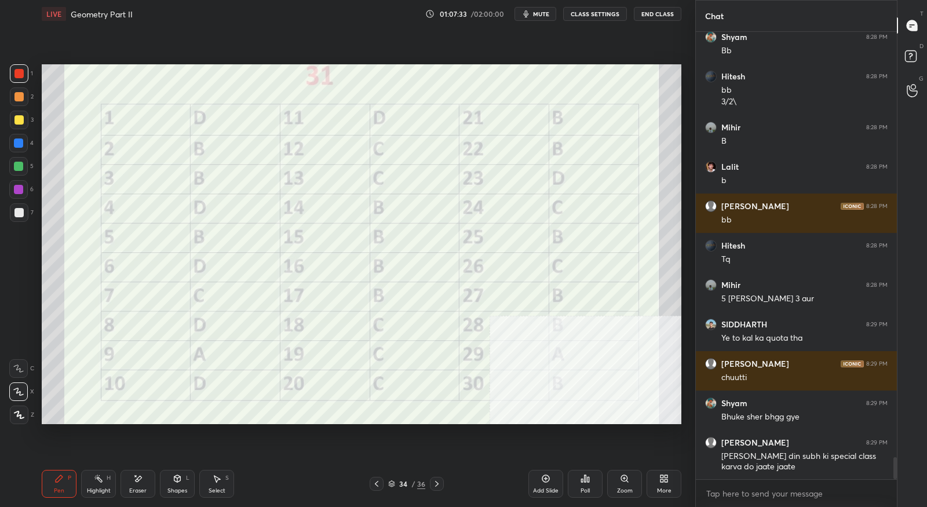
click at [440, 482] on icon at bounding box center [436, 483] width 9 height 9
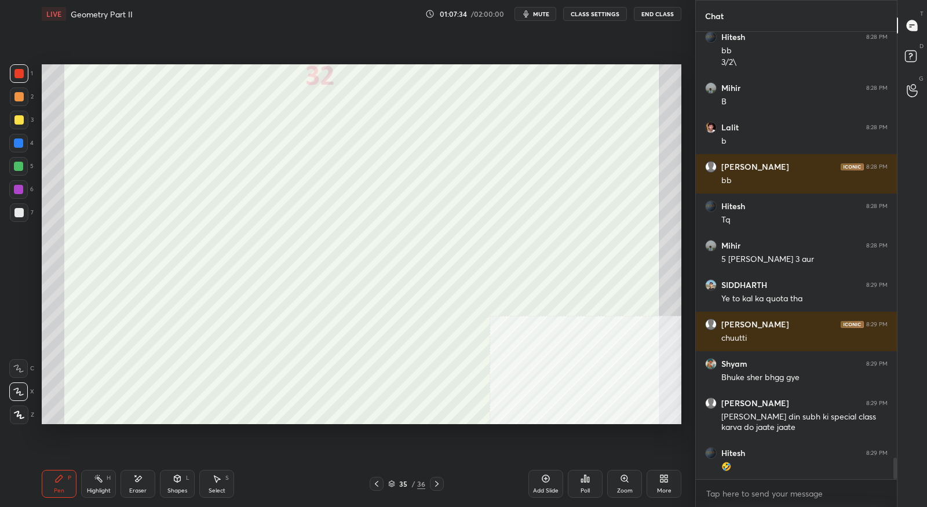
scroll to position [8818, 0]
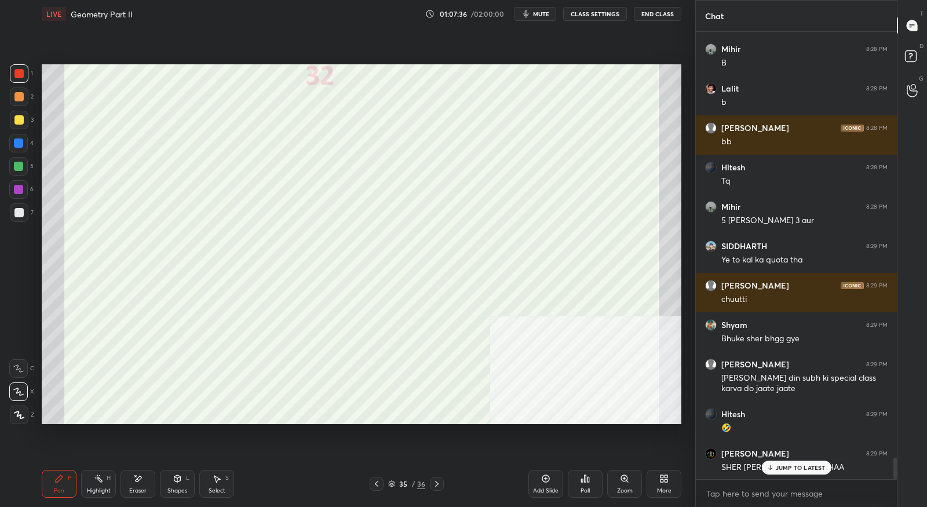
click at [435, 487] on icon at bounding box center [436, 483] width 9 height 9
click at [434, 485] on icon at bounding box center [436, 483] width 9 height 9
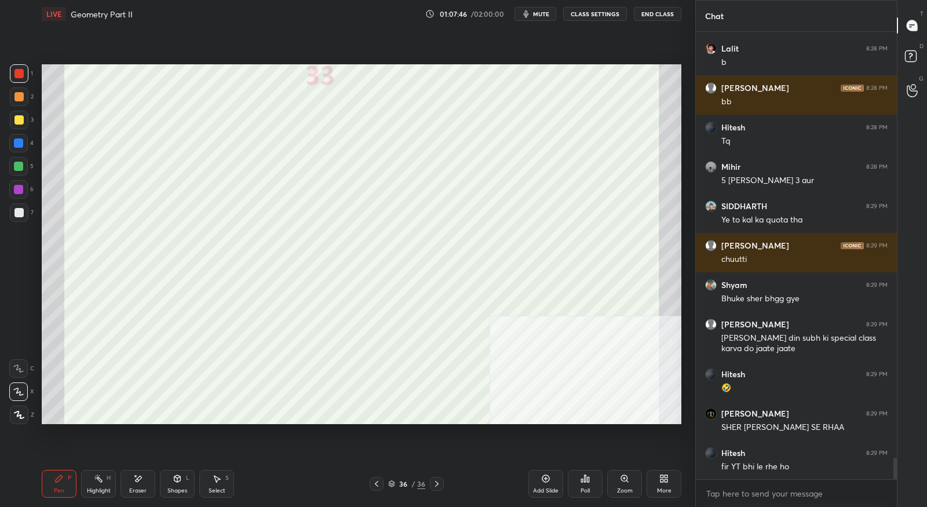
click at [667, 484] on div "More" at bounding box center [663, 484] width 35 height 28
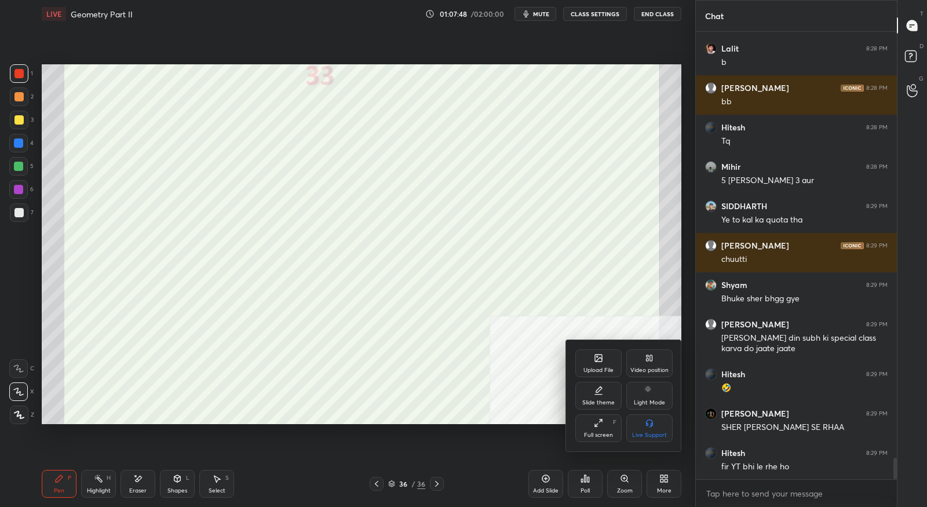
click at [590, 373] on div "Upload File" at bounding box center [598, 370] width 30 height 6
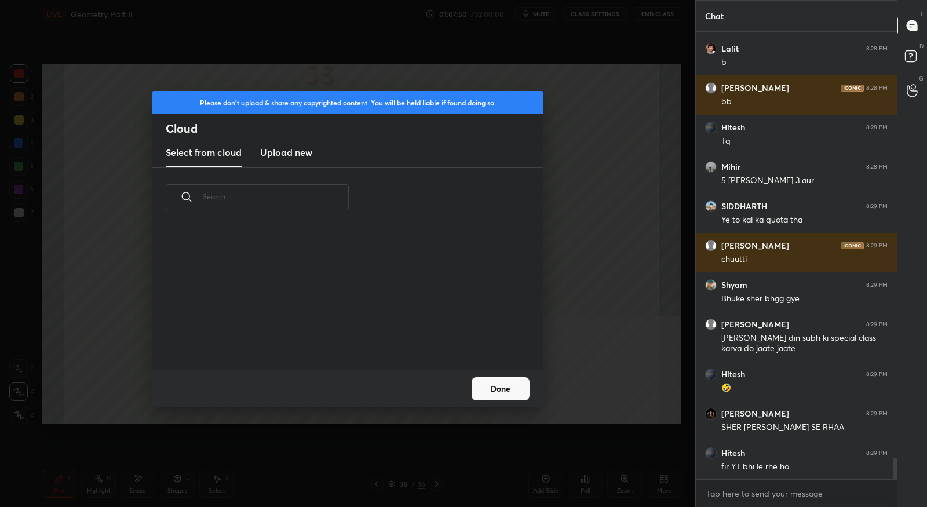
scroll to position [143, 371]
click at [290, 156] on h3 "Upload new" at bounding box center [286, 152] width 52 height 14
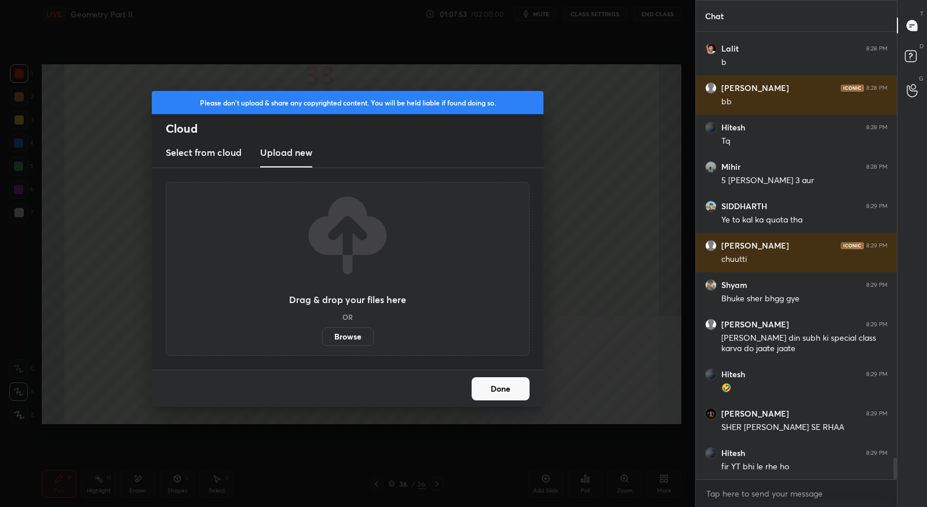
click at [345, 340] on label "Browse" at bounding box center [348, 336] width 52 height 19
click at [322, 340] on input "Browse" at bounding box center [322, 336] width 0 height 19
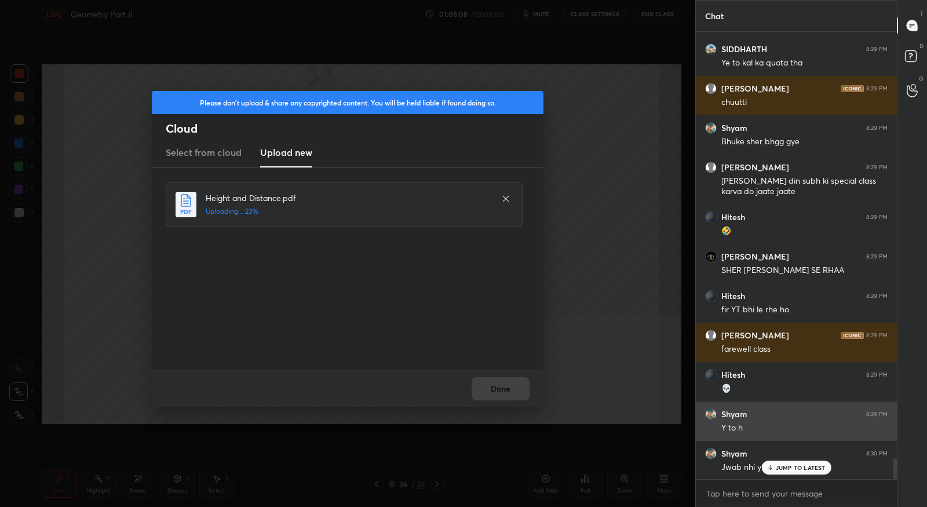
scroll to position [9015, 0]
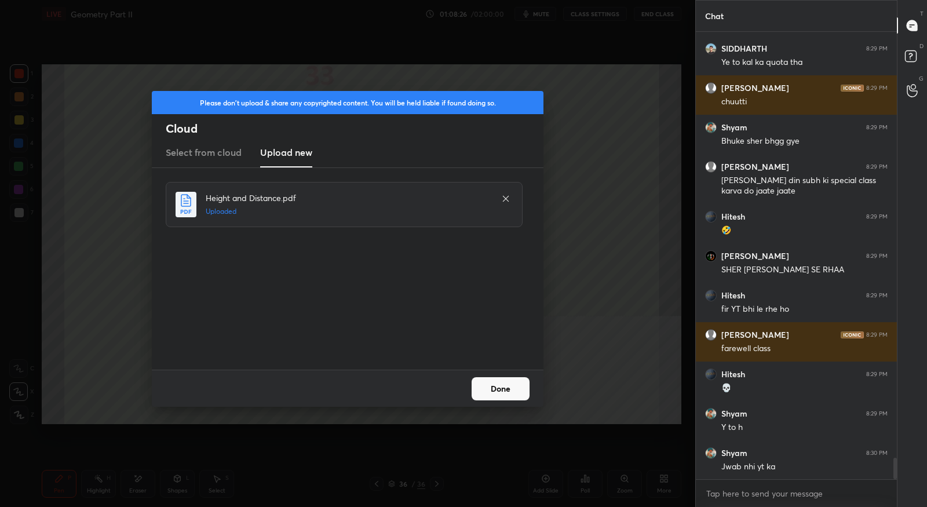
click at [515, 392] on button "Done" at bounding box center [500, 388] width 58 height 23
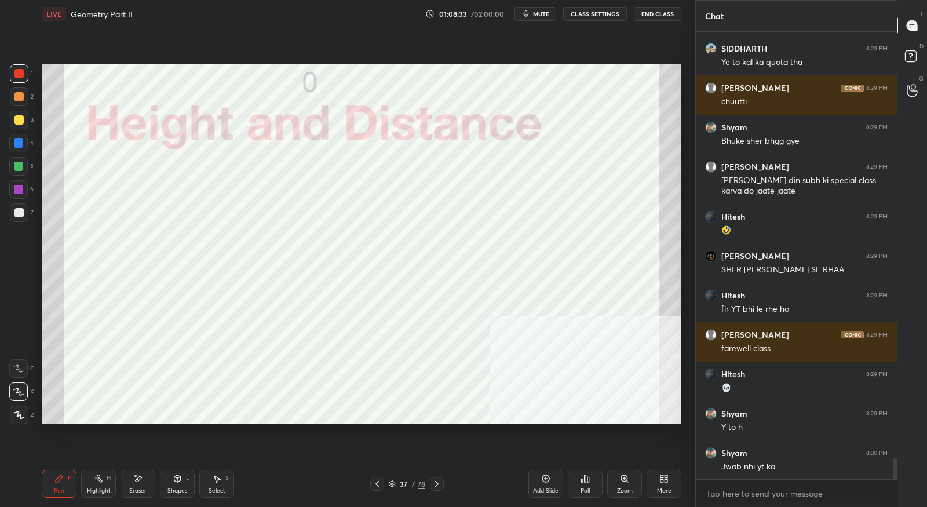
click at [391, 483] on icon at bounding box center [392, 483] width 7 height 7
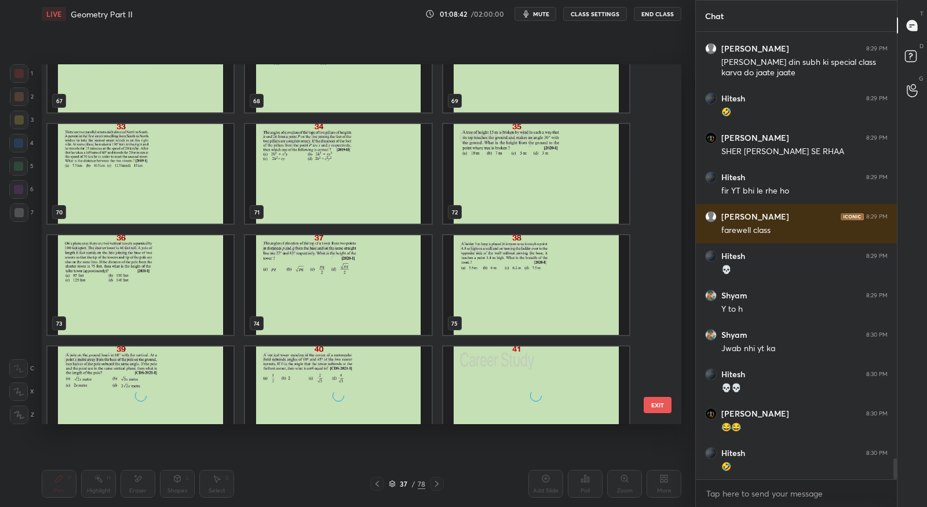
scroll to position [2531, 0]
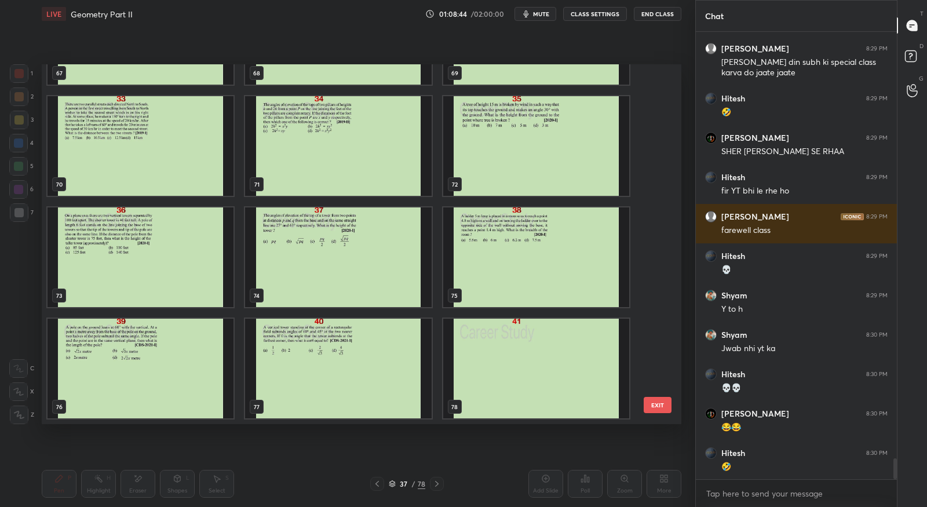
click at [197, 252] on img "grid" at bounding box center [140, 257] width 186 height 100
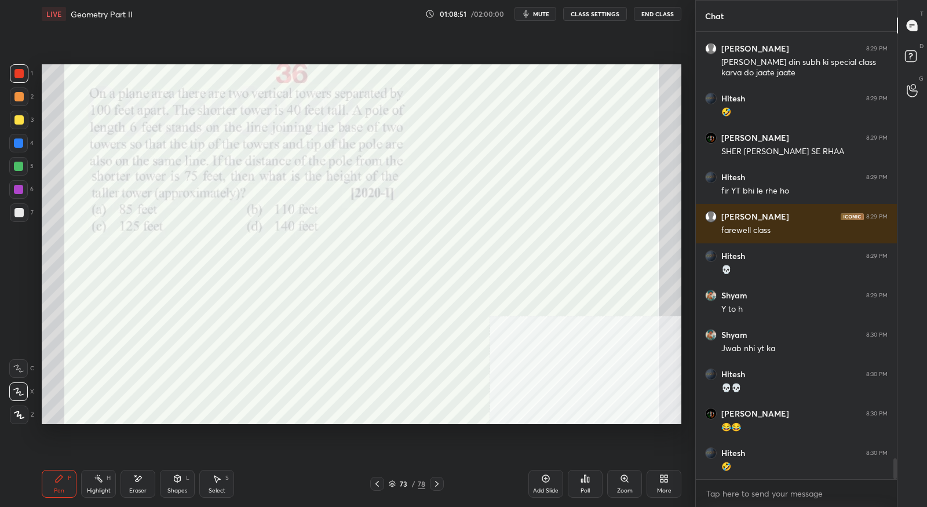
click at [435, 487] on icon at bounding box center [436, 483] width 9 height 9
click at [381, 485] on div at bounding box center [377, 484] width 14 height 14
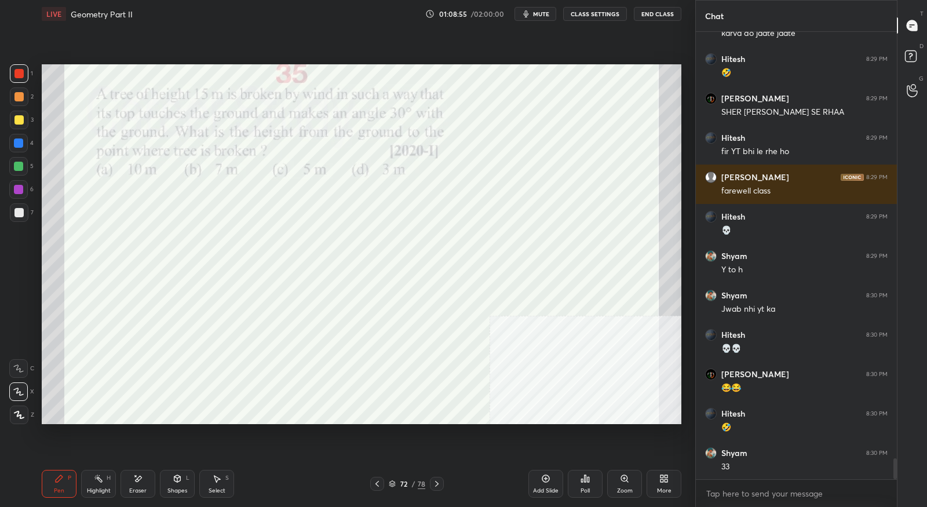
click at [381, 485] on div at bounding box center [377, 484] width 14 height 14
click at [433, 485] on icon at bounding box center [436, 483] width 9 height 9
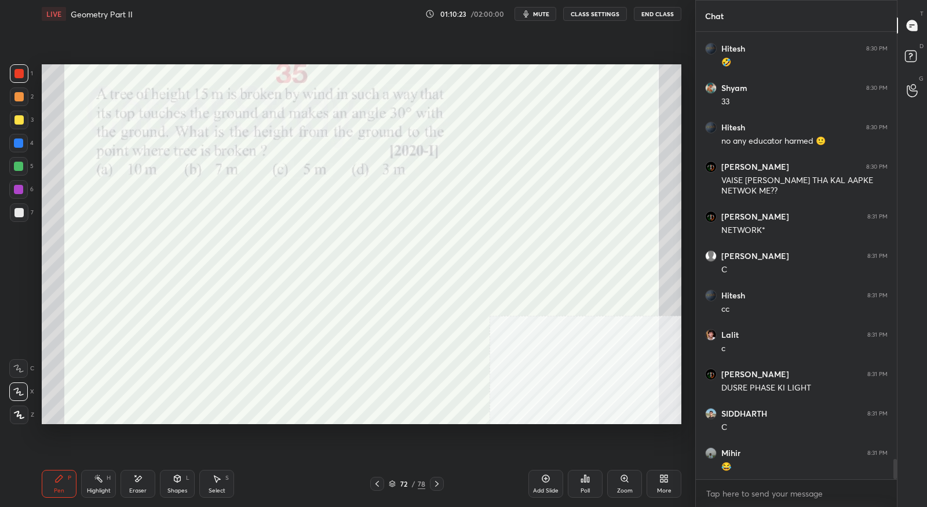
scroll to position [9587, 0]
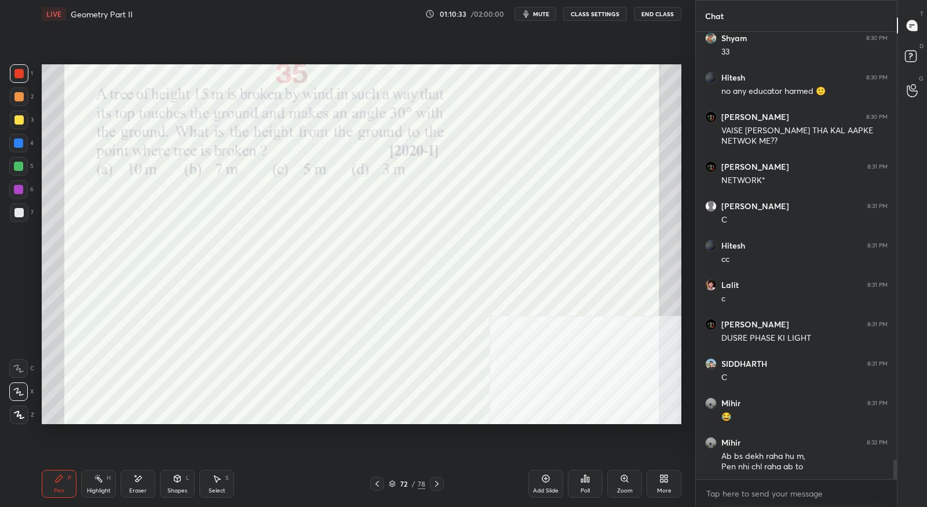
click at [441, 487] on div at bounding box center [437, 484] width 14 height 14
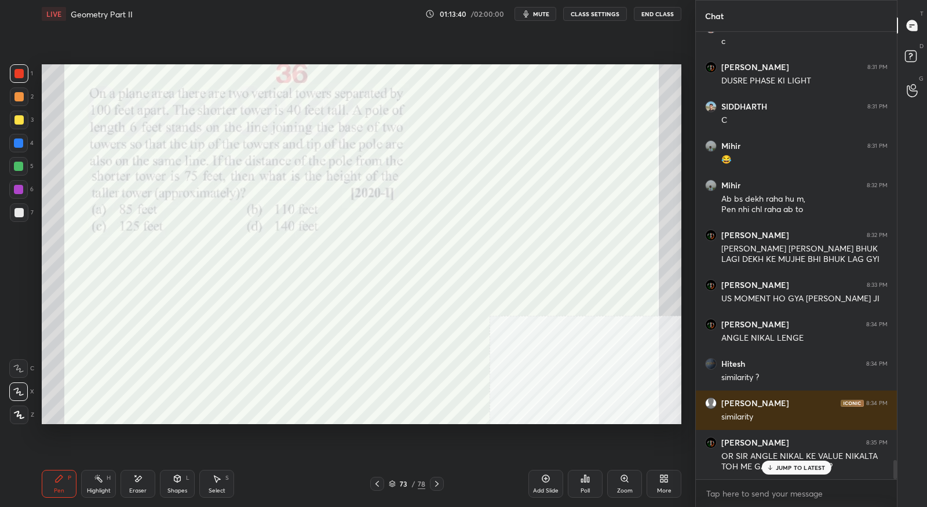
scroll to position [9883, 0]
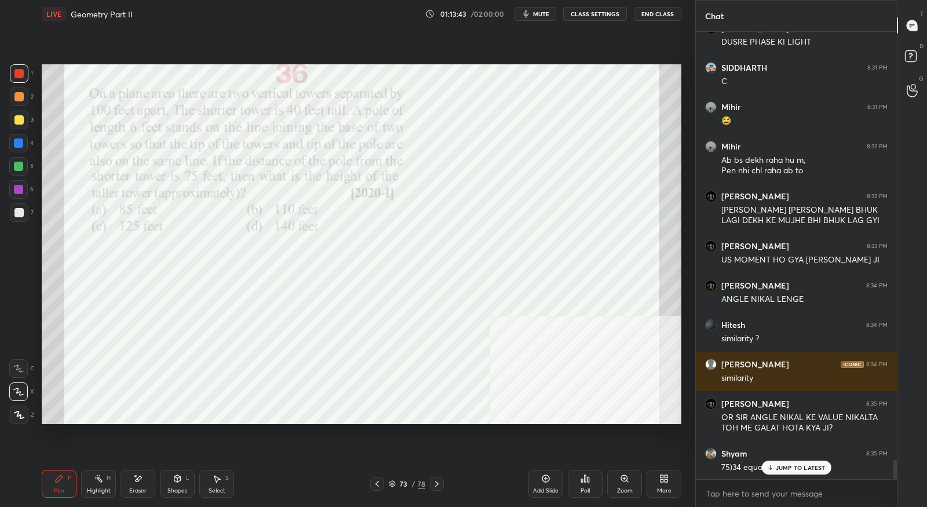
click at [138, 488] on div "Eraser" at bounding box center [137, 491] width 17 height 6
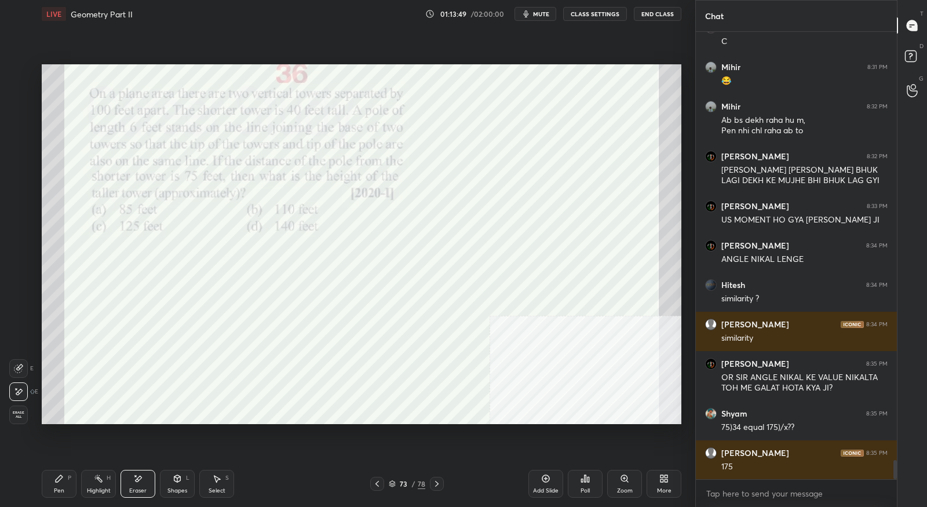
click at [64, 479] on div "Pen P" at bounding box center [59, 484] width 35 height 28
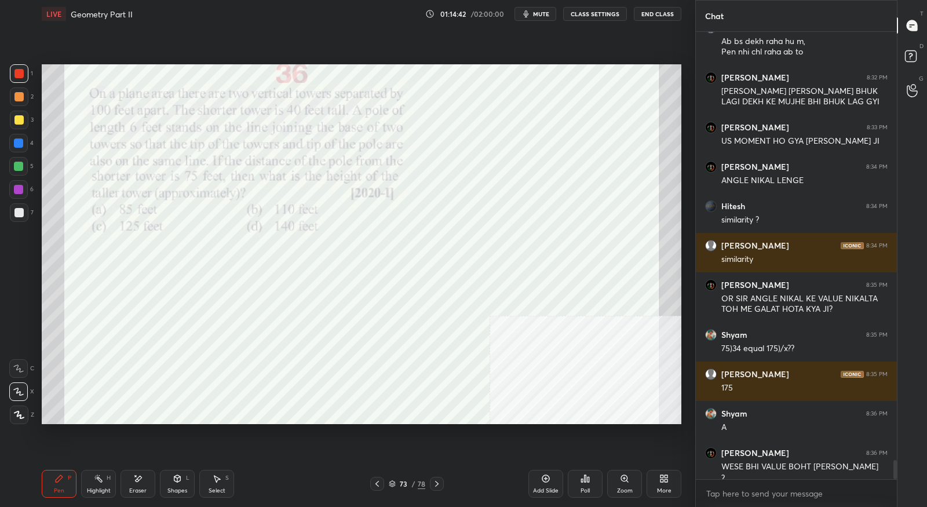
scroll to position [10013, 0]
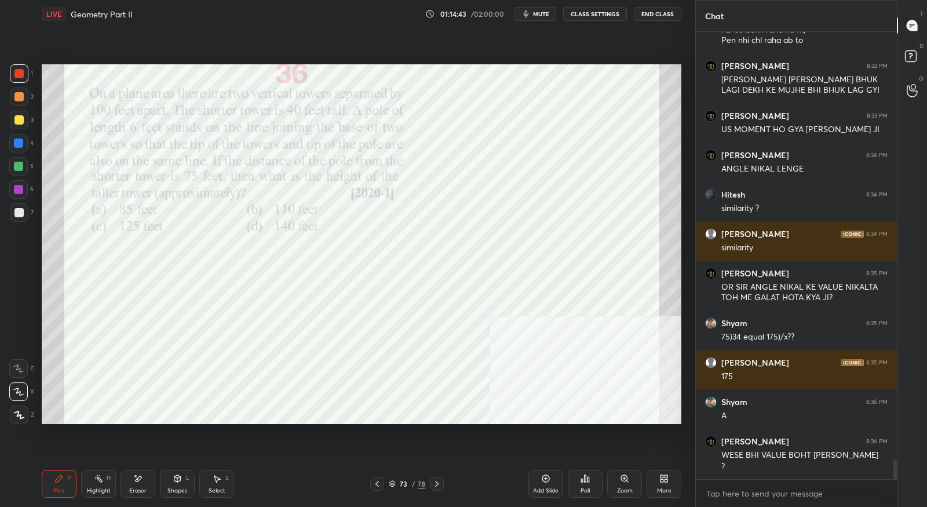
click at [376, 485] on icon at bounding box center [376, 483] width 9 height 9
click at [441, 482] on div at bounding box center [437, 484] width 14 height 14
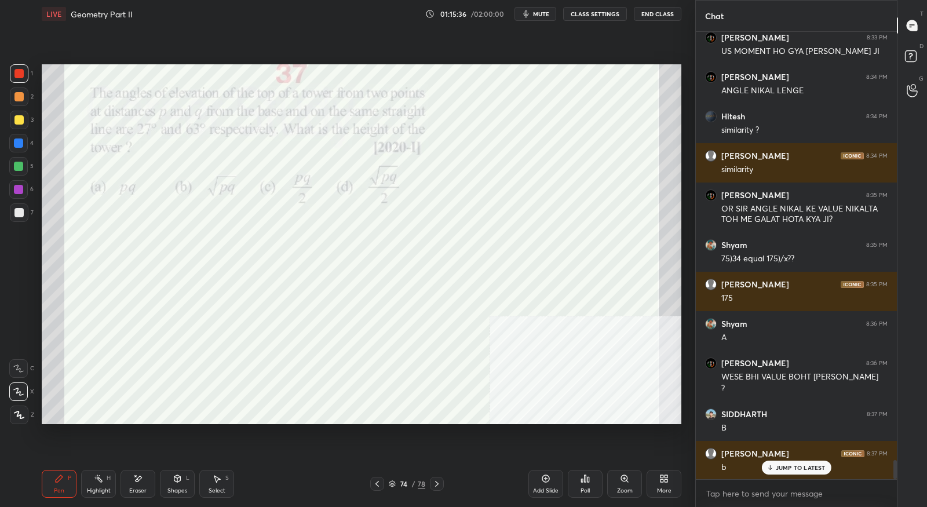
scroll to position [10132, 0]
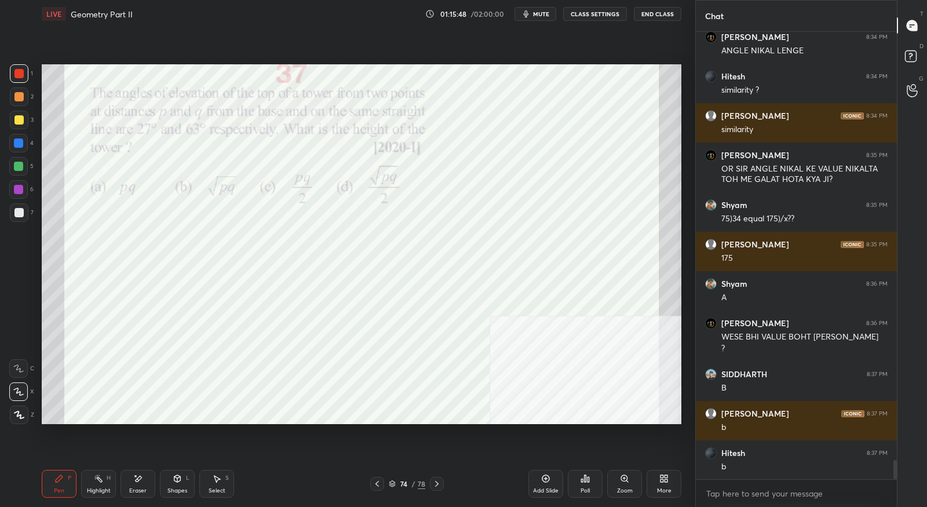
click at [439, 486] on icon at bounding box center [436, 483] width 9 height 9
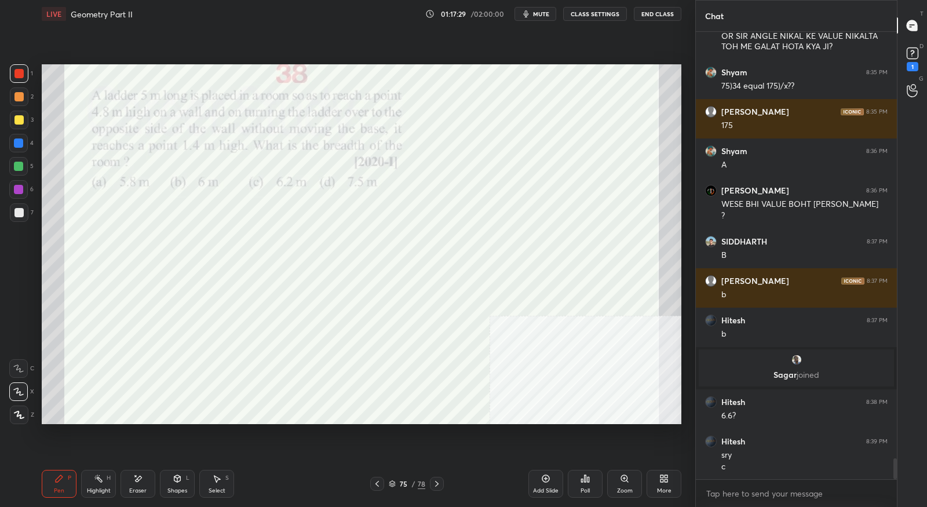
scroll to position [9260, 0]
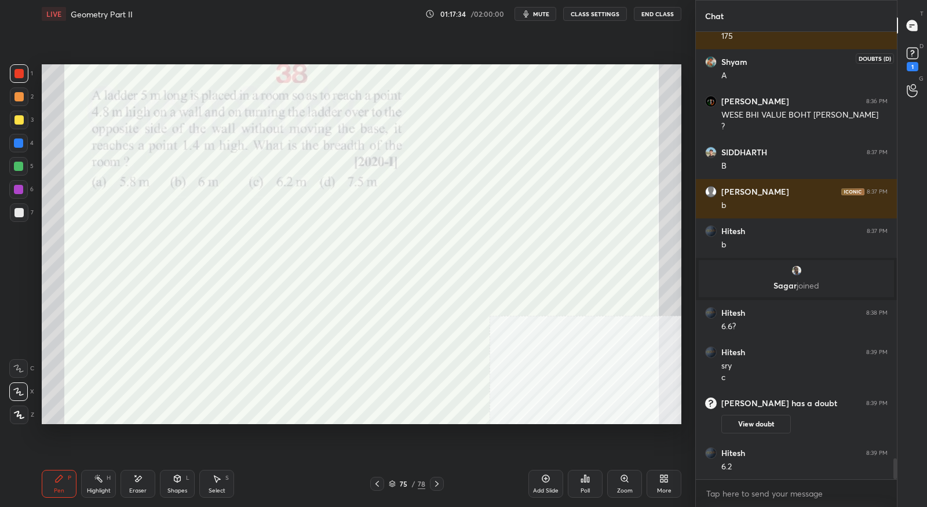
click at [921, 61] on div "1" at bounding box center [911, 57] width 23 height 21
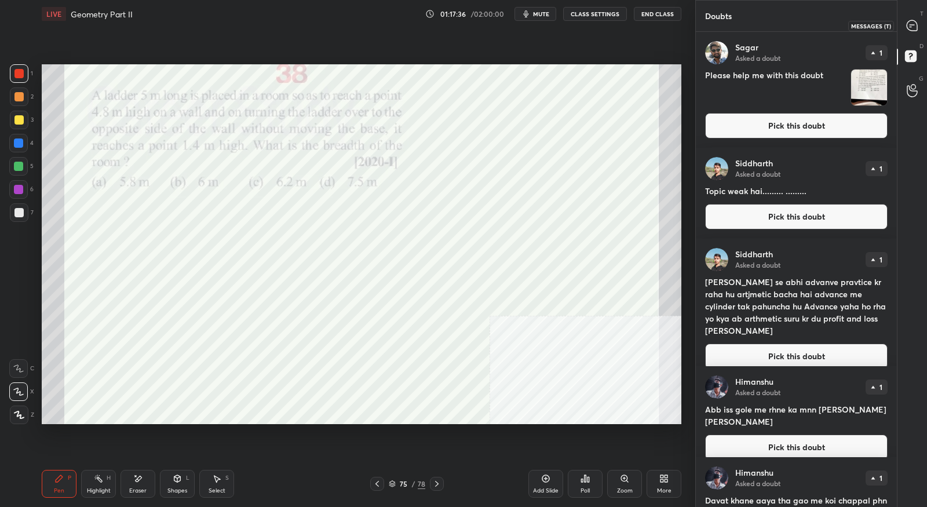
click at [907, 32] on div at bounding box center [911, 25] width 23 height 21
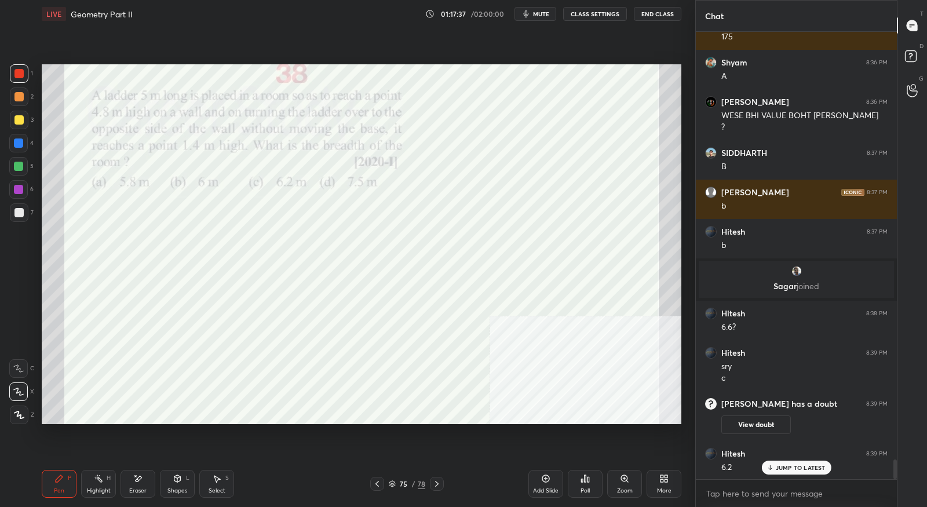
scroll to position [9630, 0]
click at [442, 481] on div at bounding box center [437, 484] width 14 height 14
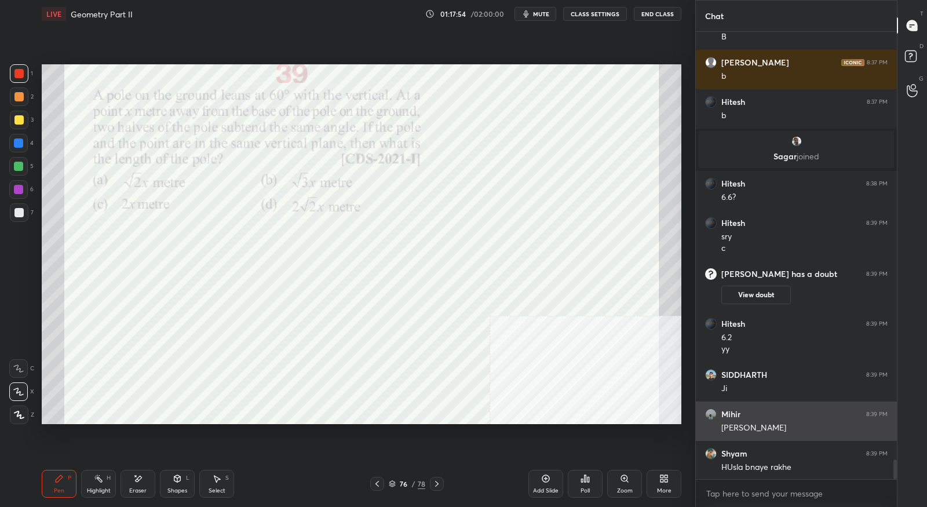
scroll to position [9759, 0]
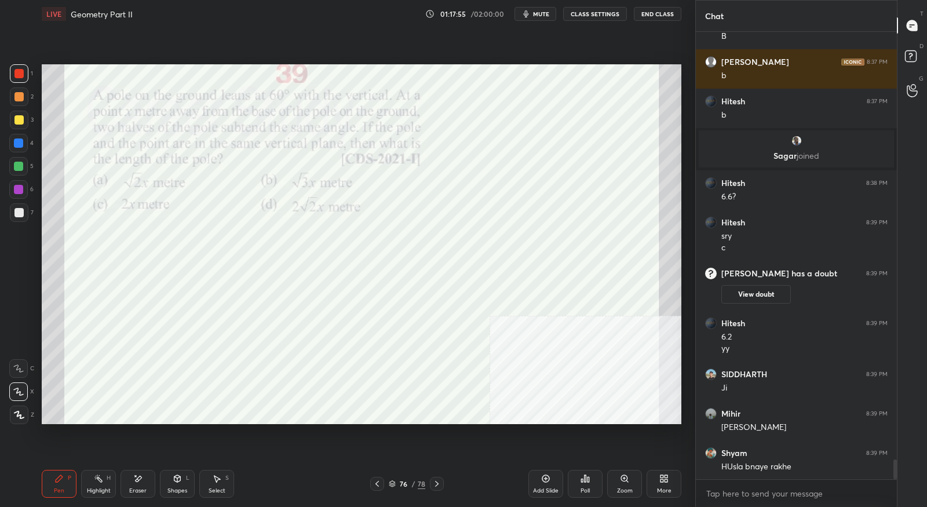
click at [375, 484] on icon at bounding box center [376, 483] width 9 height 9
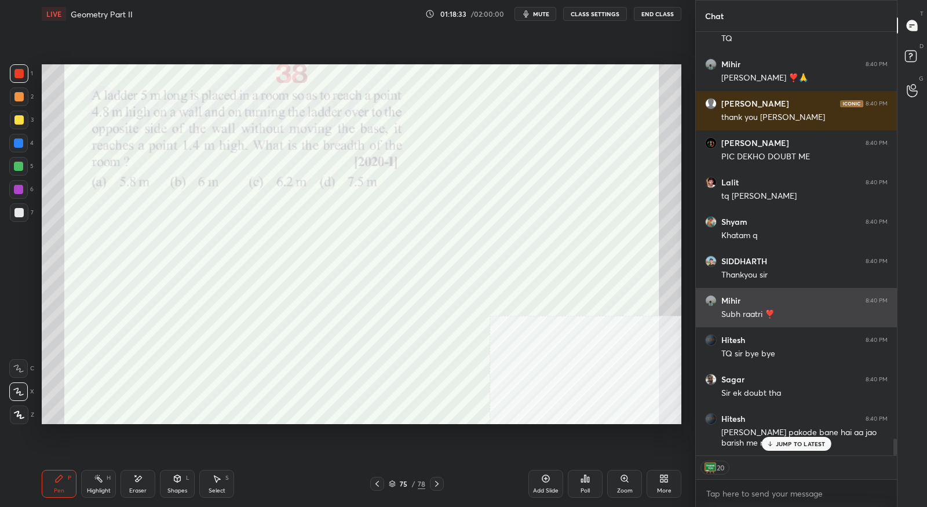
scroll to position [10265, 0]
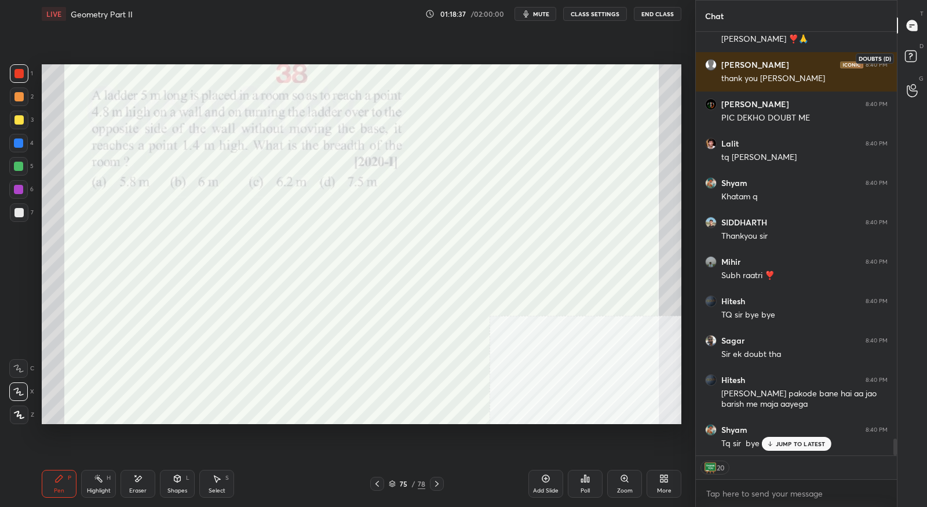
click at [904, 62] on icon at bounding box center [912, 57] width 21 height 21
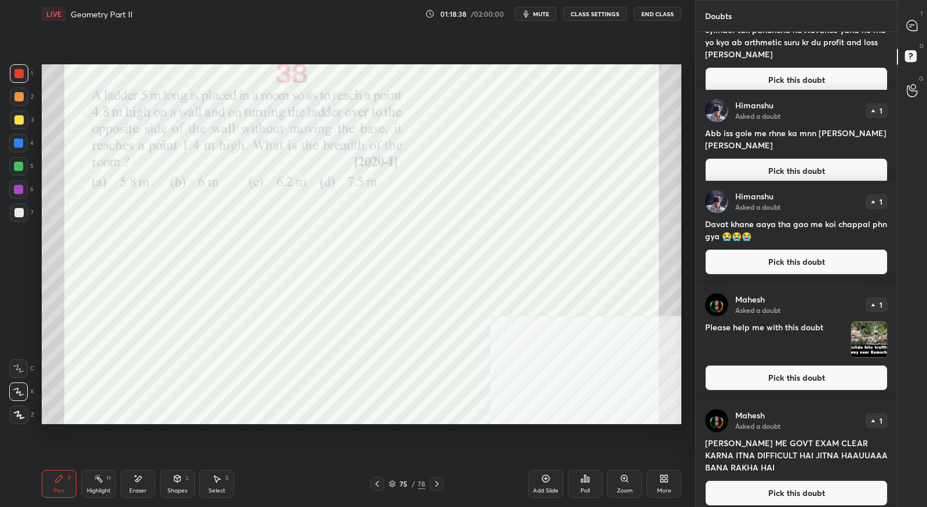
scroll to position [0, 0]
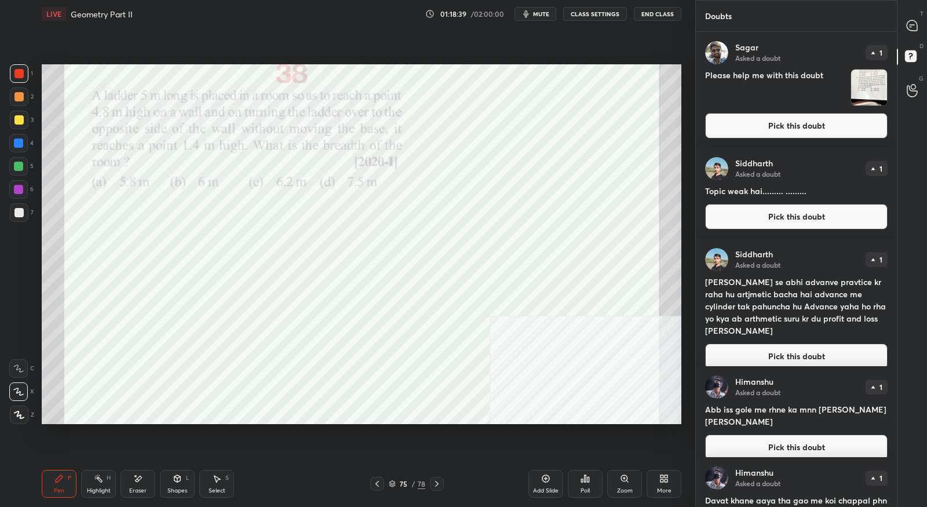
click at [772, 136] on button "Pick this doubt" at bounding box center [796, 125] width 182 height 25
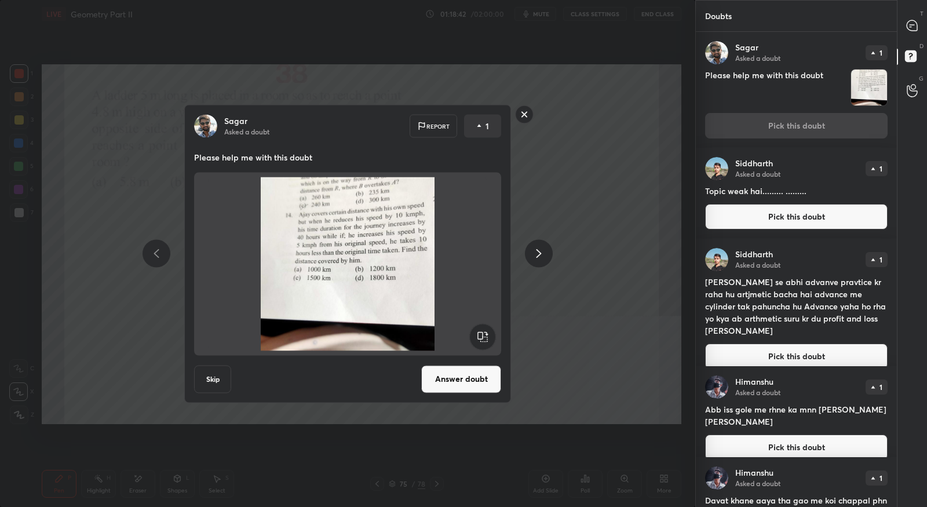
click at [489, 377] on button "Answer doubt" at bounding box center [461, 379] width 80 height 28
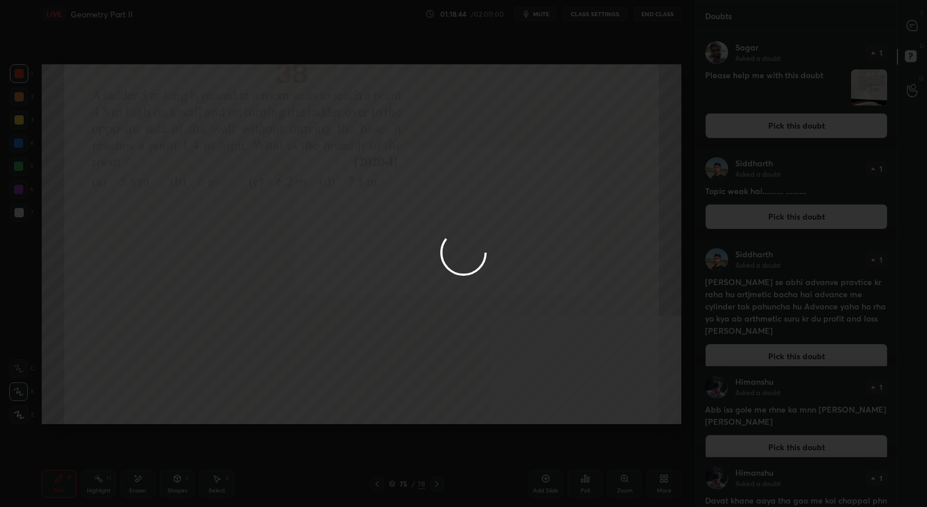
click at [918, 25] on div at bounding box center [463, 253] width 927 height 507
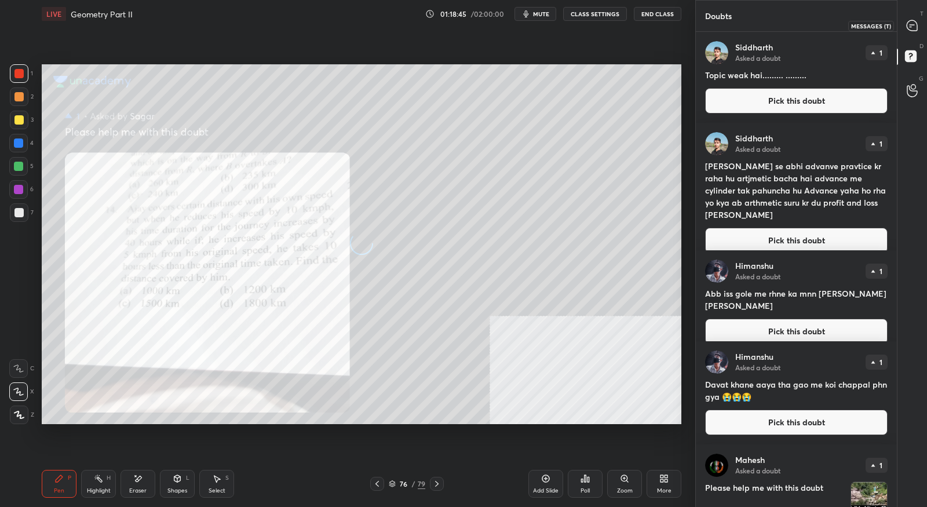
click at [916, 27] on icon at bounding box center [911, 25] width 10 height 10
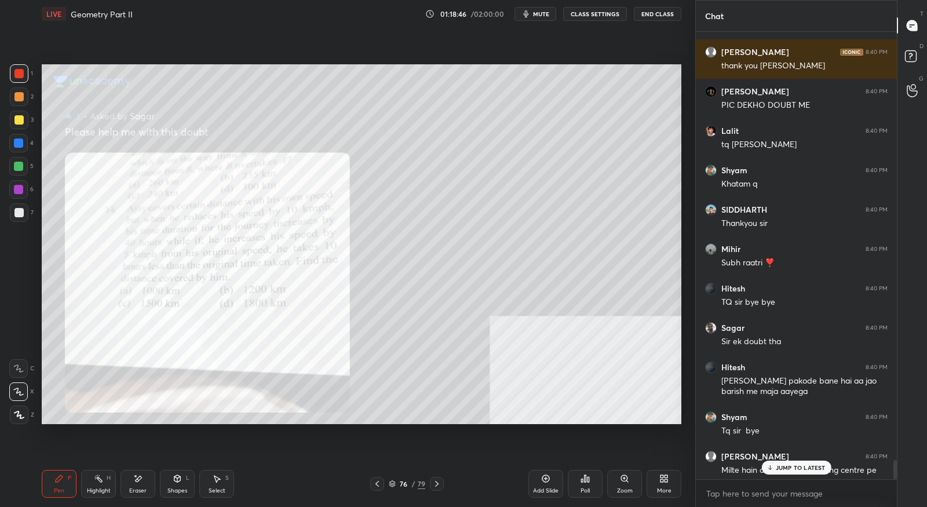
scroll to position [10181, 0]
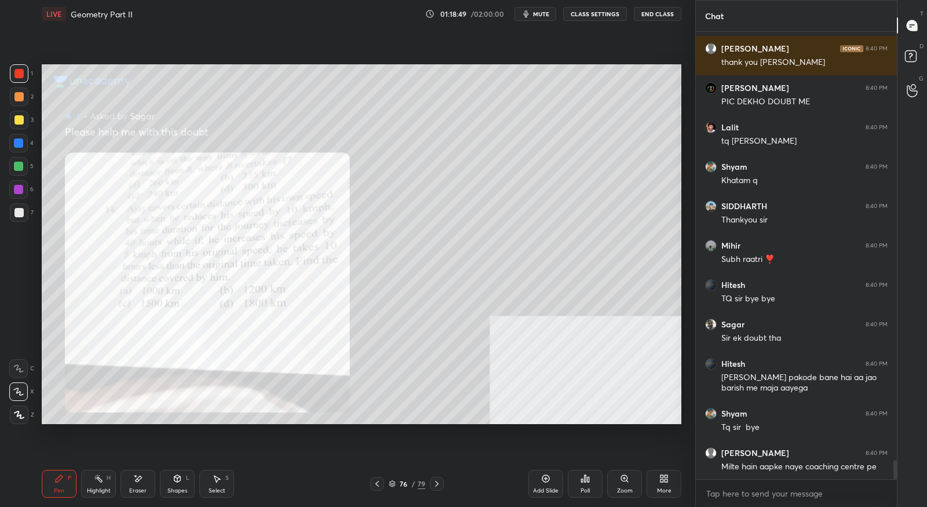
click at [632, 487] on div "Zoom" at bounding box center [624, 484] width 35 height 28
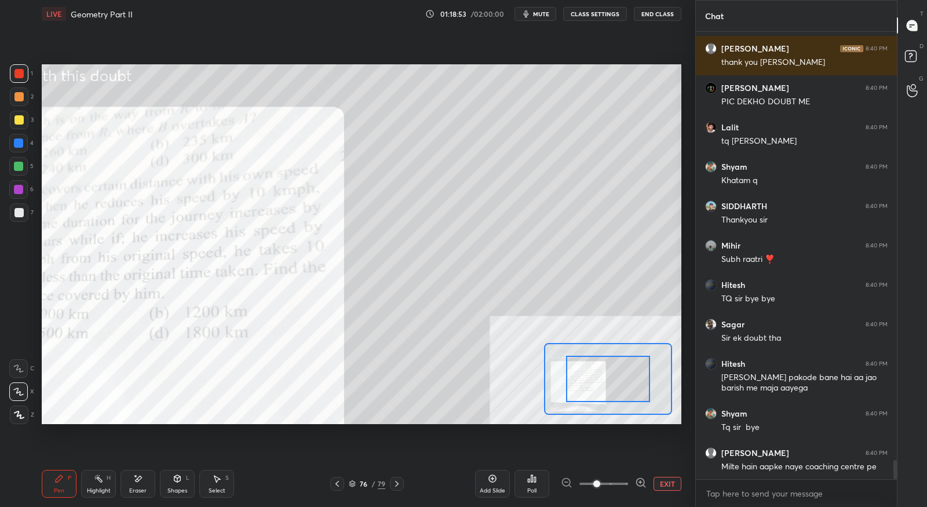
click at [639, 484] on icon at bounding box center [641, 483] width 12 height 12
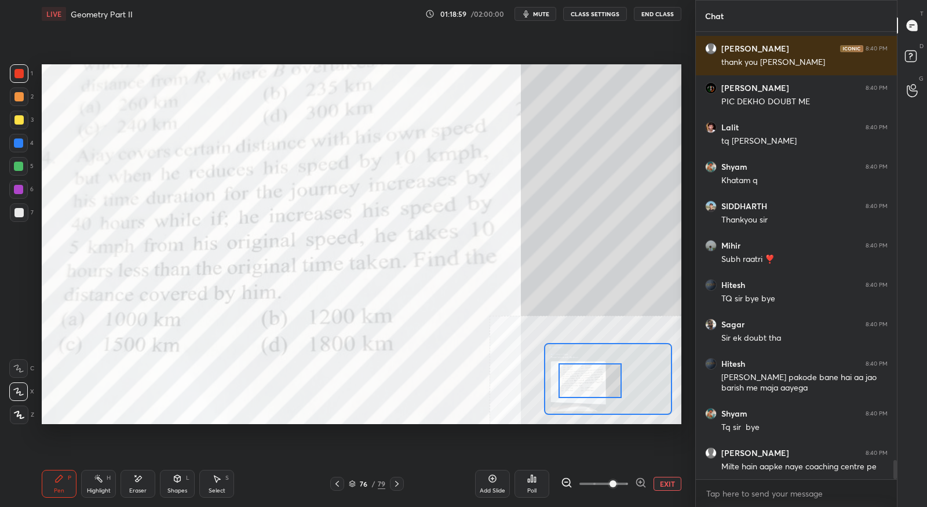
drag, startPoint x: 607, startPoint y: 382, endPoint x: 589, endPoint y: 384, distance: 18.0
click at [589, 384] on div at bounding box center [589, 380] width 63 height 35
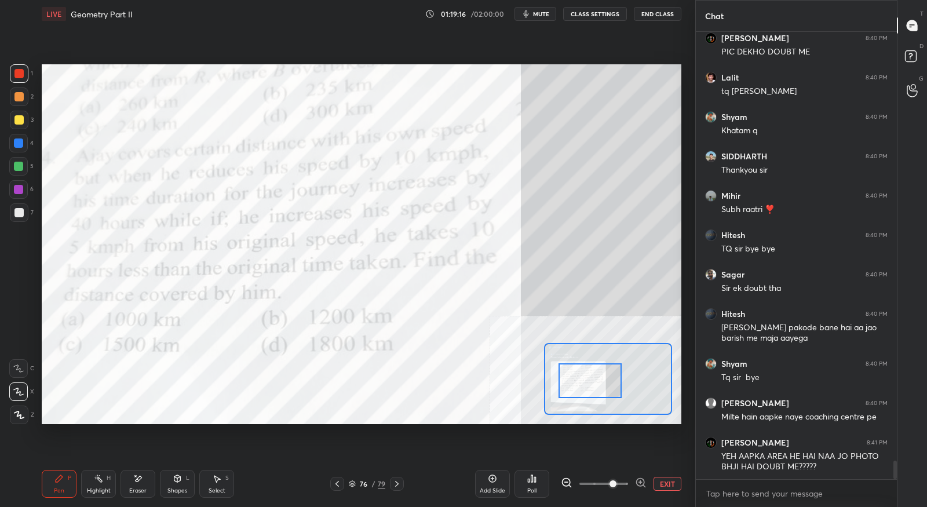
click at [565, 481] on icon at bounding box center [567, 483] width 12 height 12
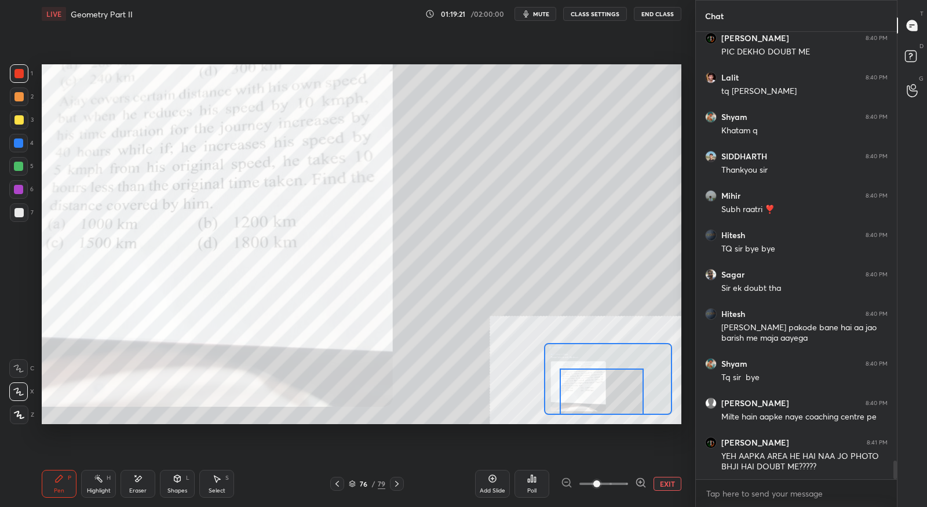
drag, startPoint x: 587, startPoint y: 387, endPoint x: 599, endPoint y: 400, distance: 17.2
click at [599, 400] on div at bounding box center [601, 391] width 84 height 46
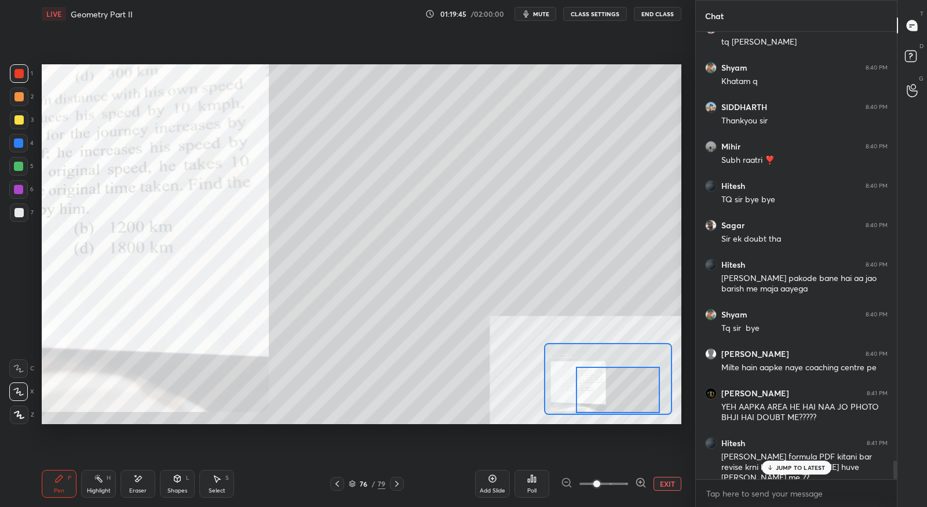
drag, startPoint x: 586, startPoint y: 383, endPoint x: 605, endPoint y: 376, distance: 19.8
click at [606, 380] on div at bounding box center [618, 390] width 84 height 46
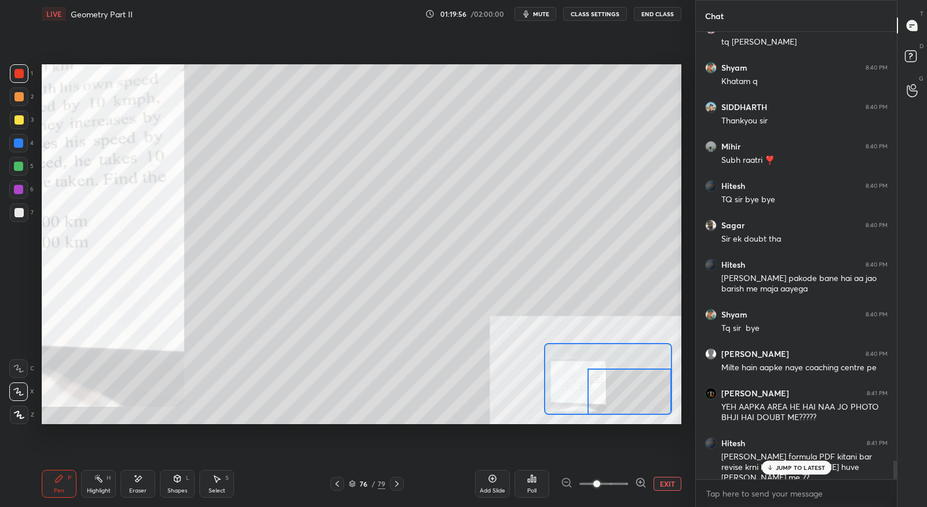
drag, startPoint x: 599, startPoint y: 380, endPoint x: 622, endPoint y: 386, distance: 23.3
click at [622, 386] on div at bounding box center [629, 391] width 84 height 46
drag, startPoint x: 610, startPoint y: 389, endPoint x: 613, endPoint y: 394, distance: 6.8
click at [614, 396] on div at bounding box center [629, 391] width 84 height 46
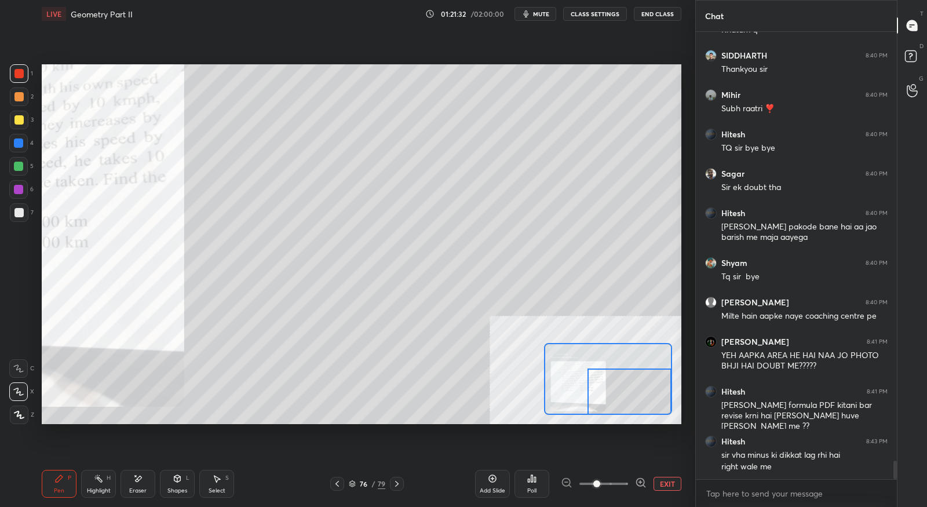
scroll to position [10343, 0]
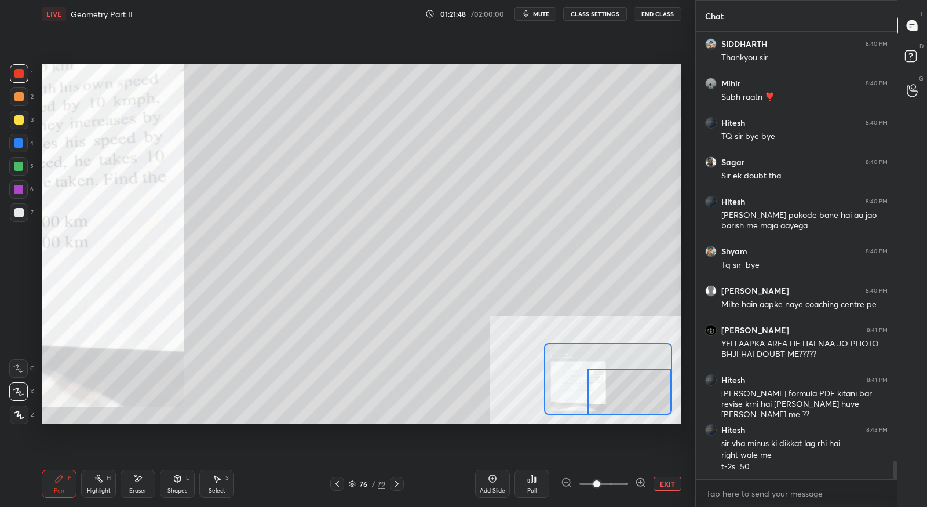
drag, startPoint x: 125, startPoint y: 486, endPoint x: 120, endPoint y: 491, distance: 7.0
click at [125, 488] on div "Eraser" at bounding box center [137, 484] width 35 height 28
drag, startPoint x: 65, startPoint y: 481, endPoint x: 116, endPoint y: 457, distance: 56.5
click at [65, 481] on div "Pen P" at bounding box center [59, 484] width 35 height 28
drag, startPoint x: 624, startPoint y: 391, endPoint x: 628, endPoint y: 402, distance: 11.9
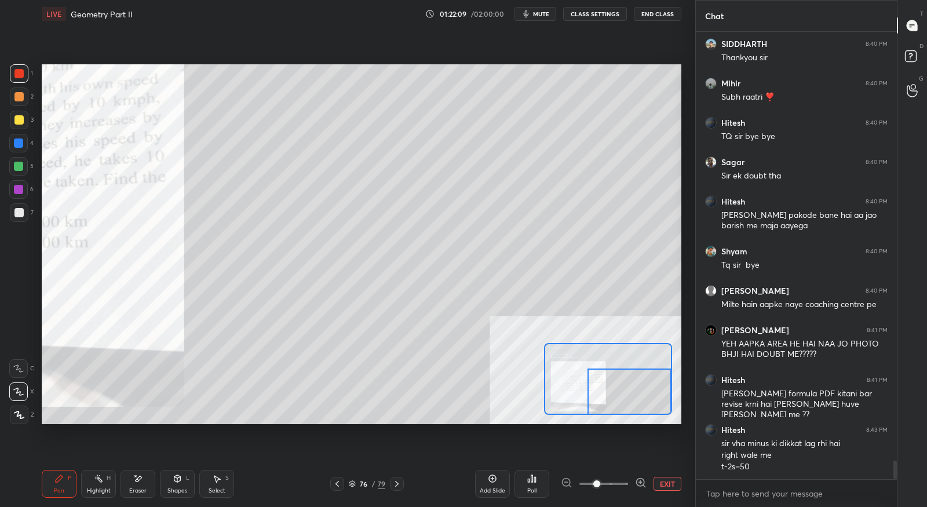
click at [628, 404] on div at bounding box center [629, 391] width 84 height 46
click at [135, 485] on div "Eraser" at bounding box center [137, 484] width 35 height 28
click at [64, 484] on div "Pen P" at bounding box center [59, 484] width 35 height 28
click at [661, 488] on button "EXIT" at bounding box center [667, 484] width 28 height 14
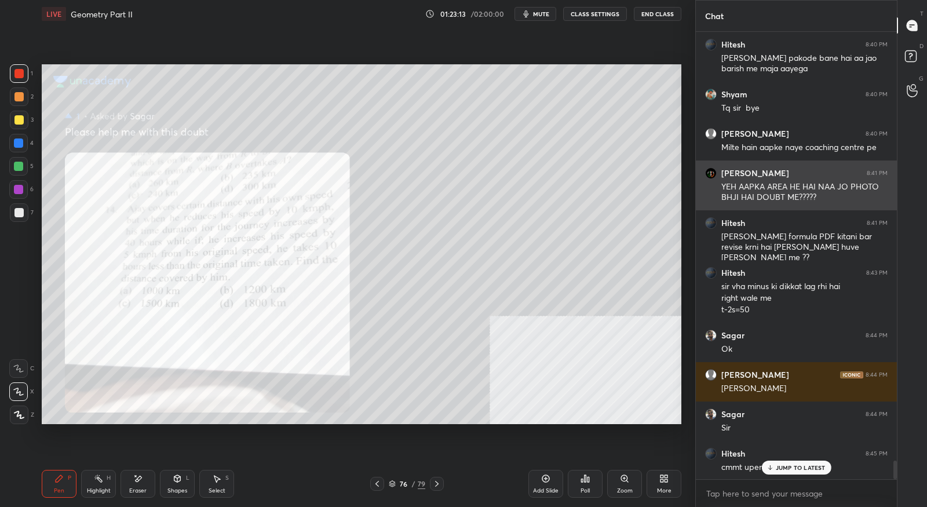
scroll to position [10540, 0]
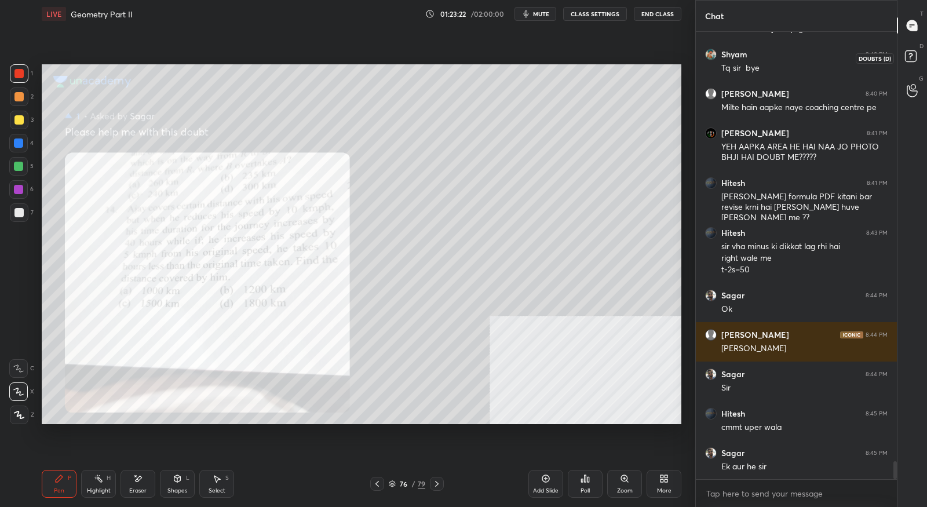
click at [912, 61] on rect at bounding box center [910, 56] width 11 height 11
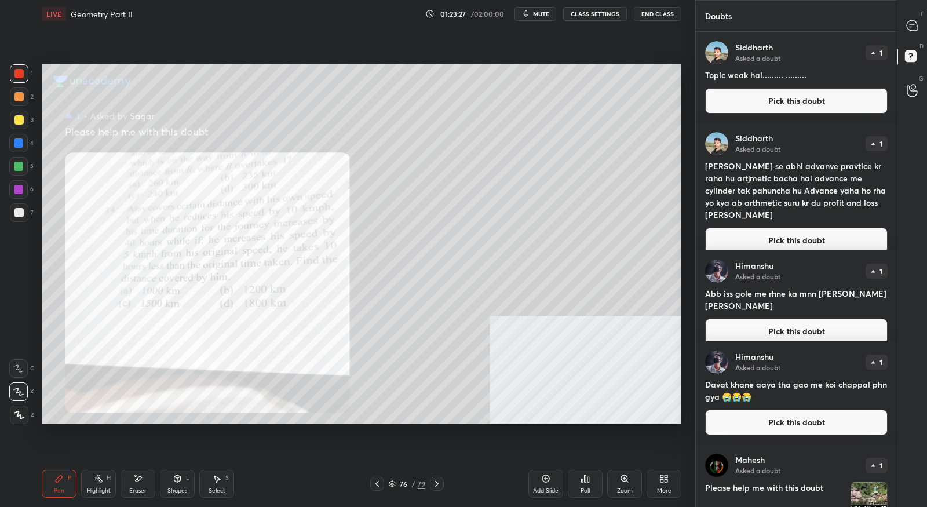
scroll to position [0, 0]
click at [911, 25] on icon at bounding box center [911, 25] width 10 height 10
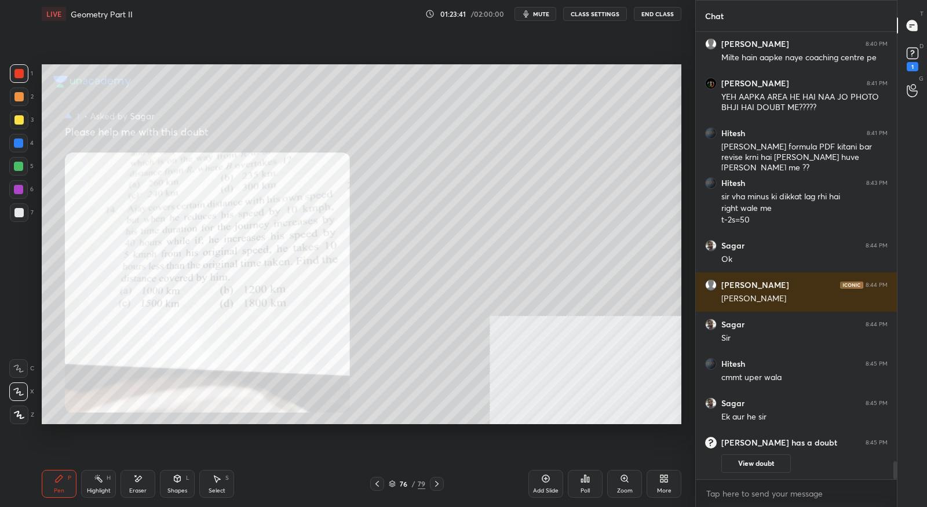
scroll to position [9961, 0]
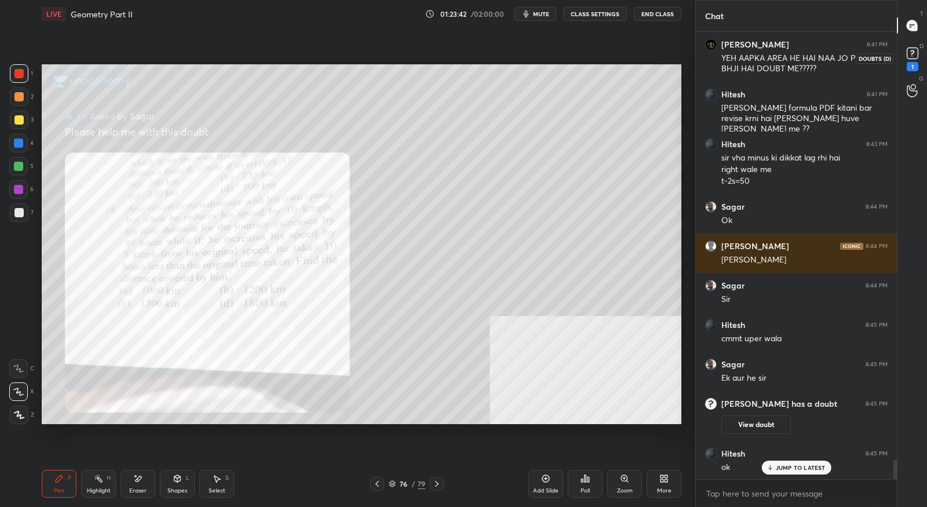
click at [904, 67] on div "1" at bounding box center [911, 58] width 17 height 27
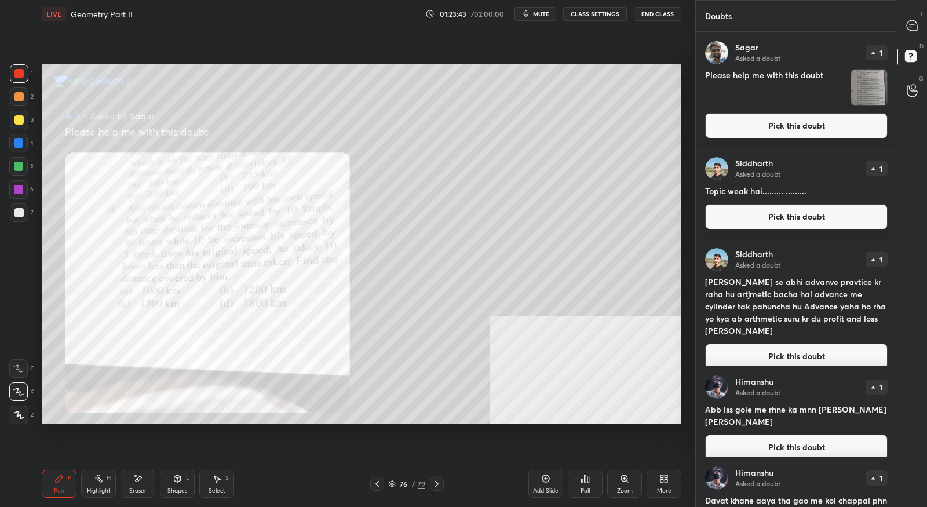
click at [840, 116] on button "Pick this doubt" at bounding box center [796, 125] width 182 height 25
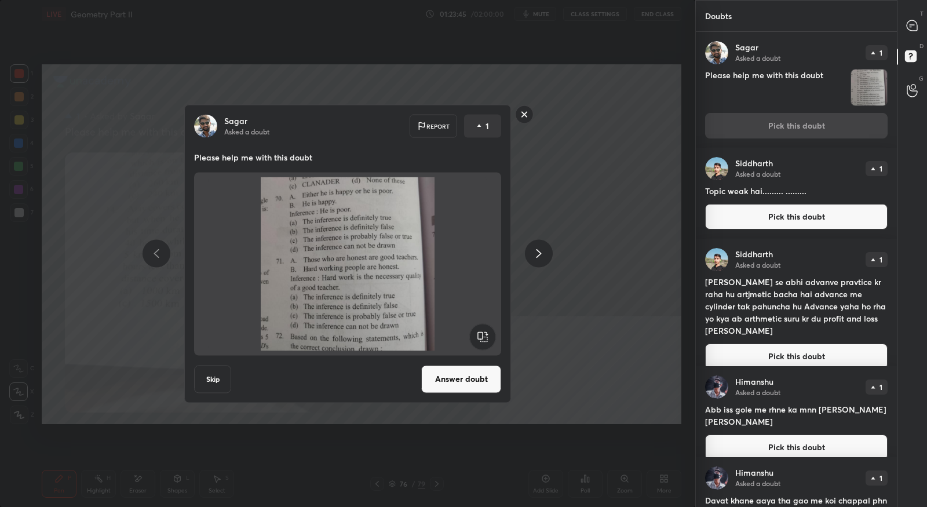
click at [470, 376] on button "Answer doubt" at bounding box center [461, 379] width 80 height 28
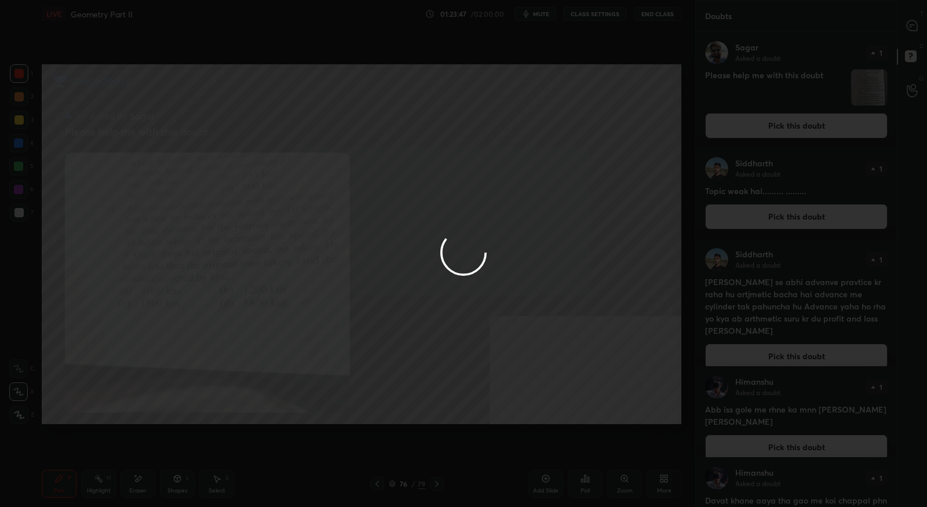
click at [911, 31] on div at bounding box center [463, 253] width 927 height 507
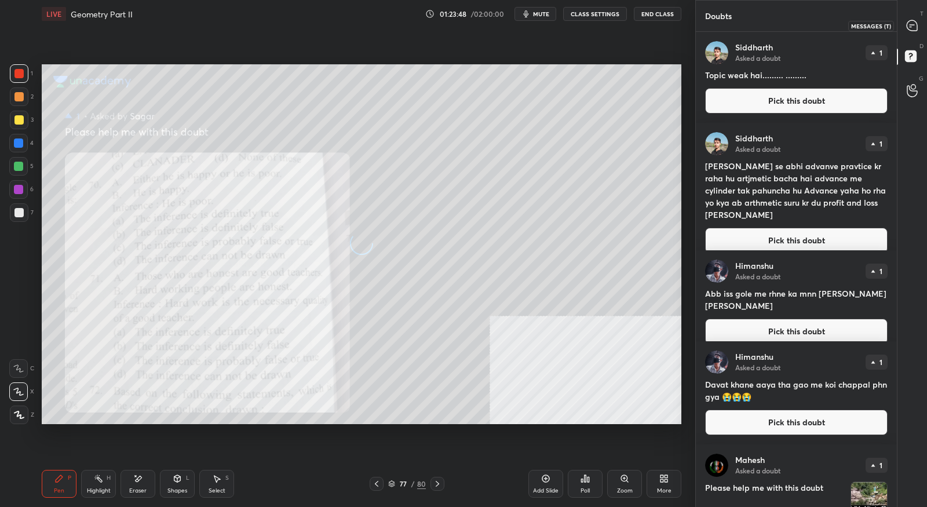
click at [911, 31] on div at bounding box center [911, 25] width 23 height 21
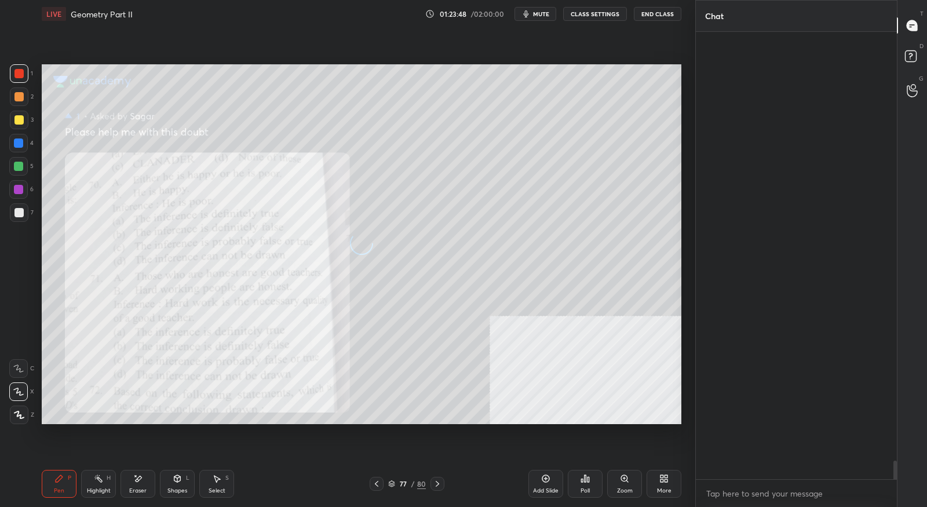
scroll to position [444, 198]
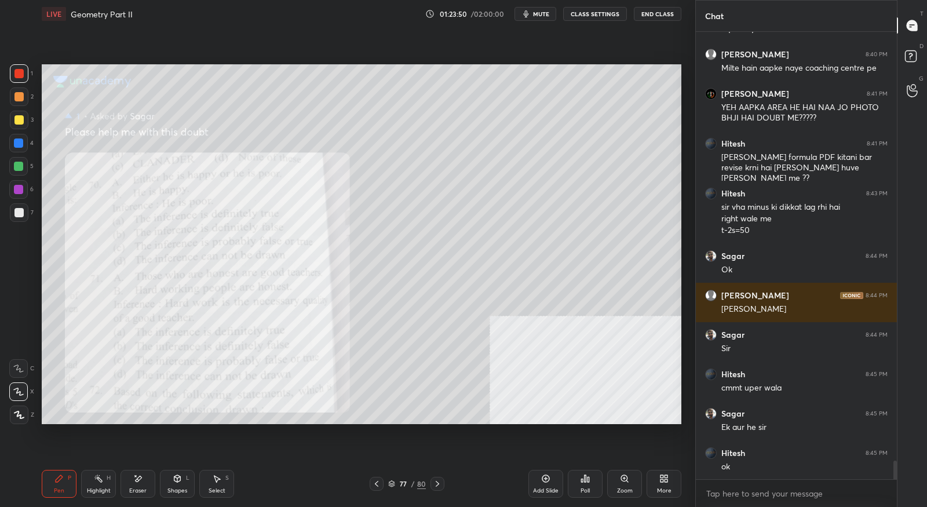
click at [628, 485] on div "Zoom" at bounding box center [624, 484] width 35 height 28
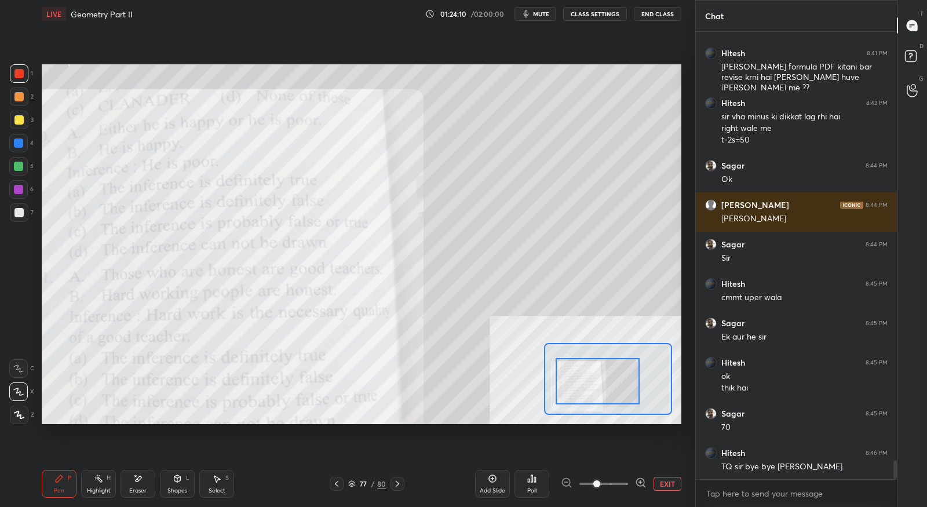
scroll to position [10412, 0]
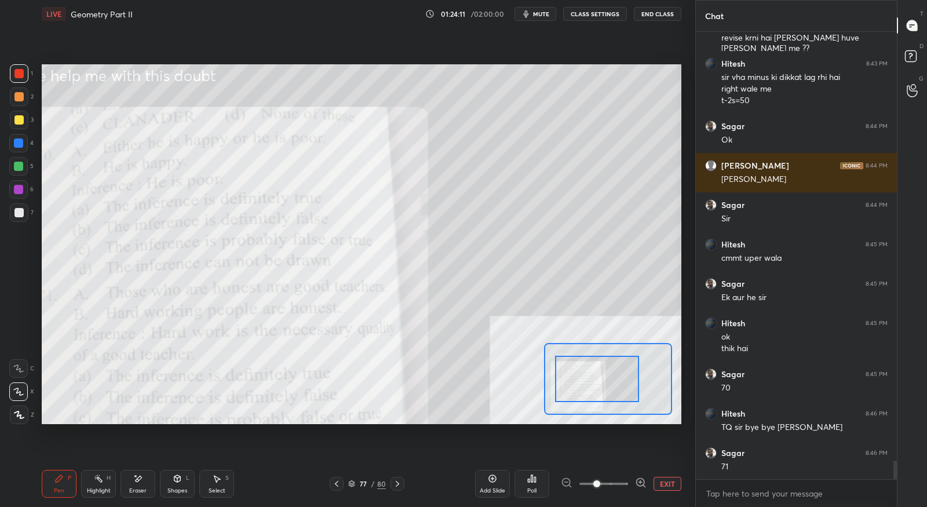
drag, startPoint x: 614, startPoint y: 388, endPoint x: 604, endPoint y: 388, distance: 10.4
click at [604, 388] on div at bounding box center [597, 379] width 84 height 46
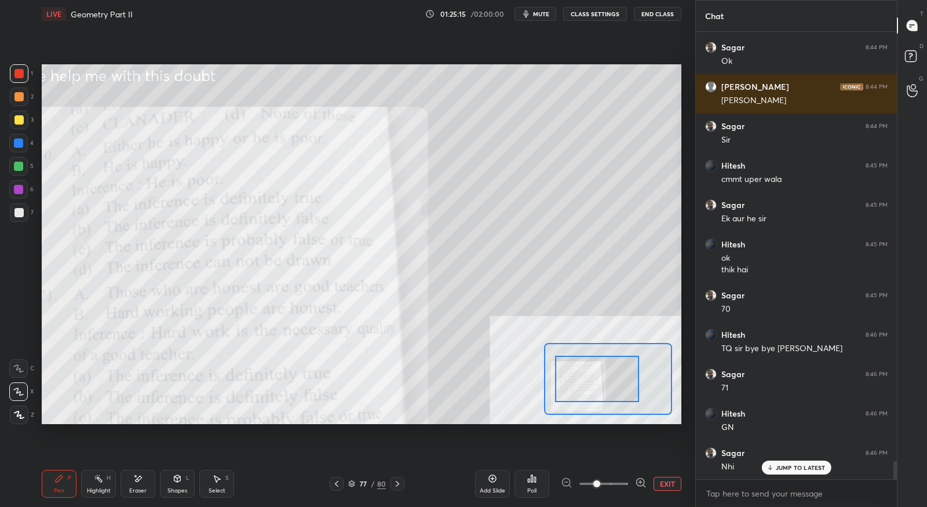
scroll to position [10529, 0]
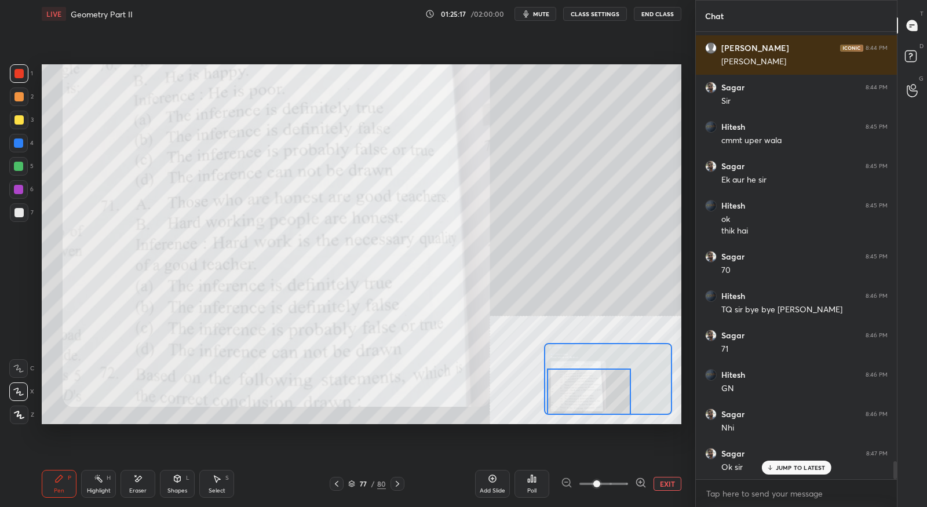
drag, startPoint x: 591, startPoint y: 383, endPoint x: 583, endPoint y: 396, distance: 15.1
click at [583, 396] on div at bounding box center [589, 391] width 84 height 46
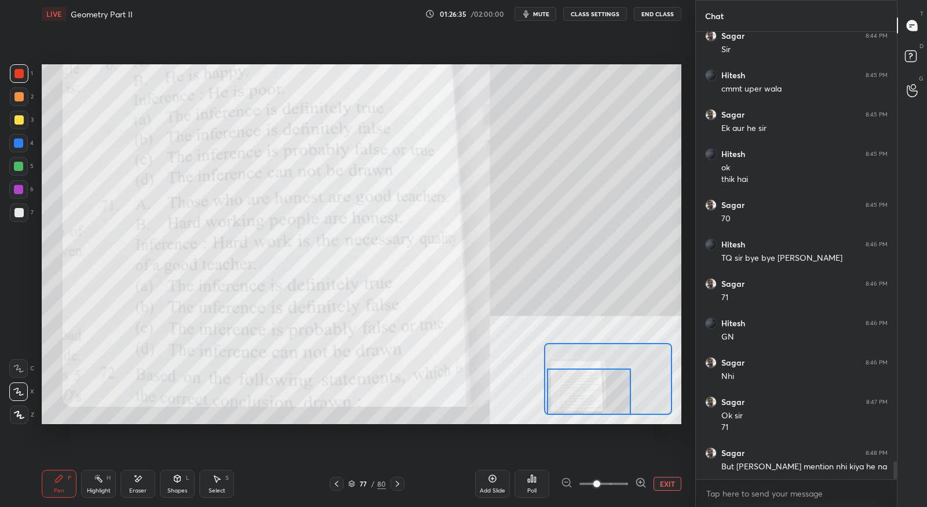
scroll to position [10593, 0]
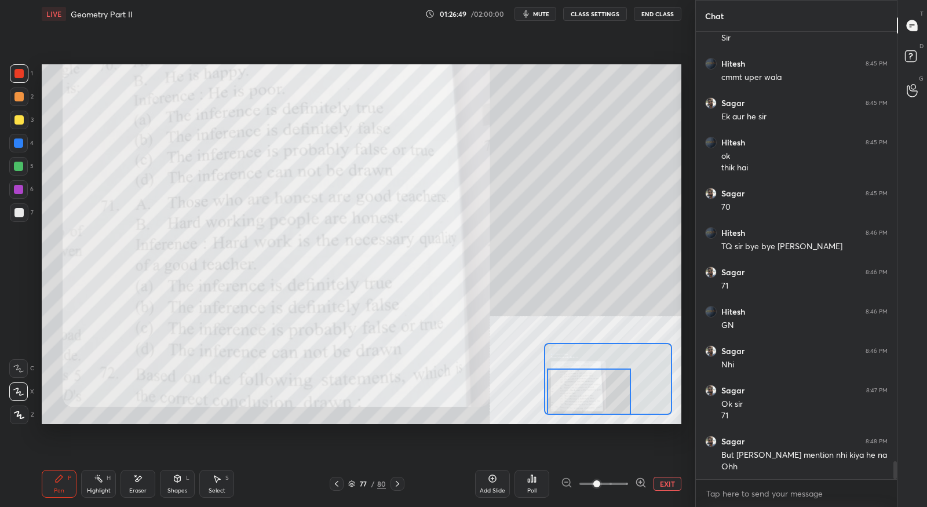
click at [667, 484] on button "EXIT" at bounding box center [667, 484] width 28 height 14
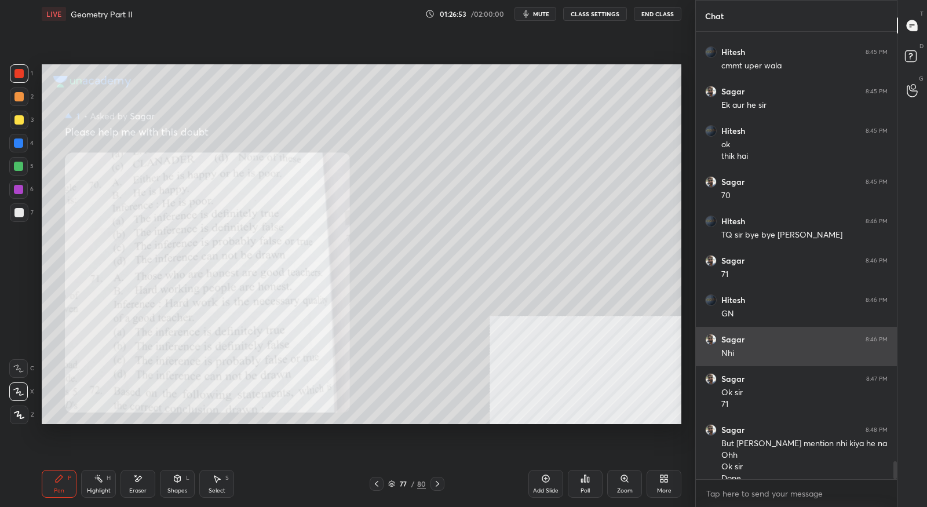
scroll to position [10616, 0]
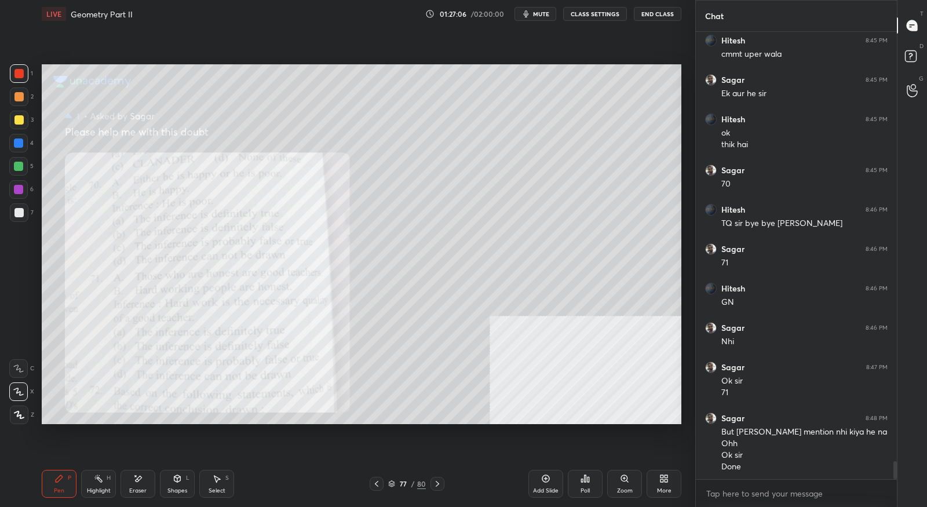
click at [653, 20] on button "End Class" at bounding box center [657, 14] width 47 height 14
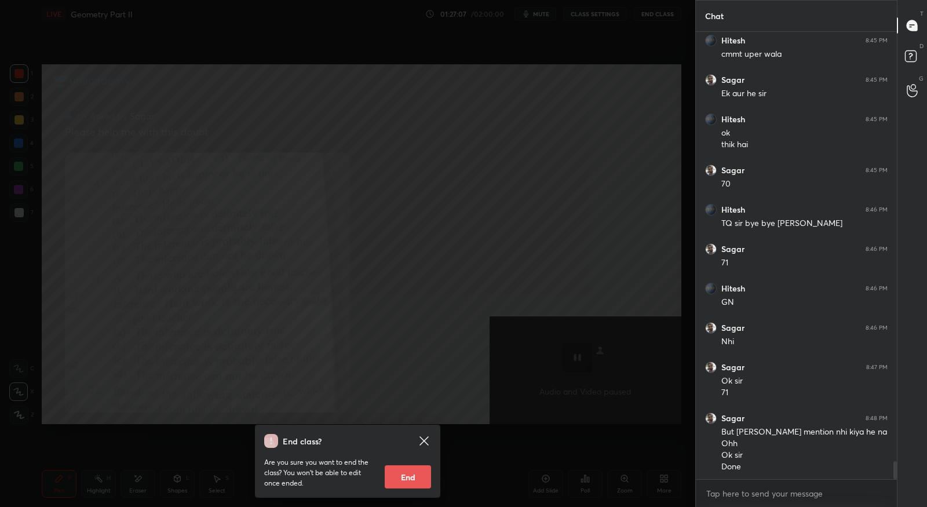
click at [412, 482] on button "End" at bounding box center [408, 476] width 46 height 23
type textarea "x"
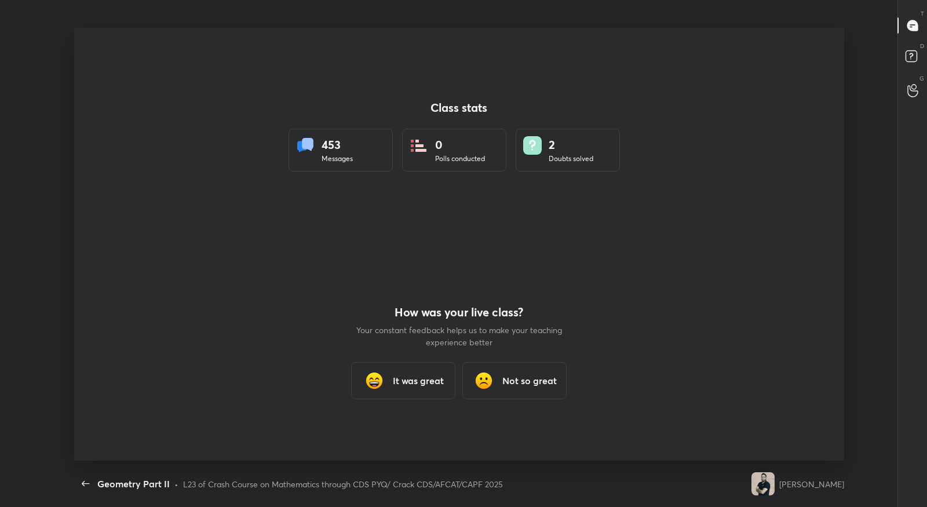
scroll to position [57475, 56991]
